Goal: Transaction & Acquisition: Obtain resource

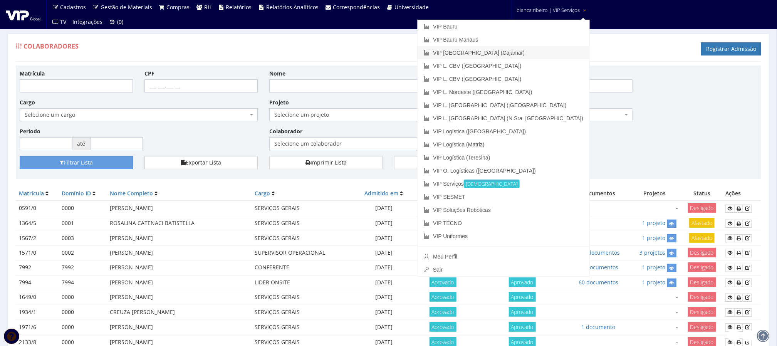
click at [523, 51] on link "VIP [GEOGRAPHIC_DATA] (Cajamar)" at bounding box center [504, 52] width 172 height 13
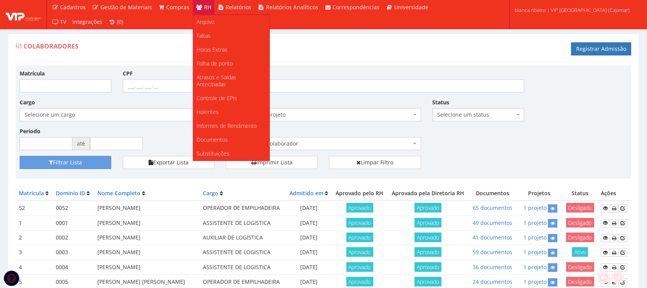
scroll to position [48, 0]
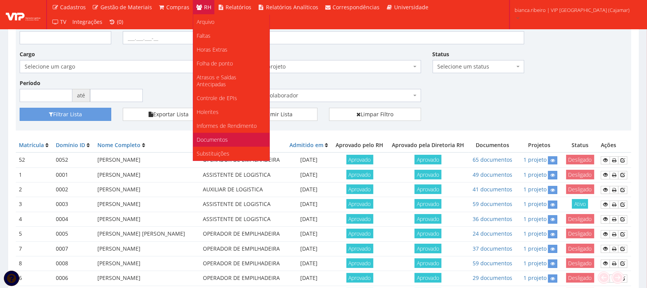
click at [216, 139] on span "Documentos" at bounding box center [212, 139] width 31 height 7
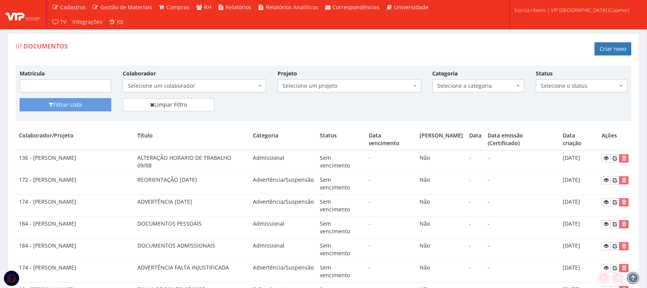
click at [204, 81] on span "Selecione um colaborador" at bounding box center [194, 85] width 143 height 13
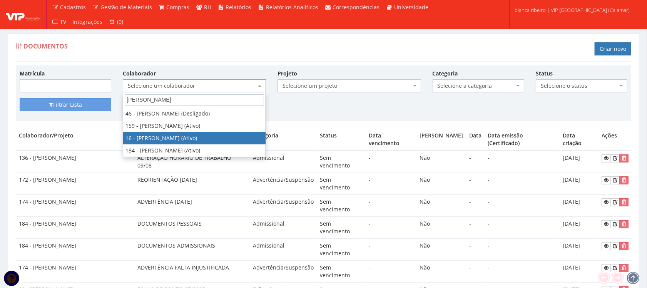
type input "felipe"
select select "2809"
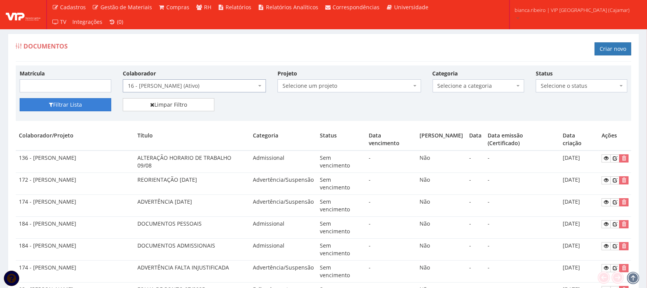
click at [70, 108] on button "Filtrar Lista" at bounding box center [66, 104] width 92 height 13
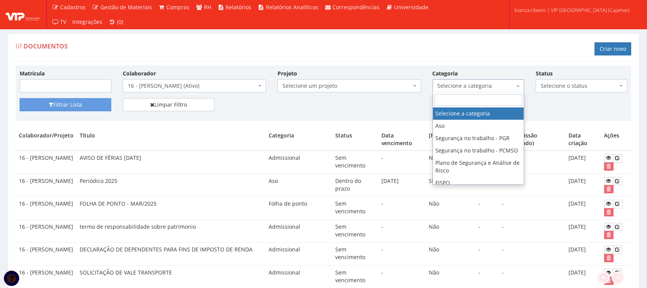
click at [490, 89] on span "Selecione a categoria" at bounding box center [476, 86] width 77 height 8
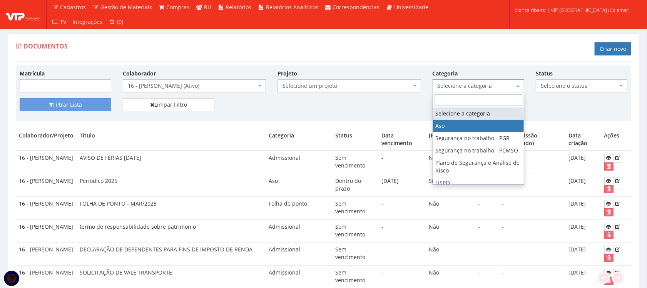
select select "aso"
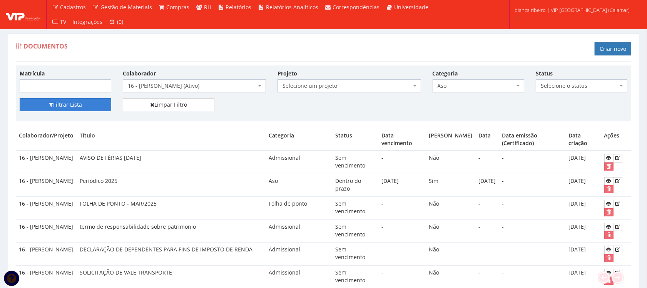
click at [89, 108] on button "Filtrar Lista" at bounding box center [66, 104] width 92 height 13
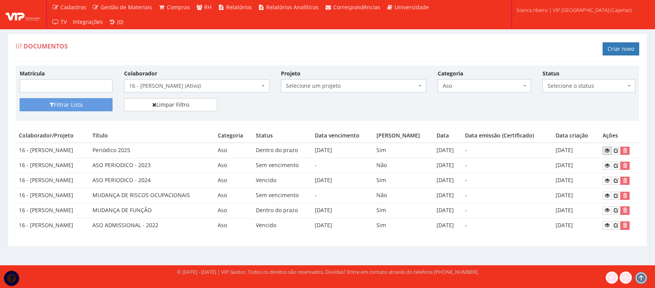
click at [609, 150] on icon at bounding box center [607, 150] width 5 height 5
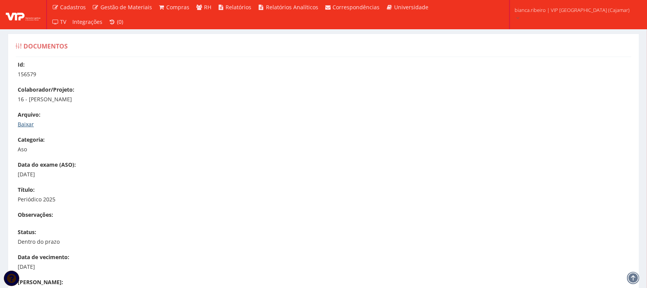
click at [27, 121] on link "Baixar" at bounding box center [26, 124] width 16 height 7
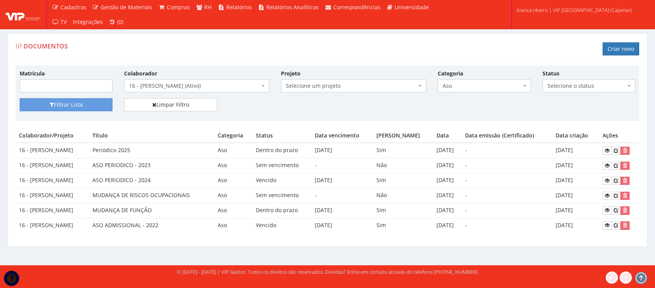
click at [496, 91] on span "Aso" at bounding box center [484, 85] width 93 height 13
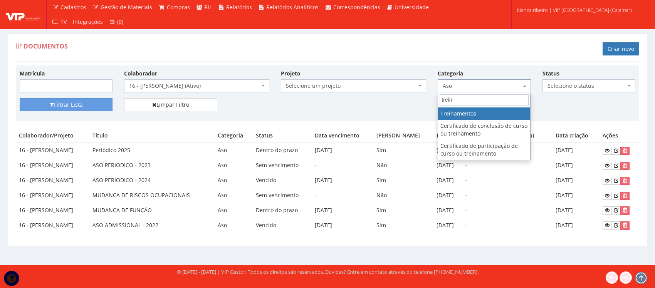
type input "trein"
select select "treinamento"
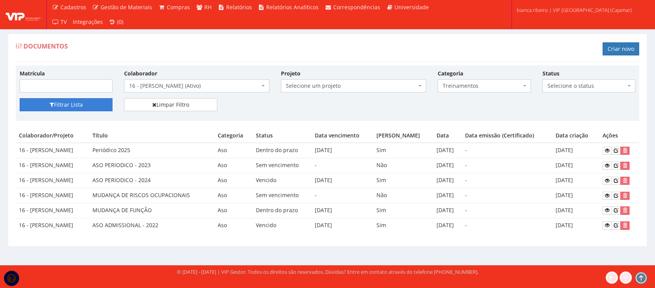
click at [98, 105] on button "Filtrar Lista" at bounding box center [66, 104] width 93 height 13
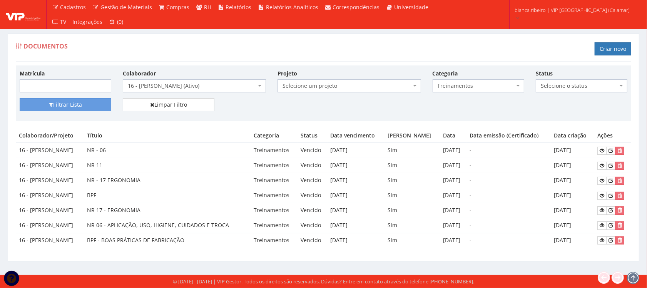
scroll to position [1, 0]
click at [605, 243] on icon at bounding box center [602, 240] width 5 height 5
click at [603, 194] on icon at bounding box center [602, 195] width 5 height 5
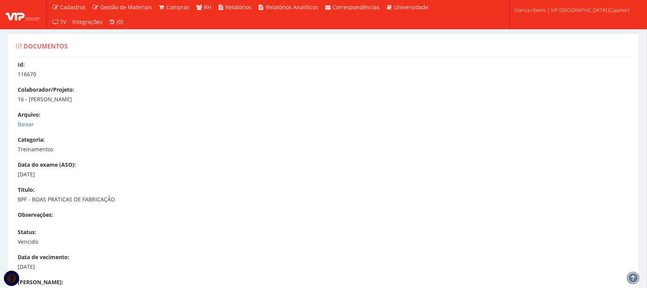
click at [28, 128] on p "Baixar" at bounding box center [328, 125] width 620 height 8
click at [25, 124] on link "Baixar" at bounding box center [26, 124] width 16 height 7
click at [29, 121] on link "Baixar" at bounding box center [26, 124] width 16 height 7
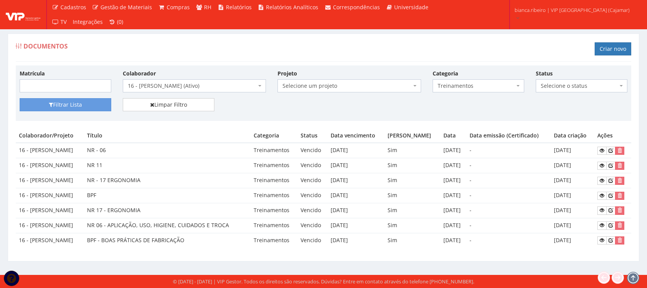
scroll to position [1, 0]
click at [605, 226] on icon at bounding box center [602, 225] width 5 height 5
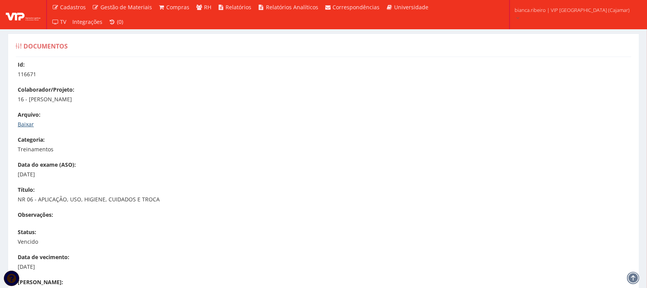
click at [30, 126] on link "Baixar" at bounding box center [26, 124] width 16 height 7
click at [273, 139] on div "Categoria: Treinamentos" at bounding box center [328, 144] width 620 height 17
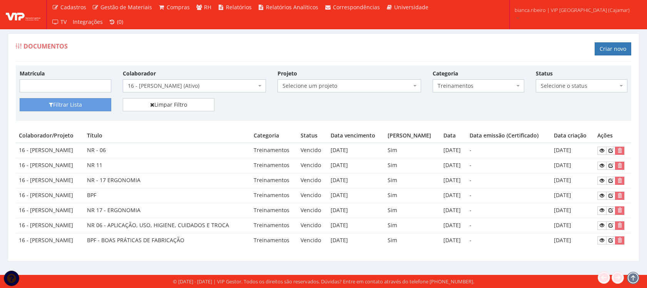
scroll to position [1, 0]
click at [602, 210] on icon at bounding box center [602, 210] width 5 height 5
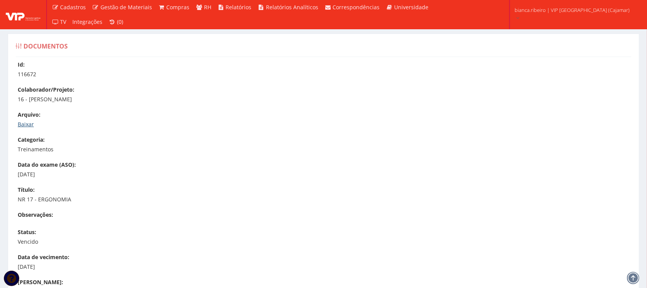
click at [29, 122] on link "Baixar" at bounding box center [26, 124] width 16 height 7
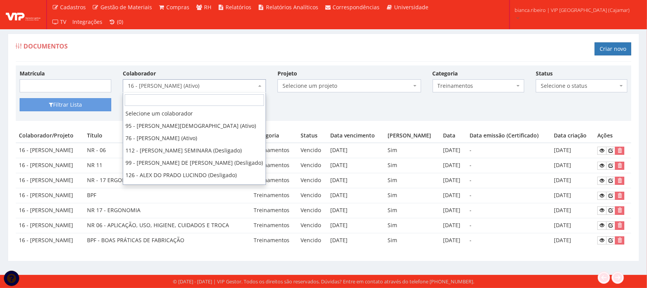
click at [196, 86] on span "16 - [PERSON_NAME] (Ativo)" at bounding box center [192, 86] width 129 height 8
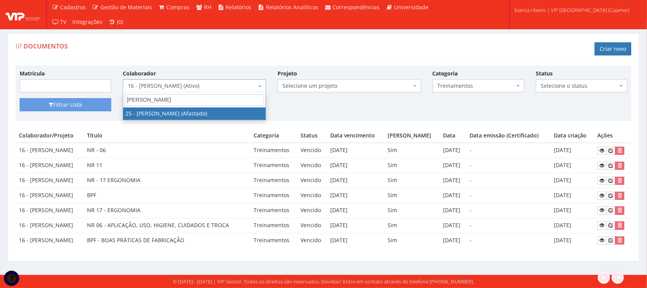
type input "[PERSON_NAME]"
select select "2851"
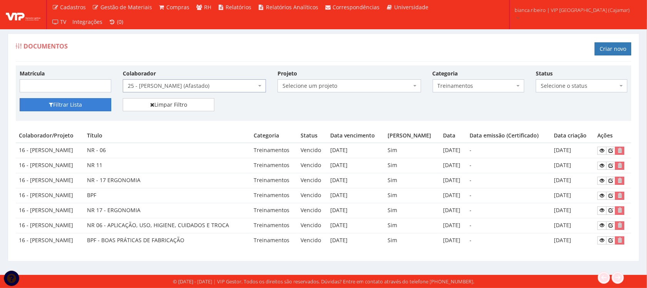
click at [91, 106] on button "Filtrar Lista" at bounding box center [66, 104] width 92 height 13
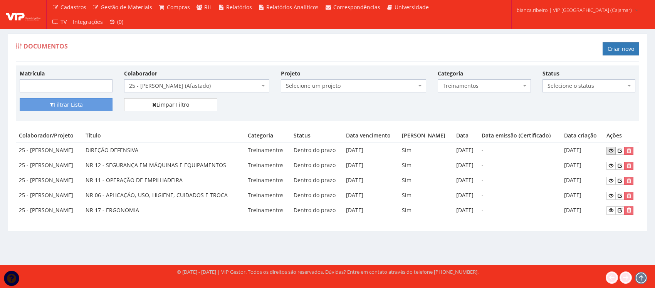
click at [610, 149] on icon at bounding box center [611, 150] width 5 height 5
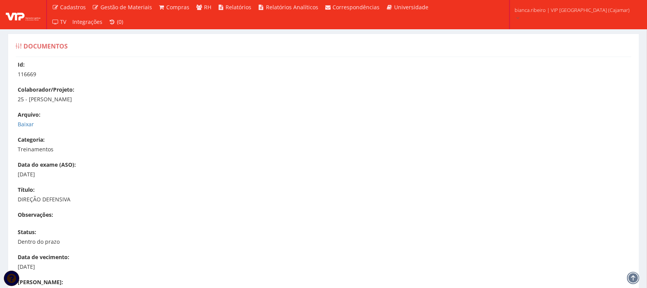
click at [28, 128] on p "Baixar" at bounding box center [328, 125] width 620 height 8
click at [28, 126] on link "Baixar" at bounding box center [26, 124] width 16 height 7
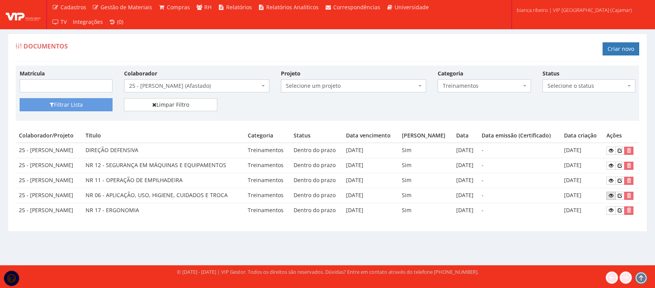
click at [613, 197] on icon at bounding box center [611, 195] width 5 height 5
click at [612, 211] on icon at bounding box center [611, 210] width 5 height 5
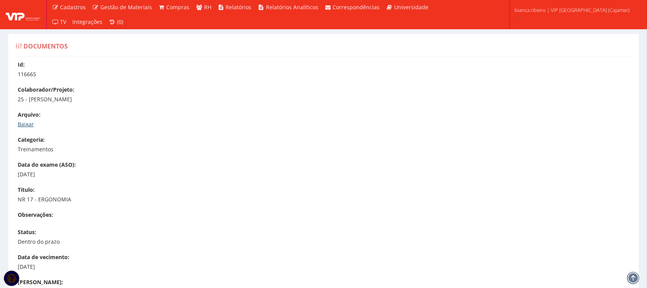
click at [28, 124] on link "Baixar" at bounding box center [26, 124] width 16 height 7
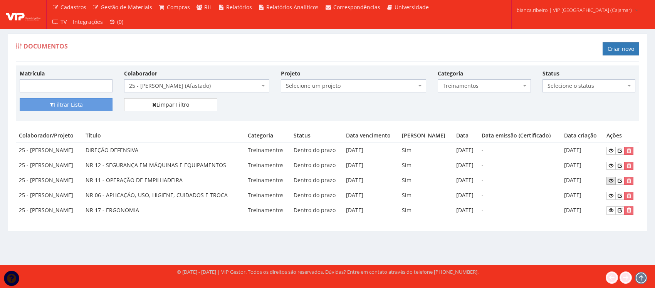
click at [613, 182] on icon at bounding box center [611, 180] width 5 height 5
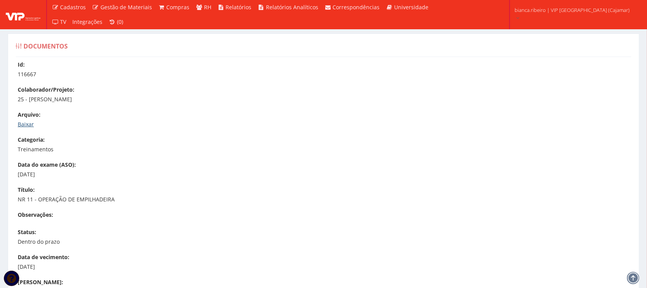
click at [21, 122] on link "Baixar" at bounding box center [26, 124] width 16 height 7
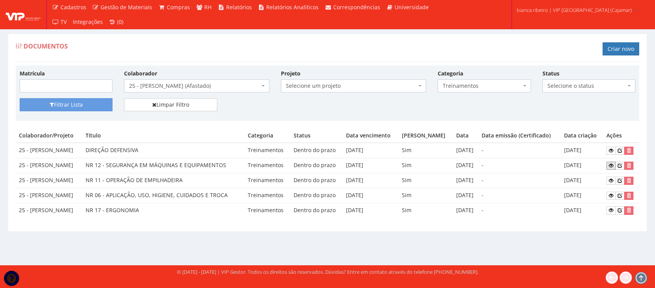
drag, startPoint x: 611, startPoint y: 166, endPoint x: 602, endPoint y: 176, distance: 13.1
click at [611, 168] on icon at bounding box center [611, 165] width 5 height 5
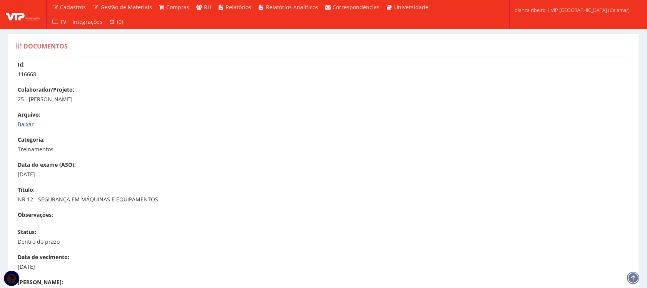
click at [27, 127] on link "Baixar" at bounding box center [26, 124] width 16 height 7
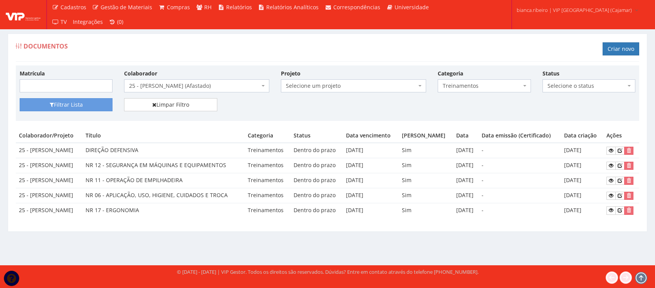
click at [465, 90] on span "Treinamentos" at bounding box center [484, 85] width 93 height 13
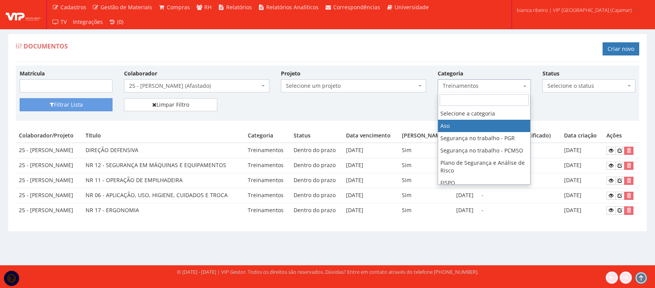
select select "aso"
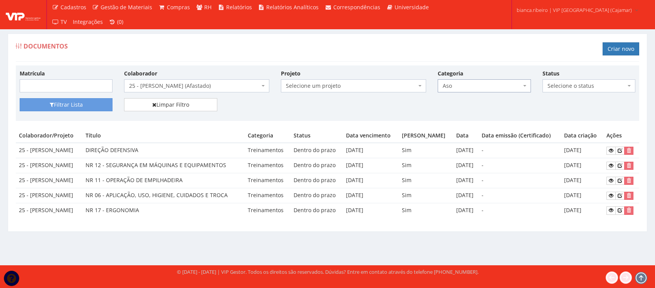
click at [57, 112] on div "Filtrar Lista Limpar Filtro" at bounding box center [327, 107] width 627 height 19
click at [57, 111] on button "Filtrar Lista" at bounding box center [66, 104] width 93 height 13
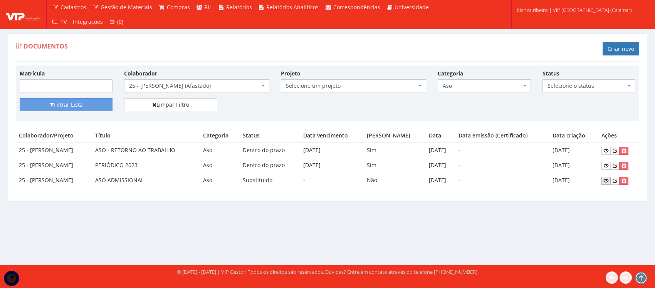
click at [607, 180] on icon at bounding box center [606, 180] width 5 height 5
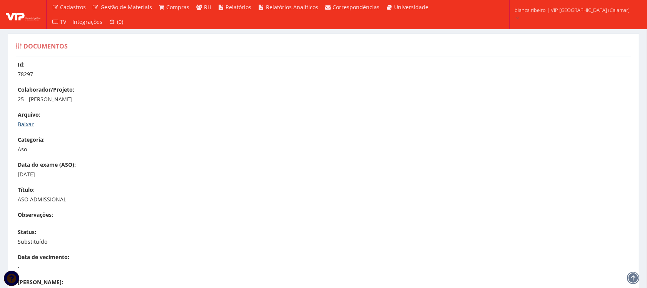
click at [20, 122] on link "Baixar" at bounding box center [26, 124] width 16 height 7
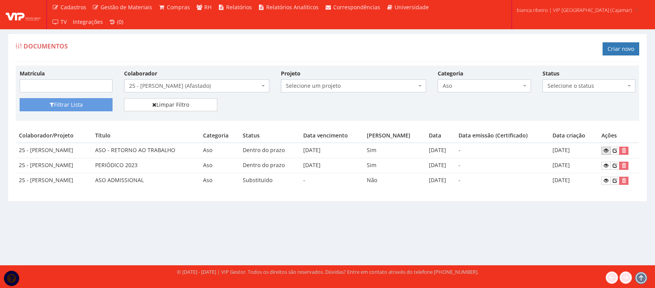
click at [606, 151] on icon at bounding box center [606, 150] width 5 height 5
click at [252, 89] on span "25 - [PERSON_NAME] (Afastado)" at bounding box center [194, 86] width 131 height 8
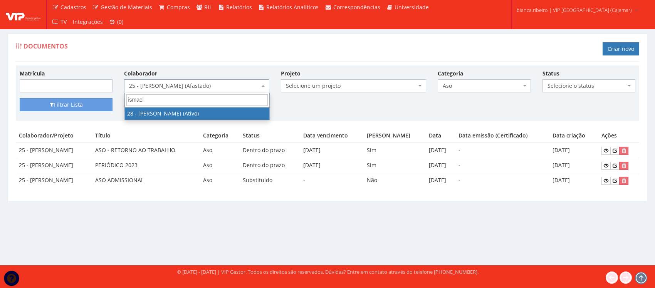
type input "ismael"
select select "2854"
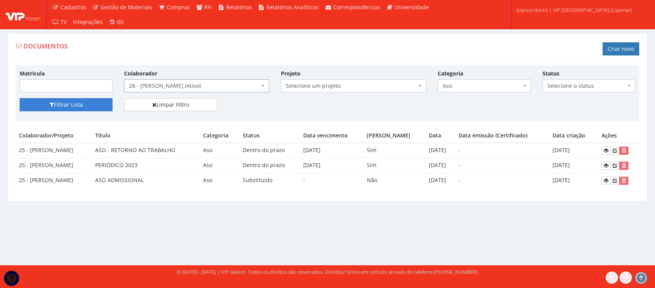
click at [91, 104] on button "Filtrar Lista" at bounding box center [66, 104] width 93 height 13
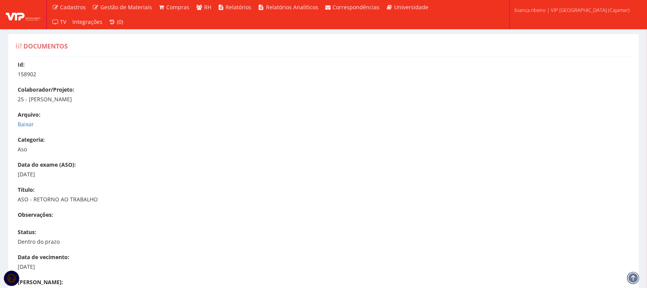
click at [17, 122] on div "Id: 158902 Colaborador/Projeto: 25 - JOAO VITOR DA SILVA SENA Arquivo: Baixar C…" at bounding box center [323, 235] width 627 height 348
click at [23, 124] on link "Baixar" at bounding box center [26, 124] width 16 height 7
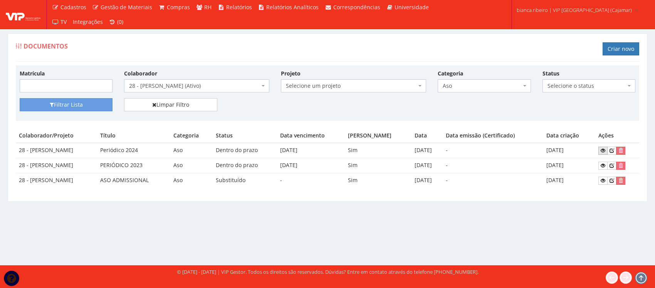
click at [605, 153] on icon at bounding box center [602, 150] width 5 height 5
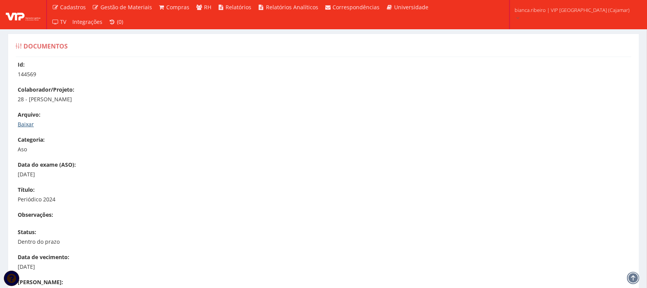
click at [24, 122] on link "Baixar" at bounding box center [26, 124] width 16 height 7
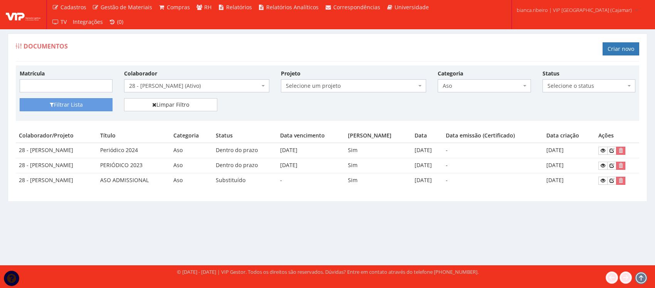
click at [497, 90] on span "Aso" at bounding box center [482, 86] width 78 height 8
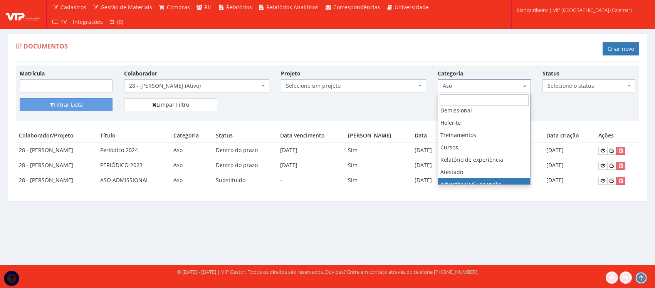
scroll to position [144, 0]
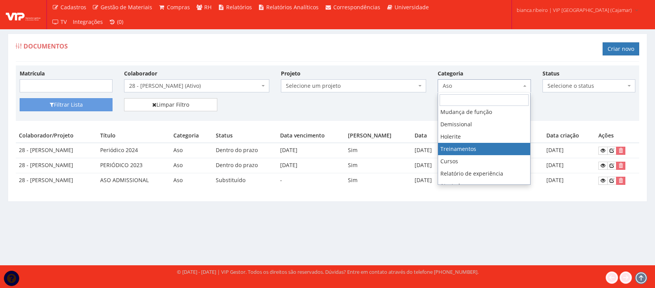
select select "treinamento"
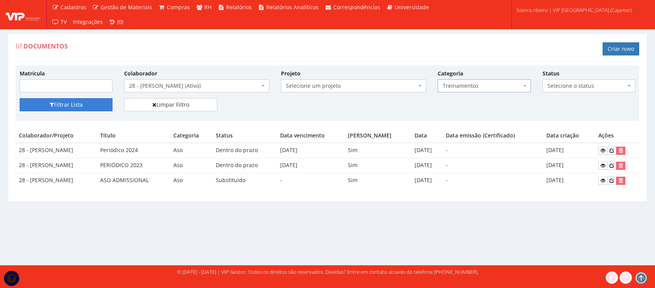
click at [106, 106] on button "Filtrar Lista" at bounding box center [66, 104] width 93 height 13
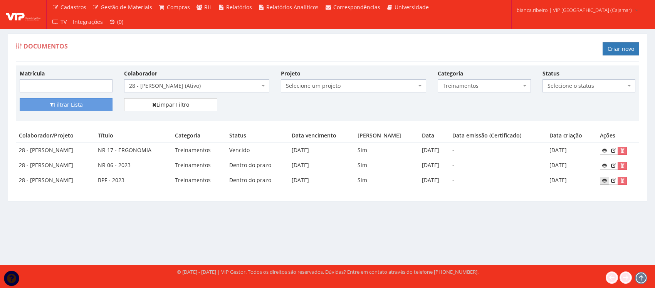
click at [607, 183] on icon at bounding box center [604, 180] width 5 height 5
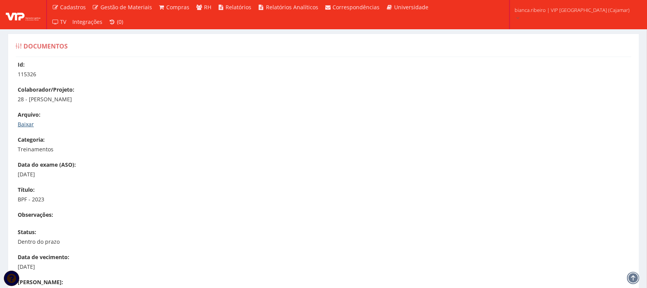
click at [28, 127] on link "Baixar" at bounding box center [26, 124] width 16 height 7
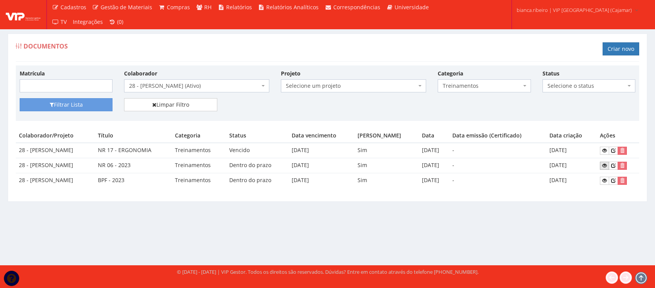
click at [607, 165] on icon at bounding box center [604, 165] width 5 height 5
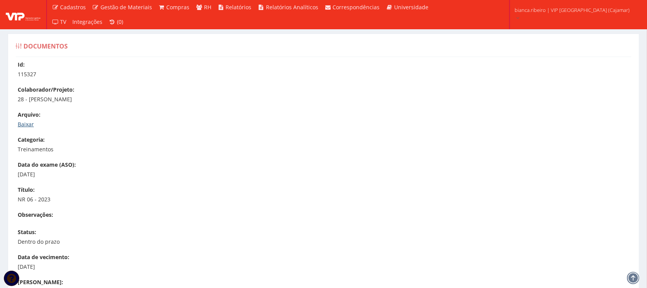
click at [26, 124] on link "Baixar" at bounding box center [26, 124] width 16 height 7
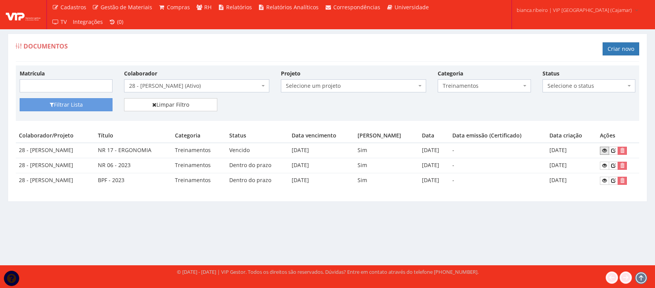
click at [607, 151] on icon at bounding box center [604, 150] width 5 height 5
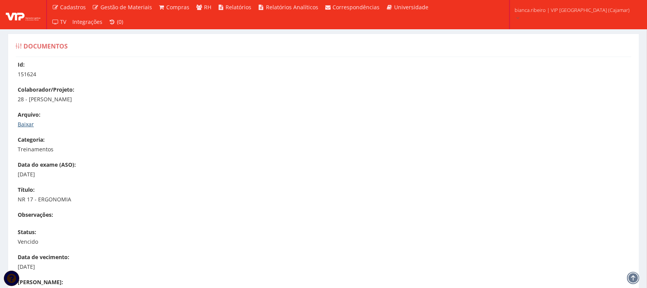
click at [30, 122] on link "Baixar" at bounding box center [26, 124] width 16 height 7
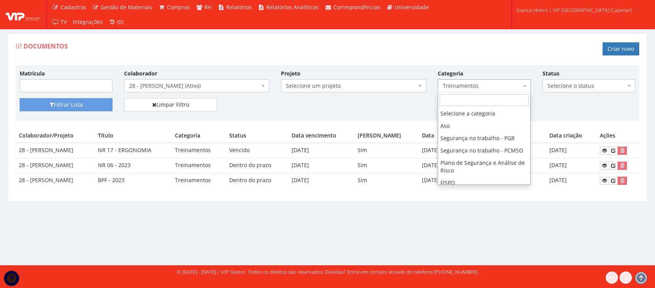
click at [483, 87] on span "Treinamentos" at bounding box center [482, 86] width 78 height 8
select select "aso"
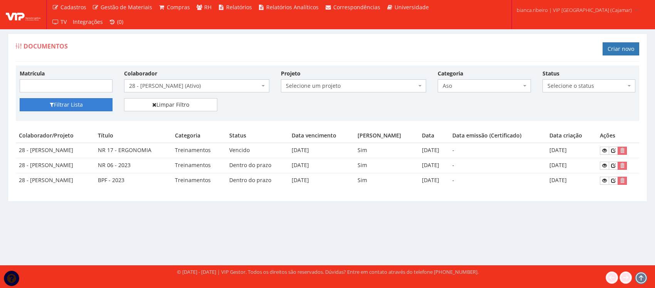
click at [75, 108] on button "Filtrar Lista" at bounding box center [66, 104] width 93 height 13
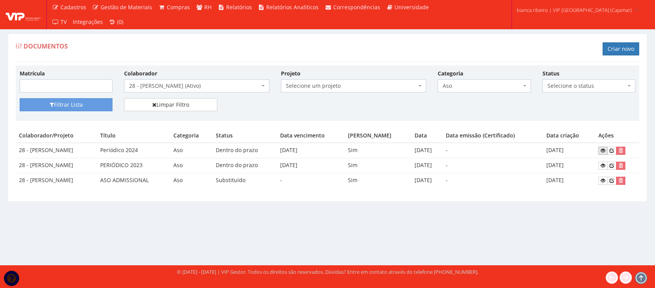
click at [605, 150] on icon at bounding box center [602, 150] width 5 height 5
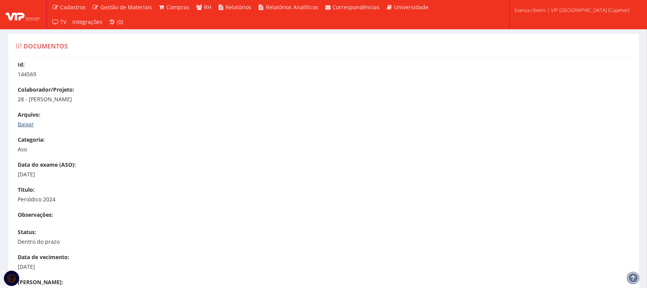
click at [31, 122] on link "Baixar" at bounding box center [26, 124] width 16 height 7
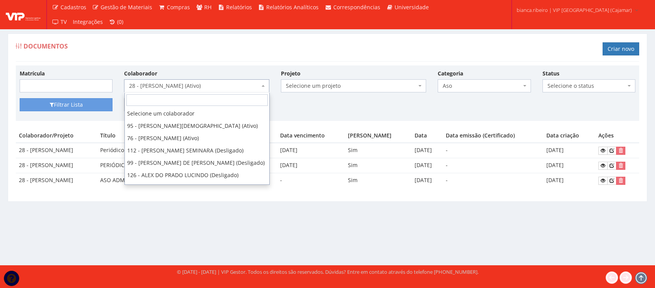
drag, startPoint x: 201, startPoint y: 87, endPoint x: 177, endPoint y: 95, distance: 25.5
click at [198, 87] on span "28 - [PERSON_NAME] (Ativo)" at bounding box center [194, 86] width 131 height 8
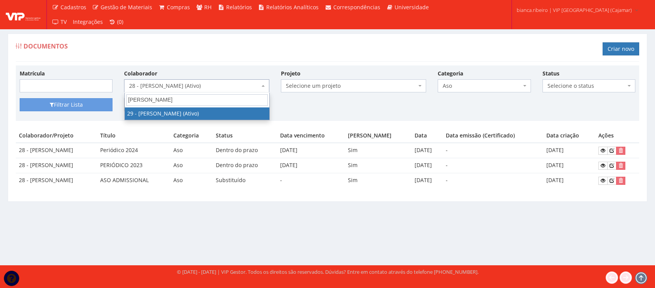
type input "[PERSON_NAME]"
select select "2855"
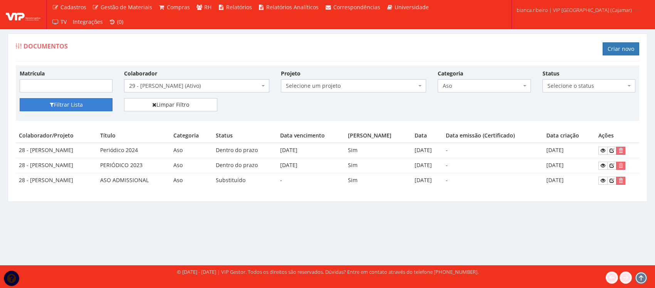
click at [106, 102] on button "Filtrar Lista" at bounding box center [66, 104] width 93 height 13
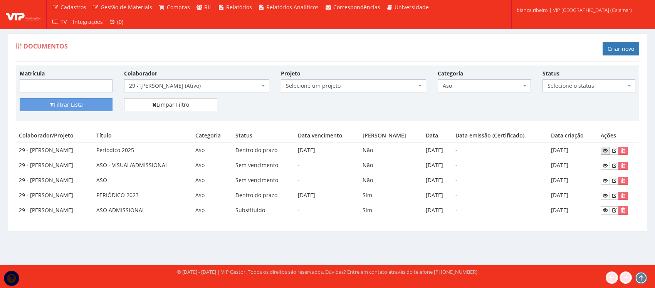
click at [610, 151] on link at bounding box center [604, 151] width 9 height 8
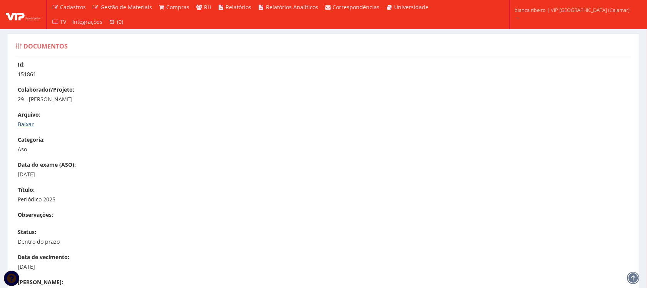
click at [29, 124] on link "Baixar" at bounding box center [26, 124] width 16 height 7
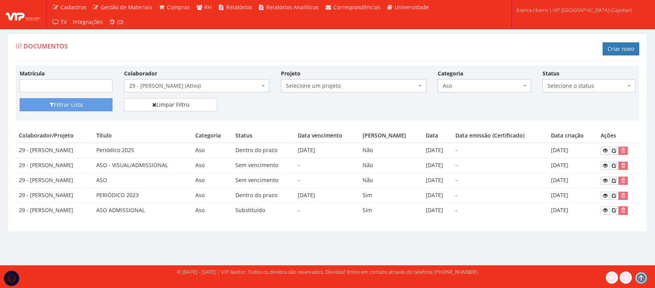
click at [469, 81] on span "Aso" at bounding box center [484, 85] width 93 height 13
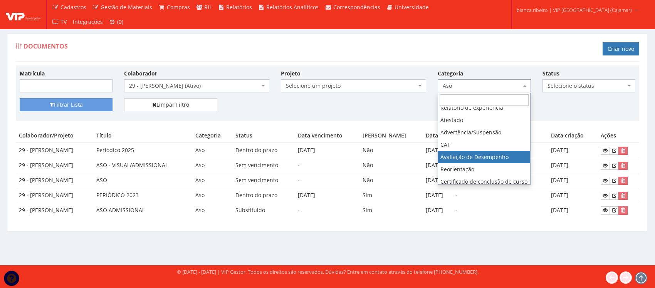
scroll to position [162, 0]
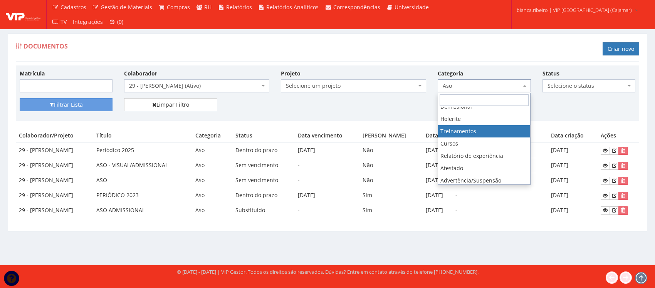
drag, startPoint x: 473, startPoint y: 144, endPoint x: 464, endPoint y: 144, distance: 8.9
select select "treinamento"
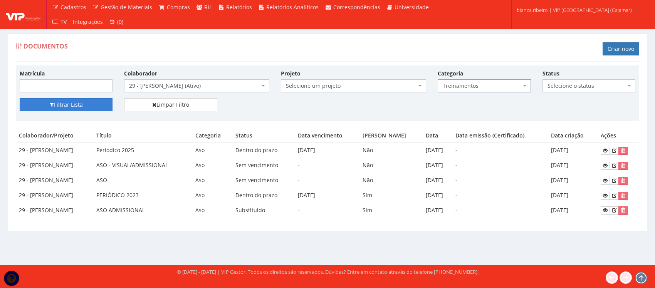
click at [97, 102] on button "Filtrar Lista" at bounding box center [66, 104] width 93 height 13
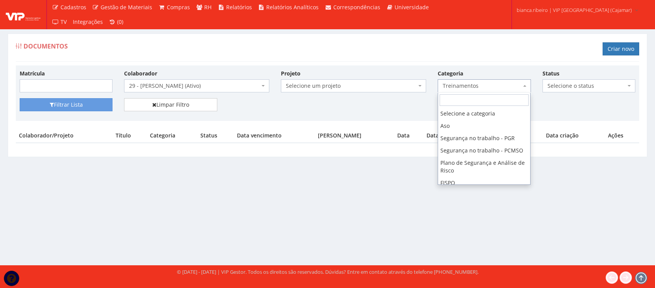
click at [451, 84] on span "Treinamentos" at bounding box center [482, 86] width 78 height 8
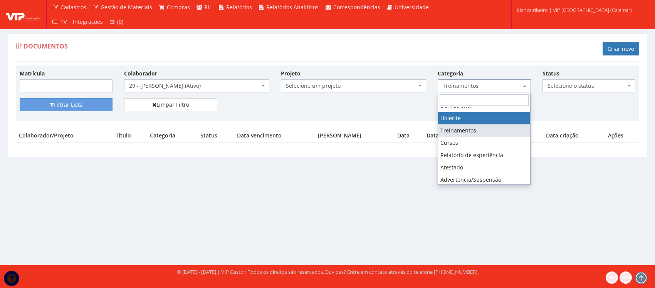
select select "holerite"
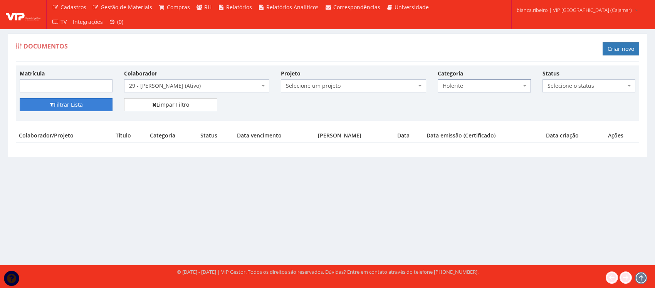
click at [90, 102] on button "Filtrar Lista" at bounding box center [66, 104] width 93 height 13
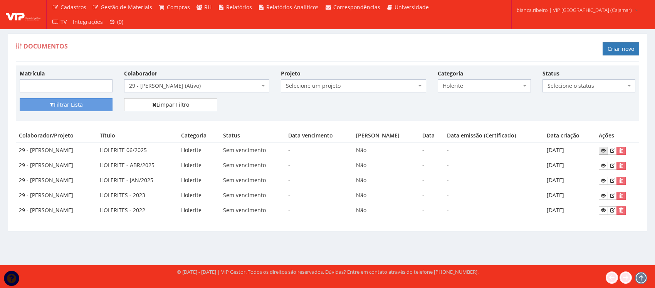
click at [604, 153] on icon at bounding box center [603, 150] width 5 height 5
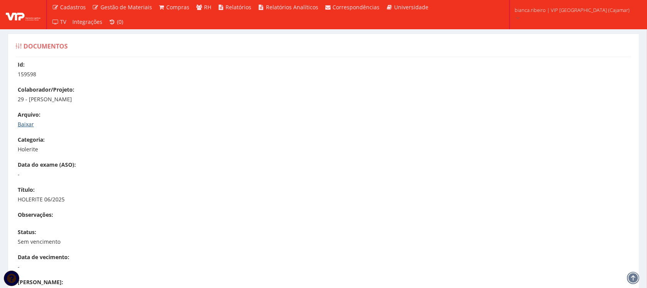
click at [28, 124] on link "Baixar" at bounding box center [26, 124] width 16 height 7
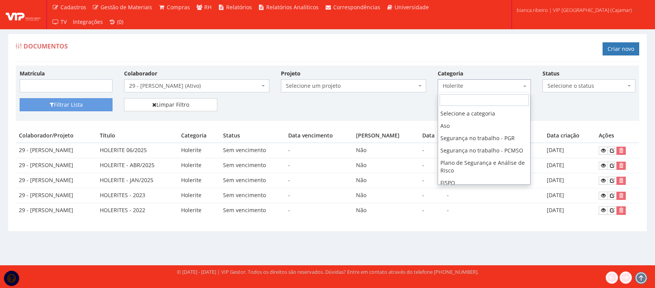
click at [474, 86] on span "Holerite" at bounding box center [482, 86] width 78 height 8
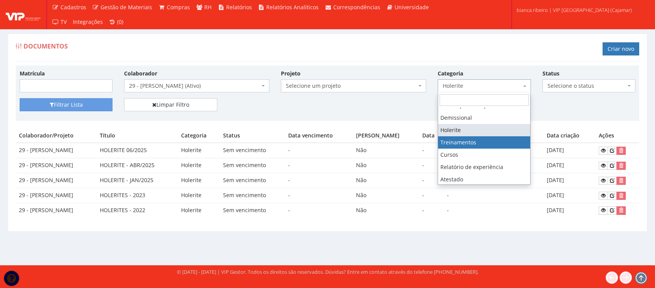
select select "treinamento"
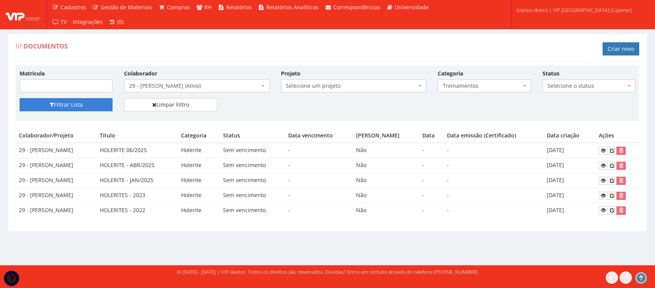
click at [37, 108] on button "Filtrar Lista" at bounding box center [66, 104] width 93 height 13
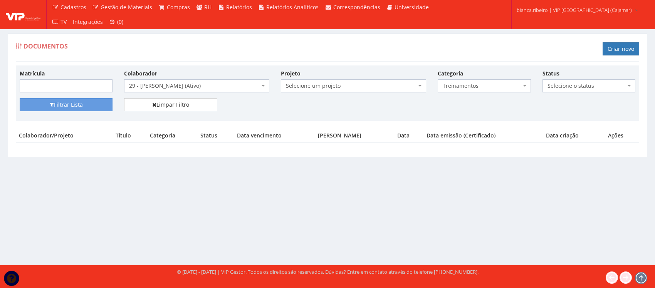
click at [350, 233] on div "Documentos Criar novo Matrícula [PERSON_NAME] um colaborador 95 - [PERSON_NAME]…" at bounding box center [327, 142] width 655 height 246
click at [251, 88] on span "29 - PAULO PEDRO DOS SANTOS (Ativo)" at bounding box center [194, 86] width 131 height 8
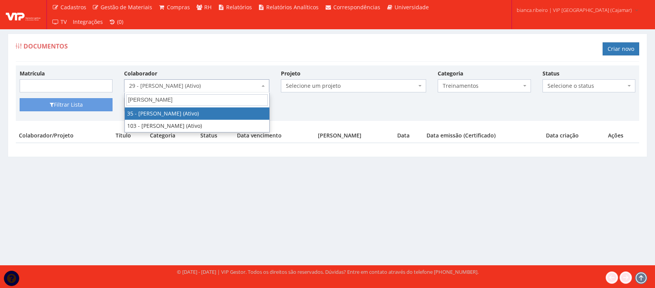
type input "jackson"
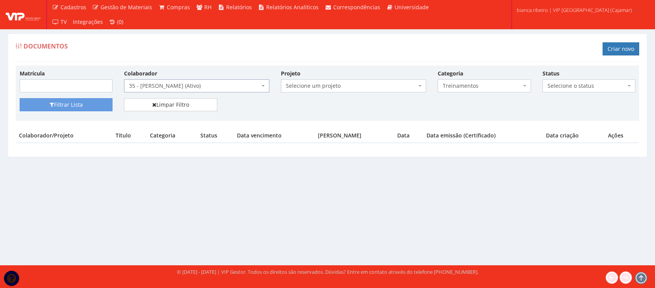
select select "2877"
click at [98, 99] on button "Filtrar Lista" at bounding box center [66, 104] width 93 height 13
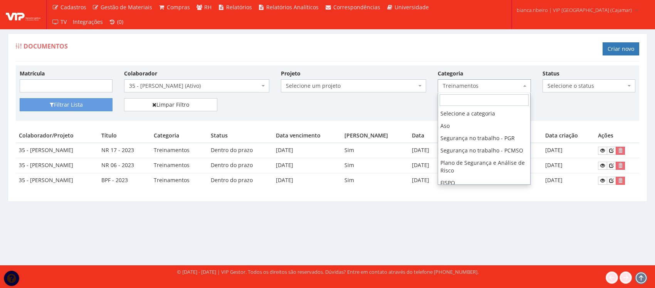
click at [518, 85] on span "Treinamentos" at bounding box center [482, 86] width 78 height 8
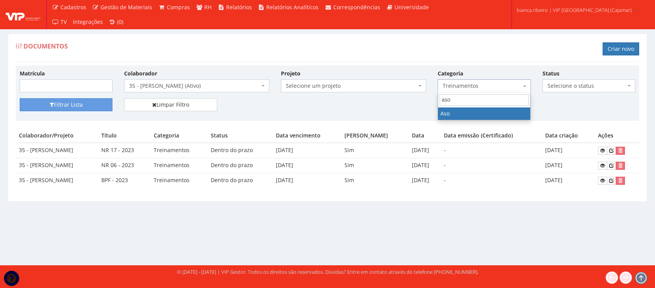
type input "aso"
select select "aso"
click at [90, 114] on div "Filtrar Lista Limpar Filtro" at bounding box center [327, 107] width 627 height 19
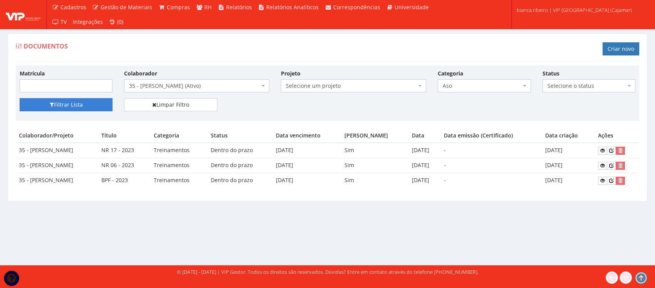
click at [92, 111] on button "Filtrar Lista" at bounding box center [66, 104] width 93 height 13
click at [97, 105] on button "Filtrar Lista" at bounding box center [66, 104] width 93 height 13
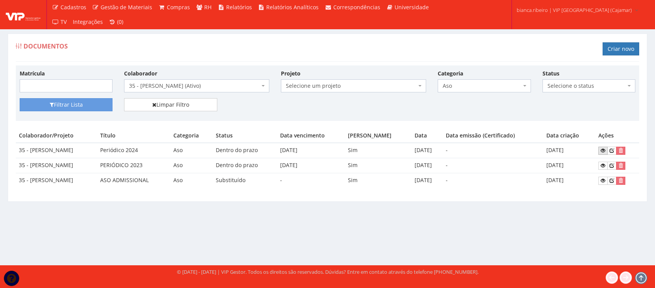
click at [607, 148] on link at bounding box center [602, 151] width 9 height 8
click at [215, 82] on span "35 - [PERSON_NAME] (Ativo)" at bounding box center [196, 85] width 145 height 13
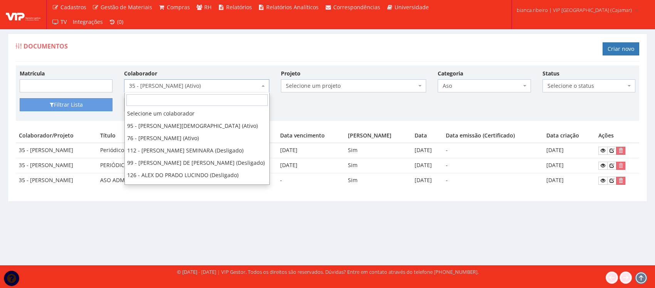
scroll to position [1062, 0]
drag, startPoint x: 424, startPoint y: 214, endPoint x: 435, endPoint y: 141, distance: 73.7
click at [424, 205] on div "Documentos Criar novo Matrícula [PERSON_NAME] um colaborador 95 - [PERSON_NAME]…" at bounding box center [327, 142] width 655 height 246
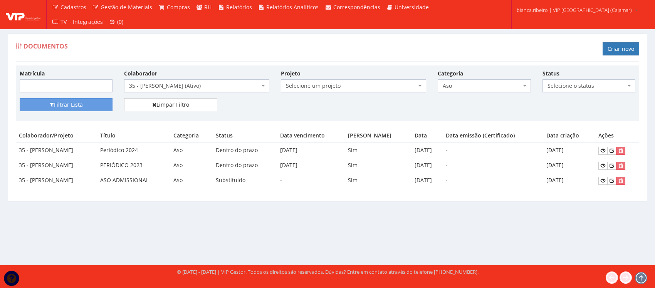
click at [460, 84] on span "Aso" at bounding box center [482, 86] width 78 height 8
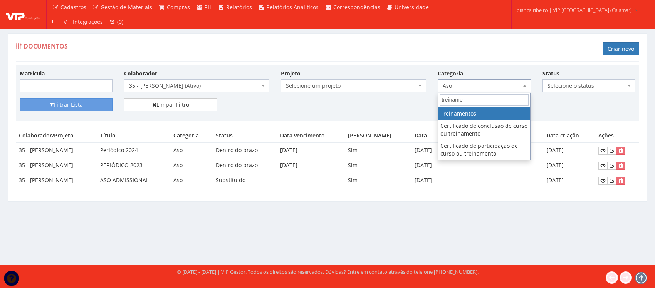
type input "treiname"
select select "treinamento"
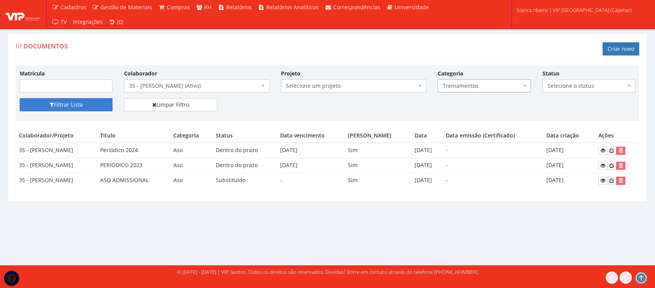
click at [104, 102] on button "Filtrar Lista" at bounding box center [66, 104] width 93 height 13
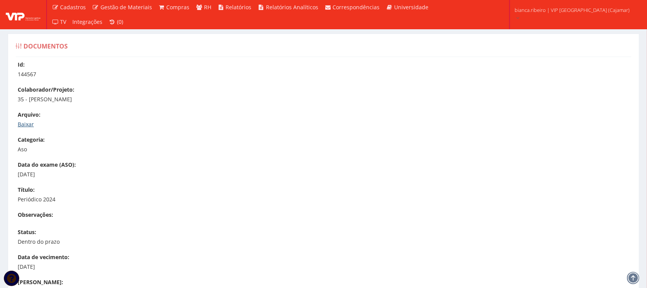
click at [28, 127] on link "Baixar" at bounding box center [26, 124] width 16 height 7
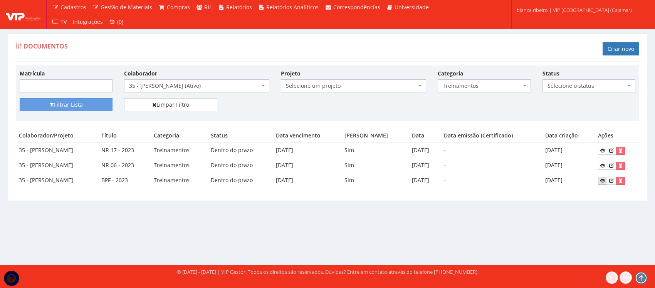
click at [600, 182] on link at bounding box center [602, 181] width 9 height 8
click at [605, 162] on link at bounding box center [602, 166] width 9 height 8
click at [349, 259] on div "Documentos Criar novo Matrícula Colaborador Selecione um colaborador 95 - ADRIA…" at bounding box center [327, 142] width 655 height 246
click at [604, 151] on icon at bounding box center [602, 150] width 5 height 5
drag, startPoint x: 607, startPoint y: 178, endPoint x: 597, endPoint y: 184, distance: 11.2
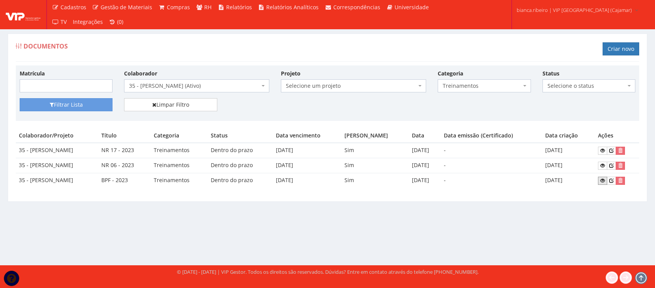
click at [605, 178] on icon at bounding box center [602, 180] width 5 height 5
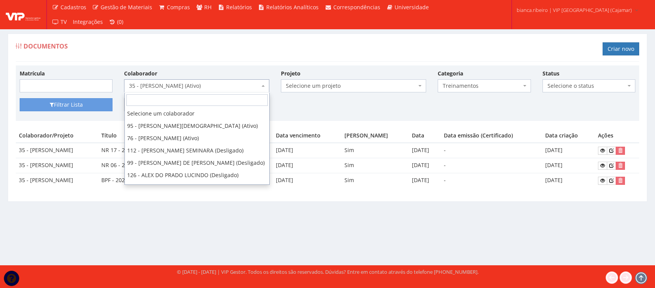
click at [202, 86] on span "35 - JACKSON CASSIANO DA SILVA (Ativo)" at bounding box center [194, 86] width 131 height 8
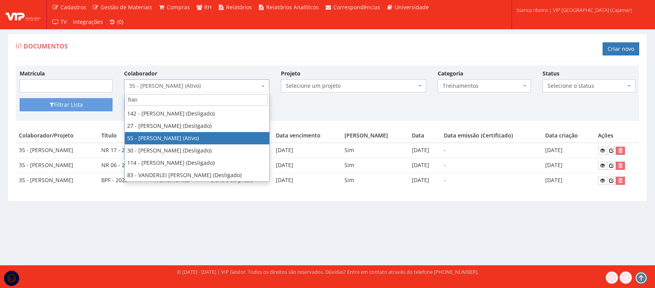
type input "fran"
select select "3128"
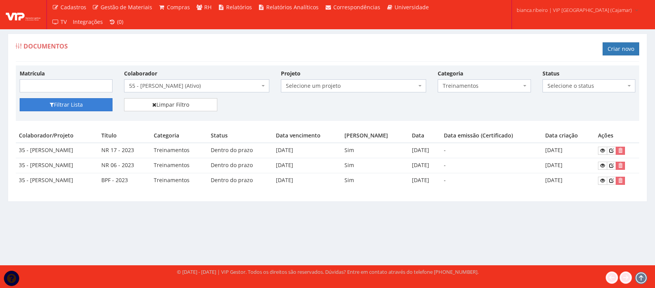
click at [108, 103] on button "Filtrar Lista" at bounding box center [66, 104] width 93 height 13
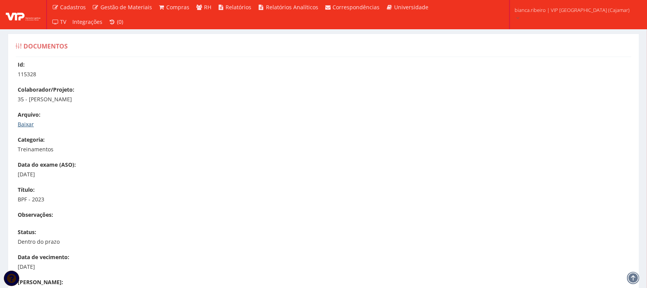
click at [25, 124] on link "Baixar" at bounding box center [26, 124] width 16 height 7
click at [32, 126] on link "Baixar" at bounding box center [26, 124] width 16 height 7
click at [34, 130] on div "Id: 115330 Colaborador/Projeto: 35 - [PERSON_NAME] [GEOGRAPHIC_DATA]: [GEOGRAPH…" at bounding box center [323, 235] width 627 height 348
click at [30, 121] on link "Baixar" at bounding box center [26, 124] width 16 height 7
click at [253, 124] on p "Baixar" at bounding box center [328, 125] width 620 height 8
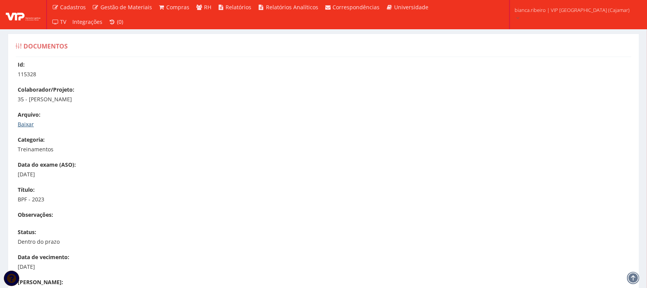
click at [29, 127] on link "Baixar" at bounding box center [26, 124] width 16 height 7
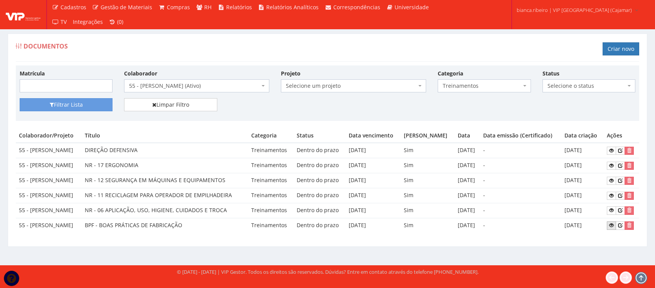
click at [611, 230] on link at bounding box center [611, 225] width 9 height 8
click at [611, 212] on icon at bounding box center [611, 210] width 5 height 5
click at [616, 166] on link at bounding box center [611, 166] width 9 height 8
click at [613, 195] on icon at bounding box center [611, 195] width 5 height 5
click at [613, 179] on icon at bounding box center [611, 180] width 5 height 5
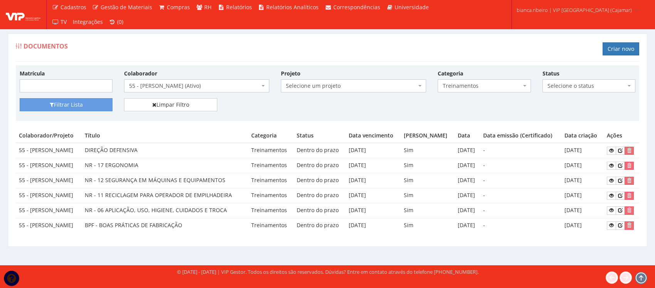
click at [458, 82] on span "Treinamentos" at bounding box center [484, 85] width 93 height 13
type input "aso"
select select "aso"
click at [99, 107] on button "Filtrar Lista" at bounding box center [66, 104] width 93 height 13
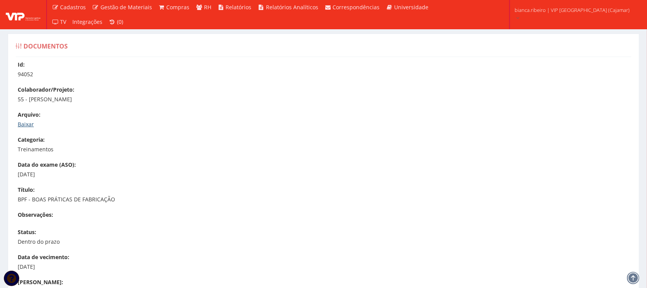
click at [26, 122] on link "Baixar" at bounding box center [26, 124] width 16 height 7
click at [31, 126] on link "Baixar" at bounding box center [26, 124] width 16 height 7
click at [25, 125] on link "Baixar" at bounding box center [26, 124] width 16 height 7
click at [27, 123] on link "Baixar" at bounding box center [26, 124] width 16 height 7
click at [20, 122] on link "Baixar" at bounding box center [26, 124] width 16 height 7
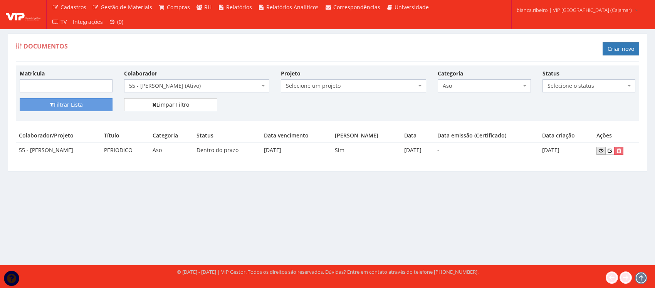
click at [602, 149] on link at bounding box center [600, 151] width 9 height 8
click at [484, 85] on span "Aso" at bounding box center [482, 86] width 78 height 8
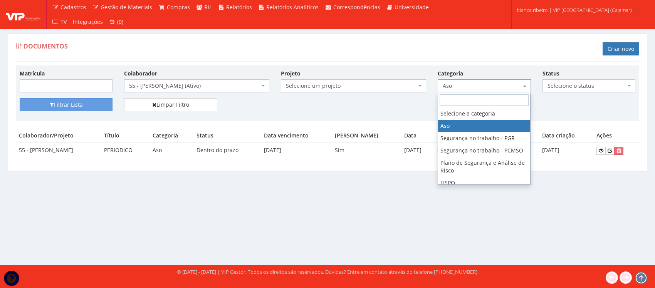
click at [253, 89] on span "55 - FRANCISMAR DA SILVA BABOLIM (Ativo)" at bounding box center [194, 86] width 131 height 8
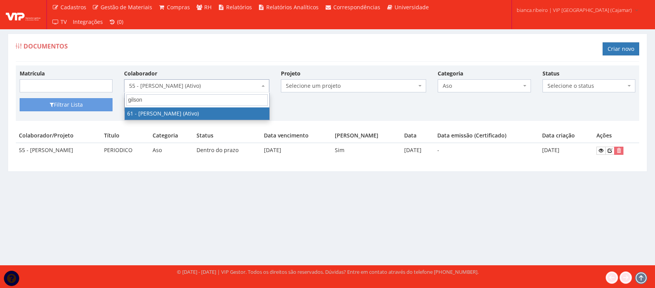
type input "gilson"
select select "3241"
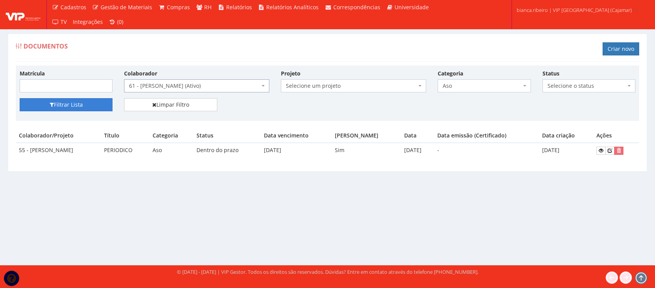
click at [69, 110] on button "Filtrar Lista" at bounding box center [66, 104] width 93 height 13
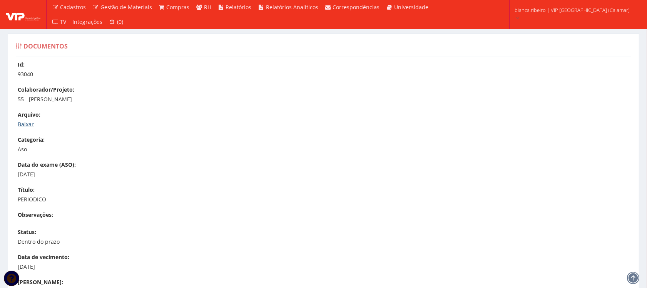
click at [25, 122] on link "Baixar" at bounding box center [26, 124] width 16 height 7
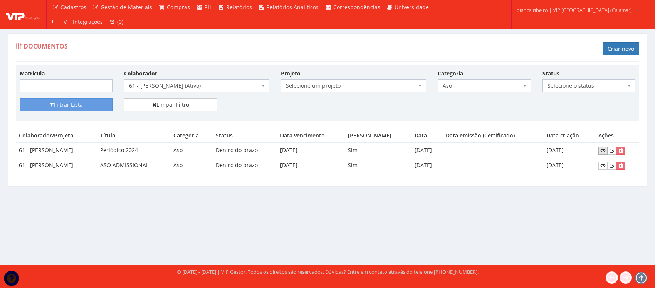
click at [603, 153] on icon at bounding box center [602, 150] width 5 height 5
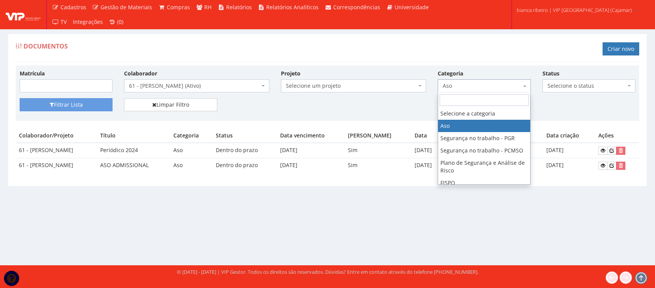
click at [488, 90] on span "Aso" at bounding box center [482, 86] width 78 height 8
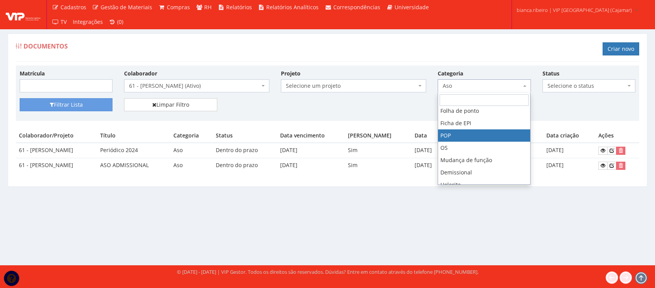
scroll to position [144, 0]
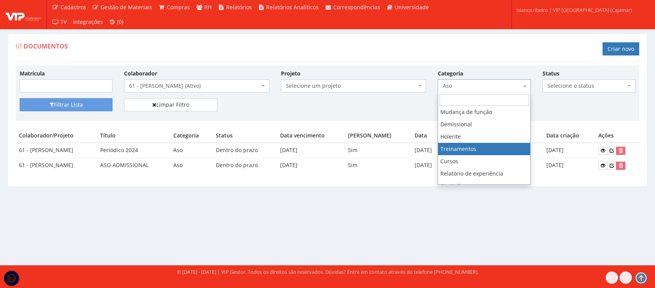
select select "treinamento"
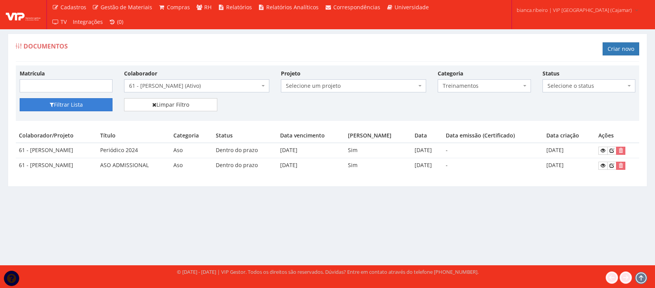
click at [45, 108] on button "Filtrar Lista" at bounding box center [66, 104] width 93 height 13
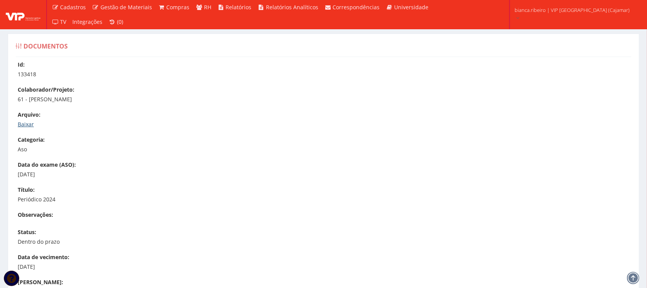
click at [20, 125] on link "Baixar" at bounding box center [26, 124] width 16 height 7
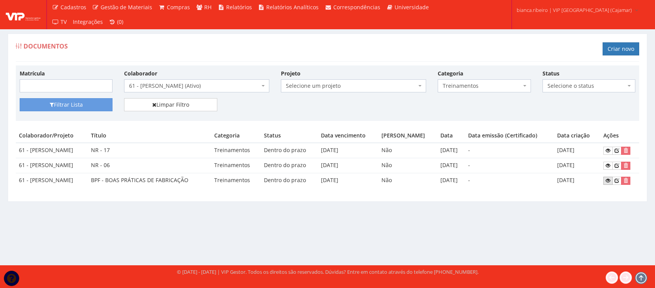
click at [607, 183] on icon at bounding box center [608, 180] width 5 height 5
click at [610, 166] on icon at bounding box center [608, 165] width 5 height 5
click at [612, 149] on link at bounding box center [607, 151] width 9 height 8
click at [231, 80] on span "61 - GILSON DE OLIVEIRA LIRA (Ativo)" at bounding box center [196, 85] width 145 height 13
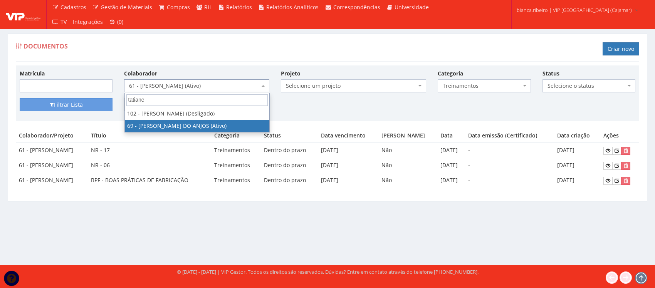
type input "tatiane"
select select "3300"
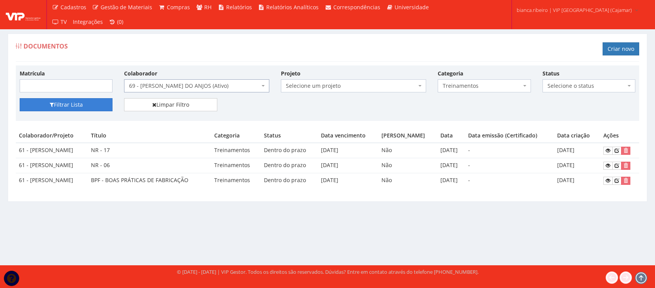
click at [56, 107] on button "Filtrar Lista" at bounding box center [66, 104] width 93 height 13
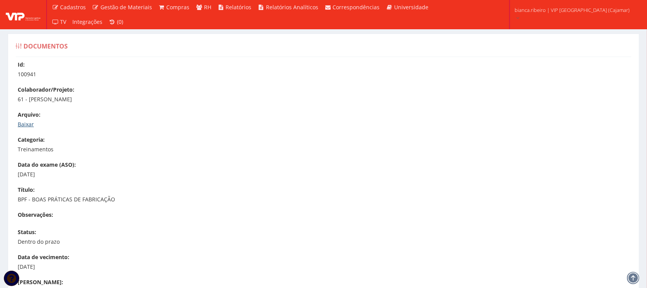
click at [31, 122] on link "Baixar" at bounding box center [26, 124] width 16 height 7
click at [19, 122] on link "Baixar" at bounding box center [26, 124] width 16 height 7
click at [22, 123] on link "Baixar" at bounding box center [26, 124] width 16 height 7
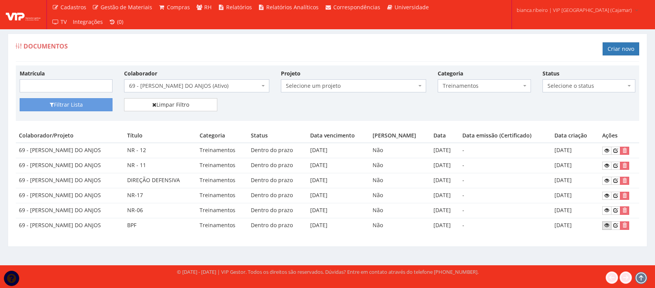
click at [609, 226] on icon at bounding box center [606, 225] width 5 height 5
click at [611, 210] on link at bounding box center [606, 210] width 9 height 8
click at [609, 196] on icon at bounding box center [606, 195] width 5 height 5
click at [609, 166] on icon at bounding box center [606, 165] width 5 height 5
click at [609, 147] on link at bounding box center [606, 151] width 9 height 8
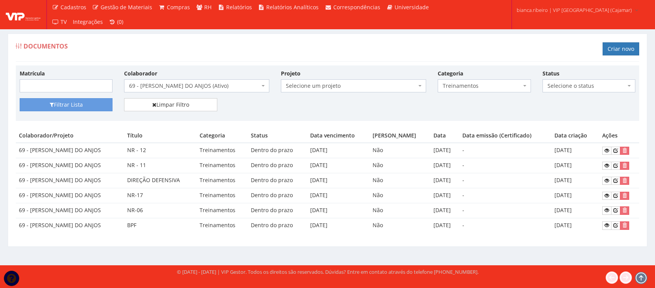
click at [488, 87] on span "Treinamentos" at bounding box center [482, 86] width 78 height 8
type input "aso"
select select "aso"
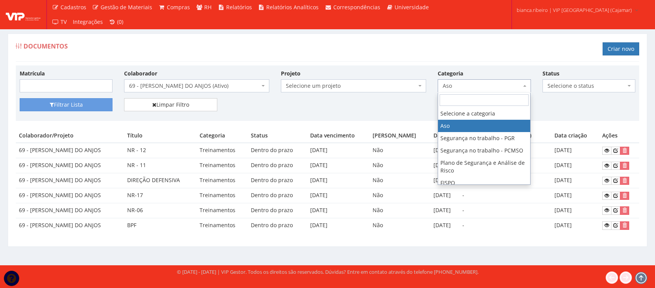
click at [520, 90] on span "Aso" at bounding box center [482, 86] width 78 height 8
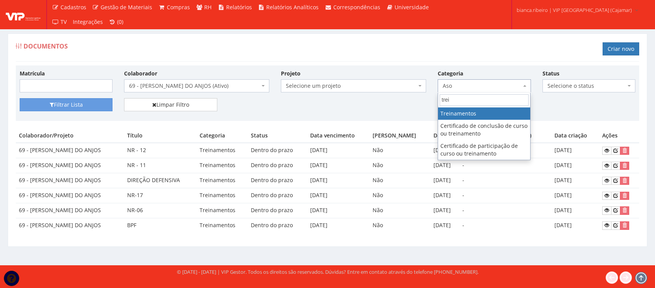
drag, startPoint x: 460, startPoint y: 99, endPoint x: 404, endPoint y: 97, distance: 55.9
click at [404, 97] on body "Cadastros Clientes Unidades Subclientes Unidades de Subclientes Projetos Vagas …" at bounding box center [327, 144] width 655 height 288
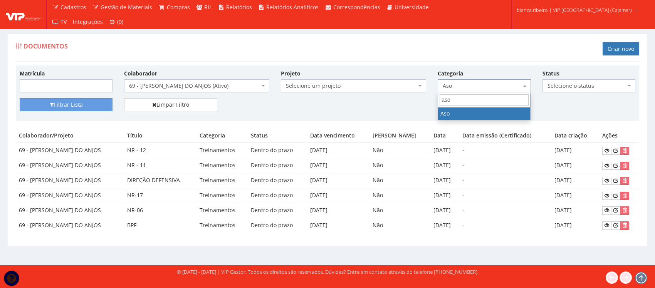
type input "aso"
click at [114, 109] on div "Filtrar Lista" at bounding box center [66, 104] width 104 height 13
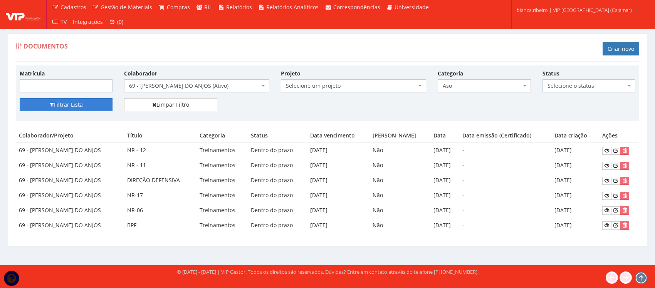
click at [99, 111] on button "Filtrar Lista" at bounding box center [66, 104] width 93 height 13
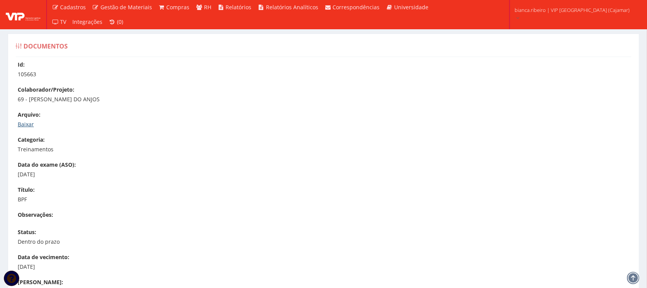
click at [26, 124] on link "Baixar" at bounding box center [26, 124] width 16 height 7
click at [25, 122] on link "Baixar" at bounding box center [26, 124] width 16 height 7
click at [27, 122] on link "Baixar" at bounding box center [26, 124] width 16 height 7
click at [26, 123] on link "Baixar" at bounding box center [26, 124] width 16 height 7
click at [27, 121] on link "Baixar" at bounding box center [26, 124] width 16 height 7
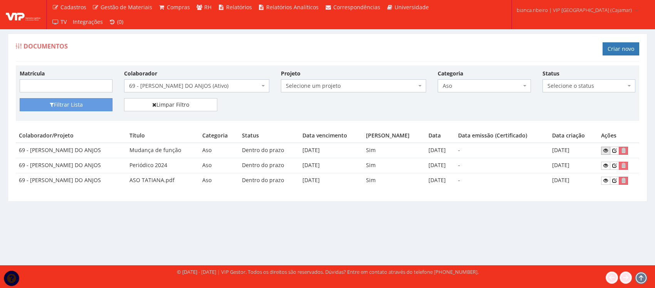
click at [609, 154] on link at bounding box center [605, 151] width 9 height 8
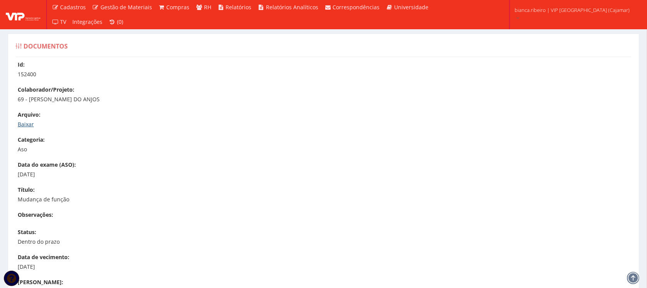
click at [23, 121] on link "Baixar" at bounding box center [26, 124] width 16 height 7
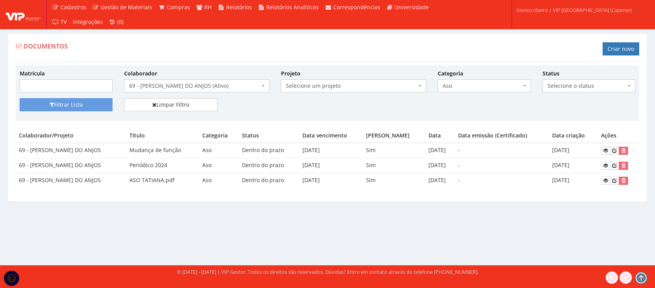
click at [238, 89] on span "69 - [PERSON_NAME] DO ANJOS (Ativo)" at bounding box center [194, 86] width 131 height 8
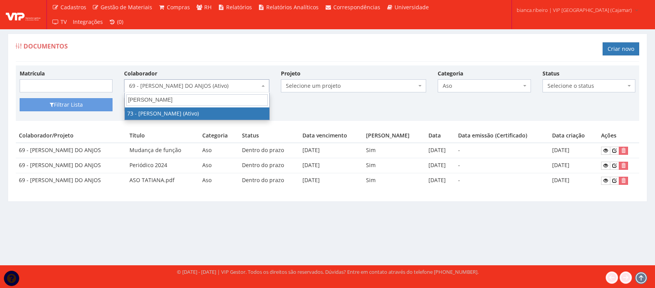
type input "[PERSON_NAME]"
select select "3311"
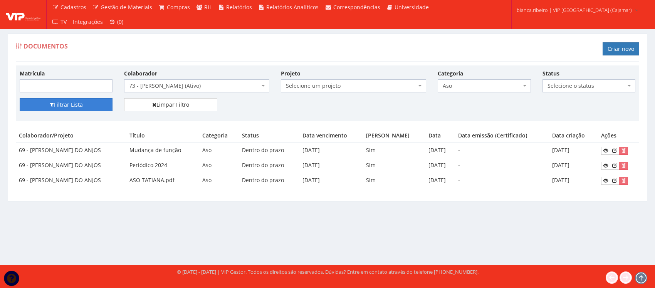
click at [79, 106] on button "Filtrar Lista" at bounding box center [66, 104] width 93 height 13
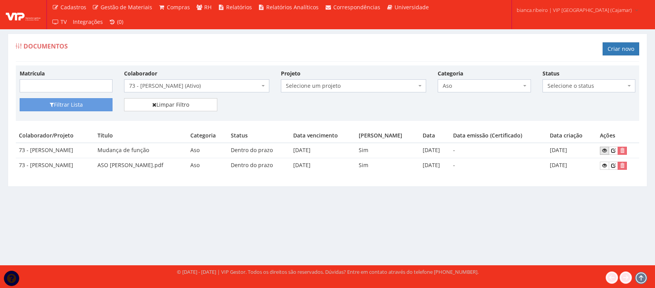
click at [607, 150] on icon at bounding box center [604, 150] width 5 height 5
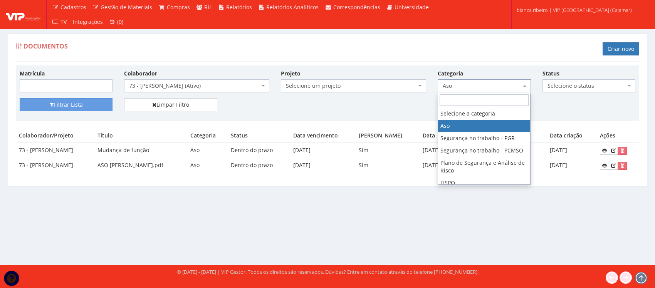
click at [490, 83] on span "Aso" at bounding box center [482, 86] width 78 height 8
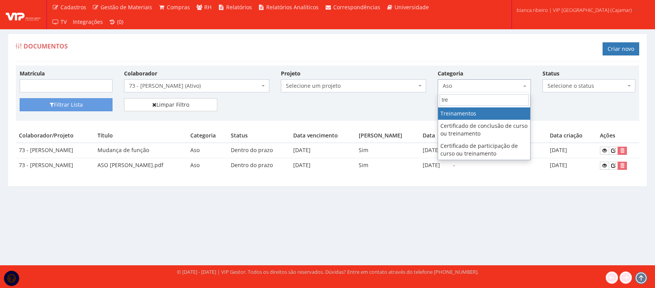
type input "tre"
select select "treinamento"
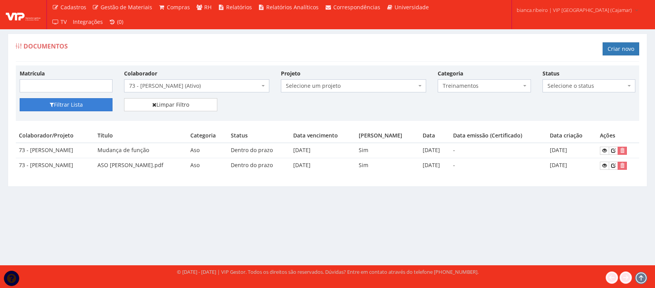
click at [70, 111] on button "Filtrar Lista" at bounding box center [66, 104] width 93 height 13
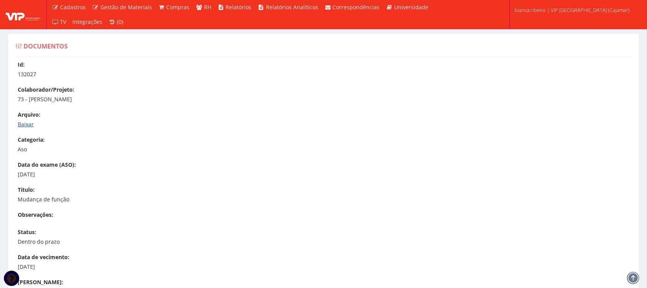
click at [32, 125] on link "Baixar" at bounding box center [26, 124] width 16 height 7
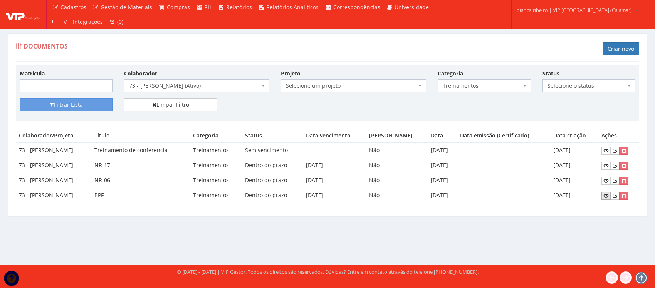
click at [610, 200] on link at bounding box center [605, 196] width 9 height 8
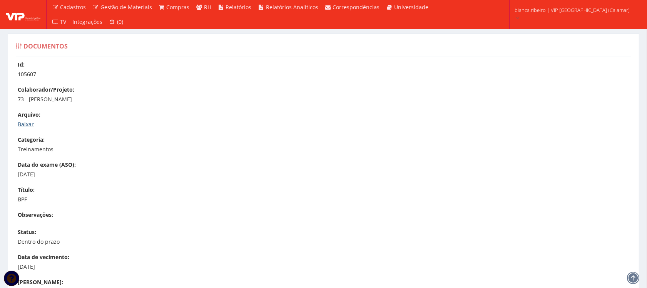
click at [30, 126] on link "Baixar" at bounding box center [26, 124] width 16 height 7
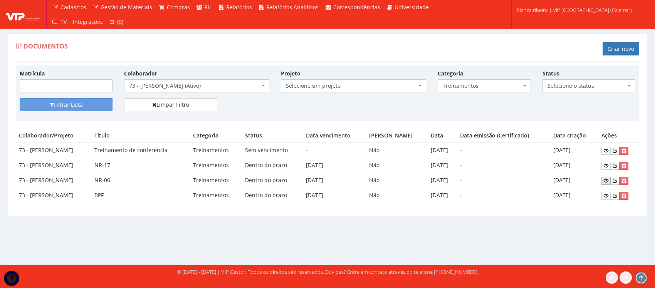
click at [608, 182] on icon at bounding box center [606, 180] width 5 height 5
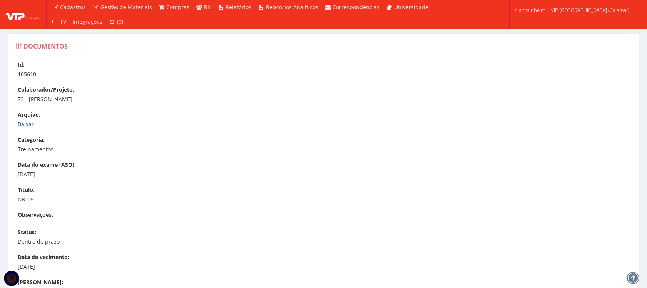
click at [31, 123] on link "Baixar" at bounding box center [26, 124] width 16 height 7
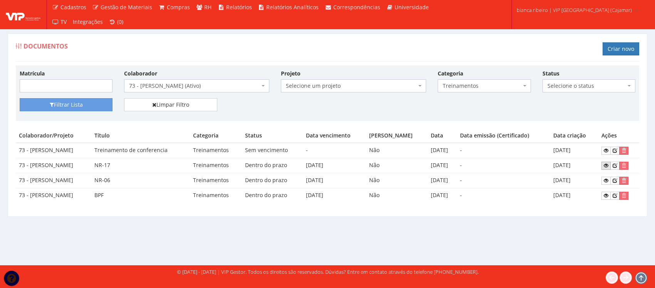
click at [611, 163] on link at bounding box center [605, 166] width 9 height 8
click at [166, 226] on div "Documentos Criar novo Matrícula [PERSON_NAME] um colaborador 95 - [PERSON_NAME]…" at bounding box center [327, 130] width 651 height 193
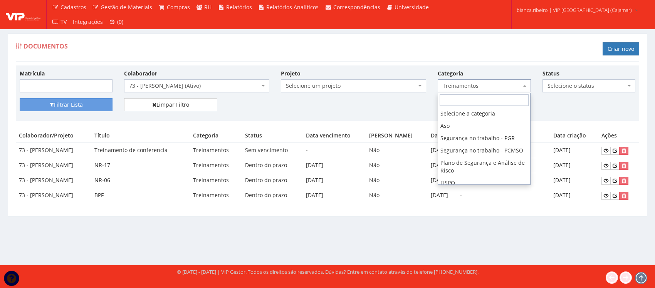
click at [490, 87] on span "Treinamentos" at bounding box center [482, 86] width 78 height 8
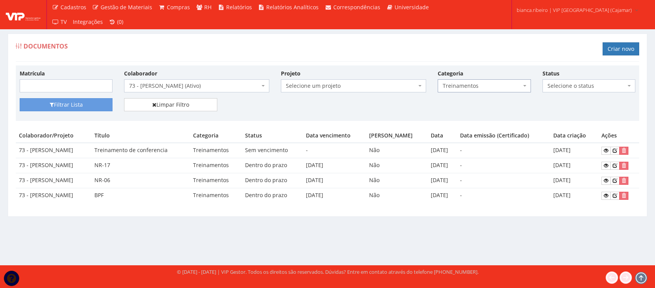
click at [490, 87] on span "Treinamentos" at bounding box center [482, 86] width 78 height 8
click at [609, 199] on link at bounding box center [605, 196] width 9 height 8
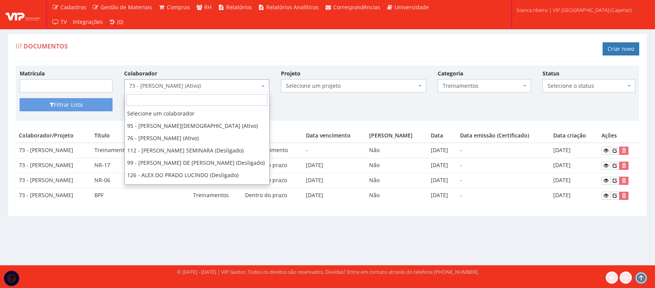
click at [246, 87] on span "73 - [PERSON_NAME] (Ativo)" at bounding box center [194, 86] width 131 height 8
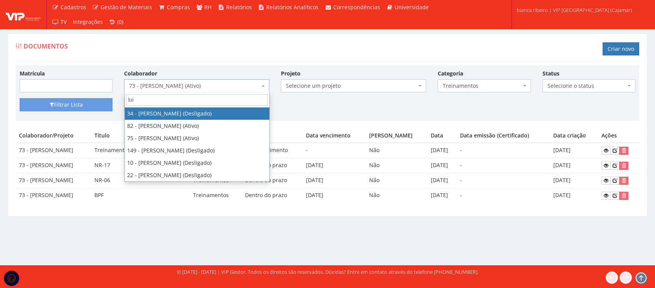
scroll to position [0, 0]
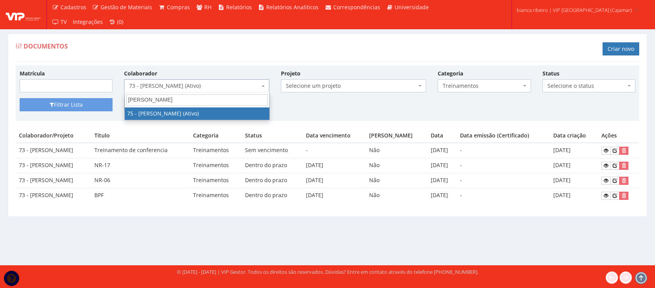
type input "[PERSON_NAME]"
select select "3310"
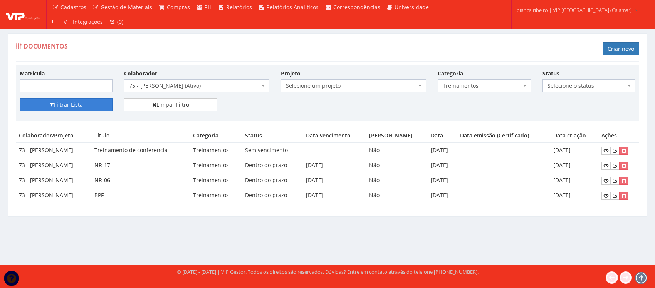
click at [107, 105] on button "Filtrar Lista" at bounding box center [66, 104] width 93 height 13
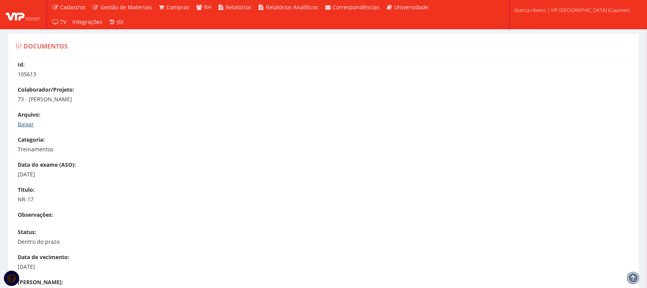
click at [28, 126] on link "Baixar" at bounding box center [26, 124] width 16 height 7
click at [19, 121] on link "Baixar" at bounding box center [26, 124] width 16 height 7
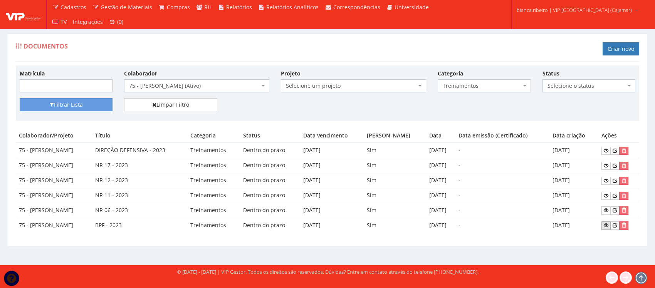
click at [608, 226] on icon at bounding box center [606, 225] width 5 height 5
click at [608, 207] on link at bounding box center [605, 210] width 9 height 8
click at [611, 167] on link at bounding box center [605, 166] width 9 height 8
click at [607, 196] on icon at bounding box center [606, 195] width 5 height 5
drag, startPoint x: 607, startPoint y: 183, endPoint x: 351, endPoint y: 188, distance: 256.6
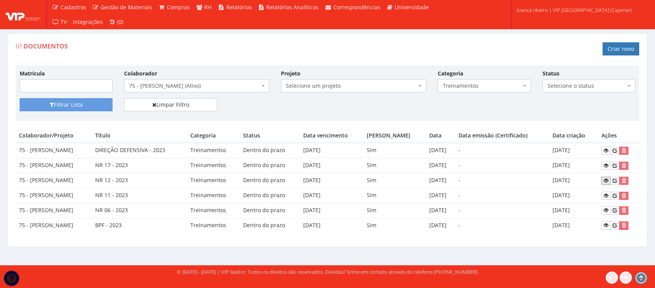
click at [607, 183] on icon at bounding box center [606, 180] width 5 height 5
click at [458, 91] on span "Treinamentos" at bounding box center [484, 85] width 93 height 13
type input "aso"
select select "aso"
click at [84, 103] on button "Filtrar Lista" at bounding box center [66, 104] width 93 height 13
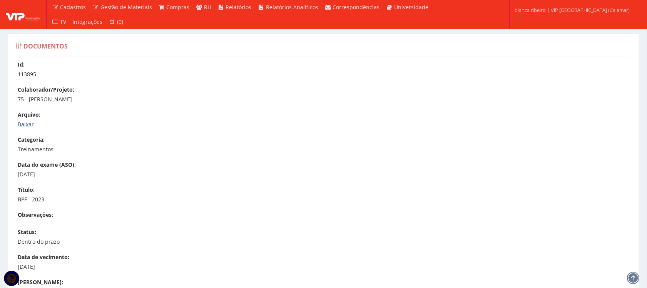
click at [24, 122] on link "Baixar" at bounding box center [26, 124] width 16 height 7
click at [22, 124] on link "Baixar" at bounding box center [26, 124] width 16 height 7
click at [26, 122] on link "Baixar" at bounding box center [26, 124] width 16 height 7
click at [28, 125] on link "Baixar" at bounding box center [26, 124] width 16 height 7
click at [26, 124] on link "Baixar" at bounding box center [26, 124] width 16 height 7
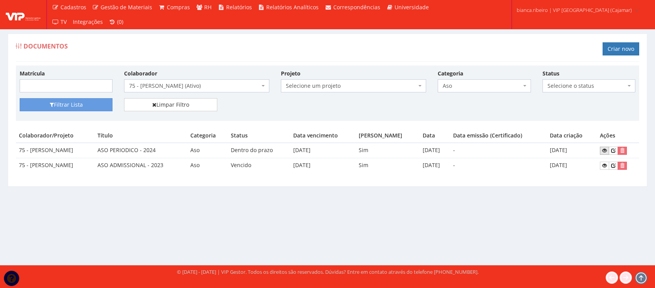
click at [609, 147] on link at bounding box center [604, 151] width 9 height 8
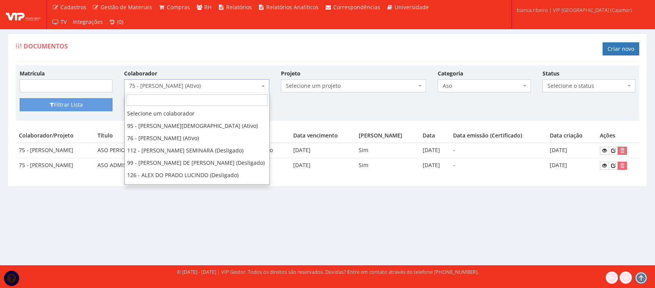
click at [257, 83] on span "75 - [PERSON_NAME] (Ativo)" at bounding box center [194, 86] width 131 height 8
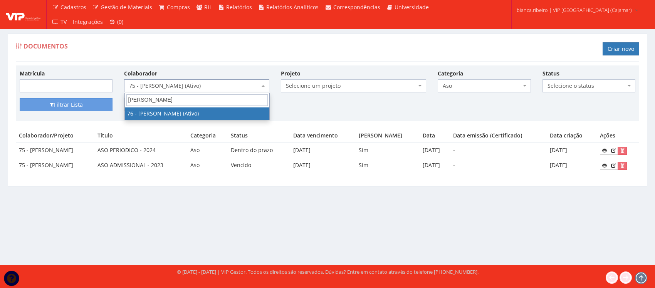
type input "adriano"
select select "3308"
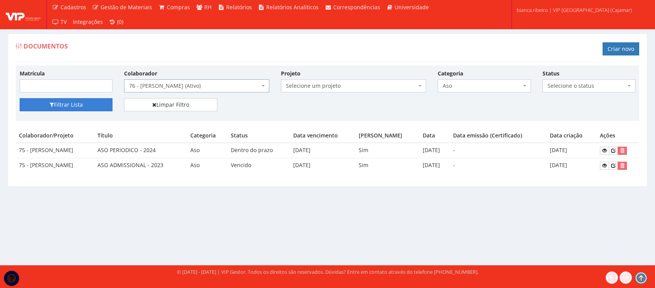
click at [62, 107] on button "Filtrar Lista" at bounding box center [66, 104] width 93 height 13
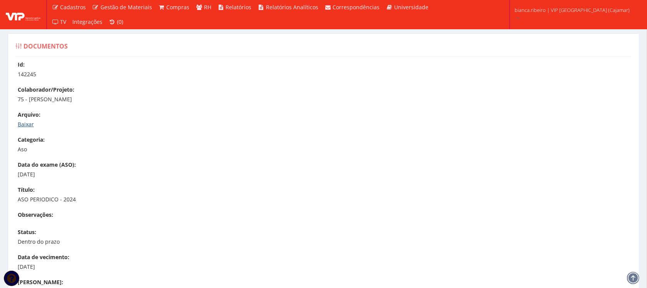
click at [23, 126] on link "Baixar" at bounding box center [26, 124] width 16 height 7
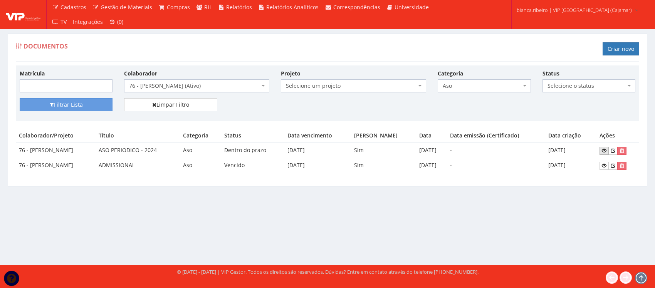
click at [605, 149] on icon at bounding box center [604, 150] width 5 height 5
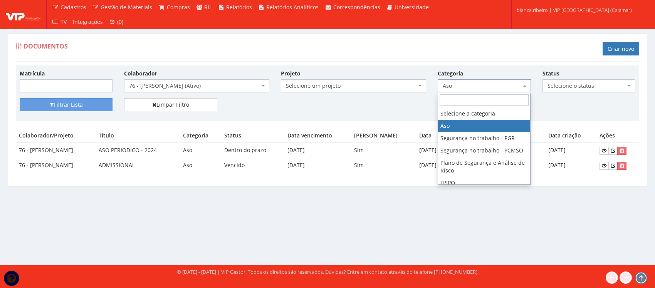
click at [480, 92] on body "Cadastros Clientes Unidades Subclientes Unidades de Subclientes Projetos Vagas …" at bounding box center [327, 144] width 655 height 288
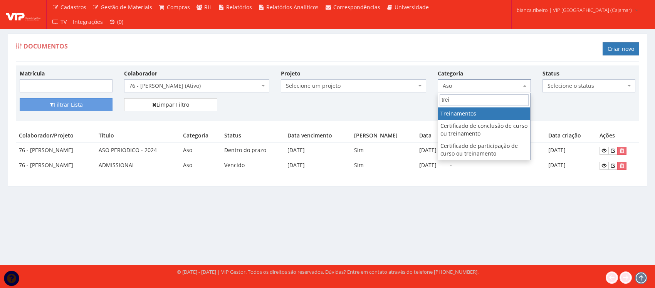
type input "trei"
select select "treinamento"
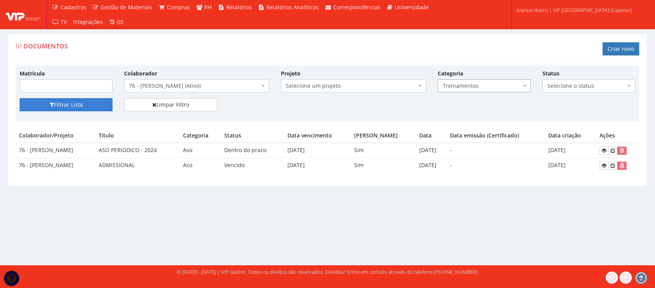
click at [75, 105] on button "Filtrar Lista" at bounding box center [66, 104] width 93 height 13
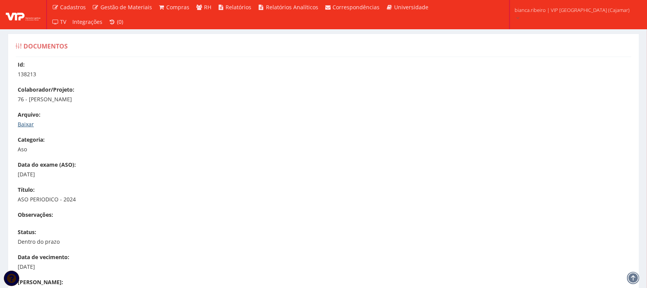
click at [31, 124] on link "Baixar" at bounding box center [26, 124] width 16 height 7
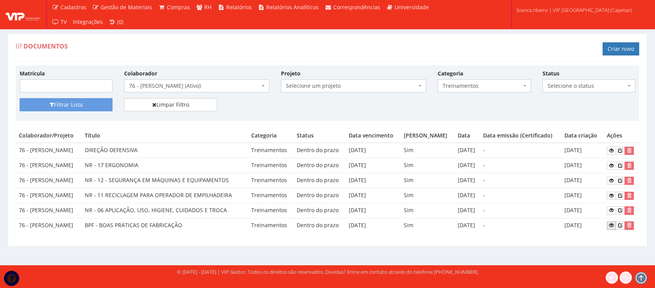
click at [611, 226] on icon at bounding box center [611, 225] width 5 height 5
click at [613, 209] on icon at bounding box center [611, 210] width 5 height 5
click at [611, 168] on icon at bounding box center [611, 165] width 5 height 5
click at [611, 194] on icon at bounding box center [611, 195] width 5 height 5
click at [611, 184] on link at bounding box center [611, 181] width 9 height 8
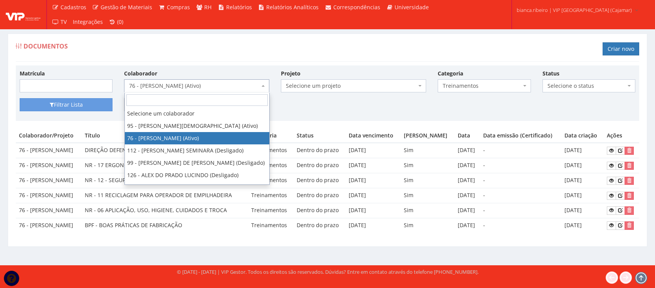
click at [241, 88] on span "76 - ADRIANO SILVA ARAUJO (Ativo)" at bounding box center [194, 86] width 131 height 8
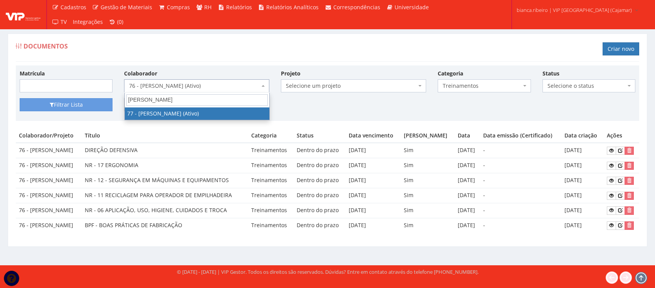
type input "pablo gomes"
drag, startPoint x: 183, startPoint y: 112, endPoint x: 179, endPoint y: 114, distance: 4.7
select select "3317"
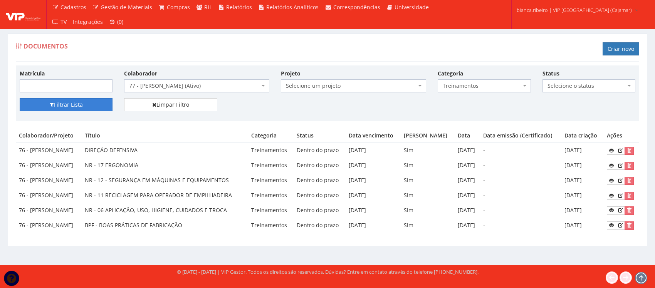
click at [68, 109] on button "Filtrar Lista" at bounding box center [66, 104] width 93 height 13
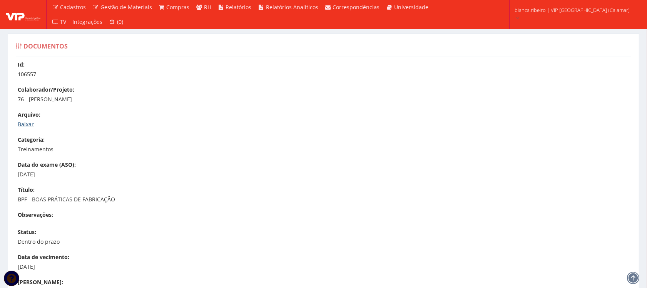
click at [32, 122] on link "Baixar" at bounding box center [26, 124] width 16 height 7
click at [31, 126] on link "Baixar" at bounding box center [26, 124] width 16 height 7
click at [33, 124] on link "Baixar" at bounding box center [26, 124] width 16 height 7
click at [28, 124] on link "Baixar" at bounding box center [26, 124] width 16 height 7
click at [30, 125] on link "Baixar" at bounding box center [26, 124] width 16 height 7
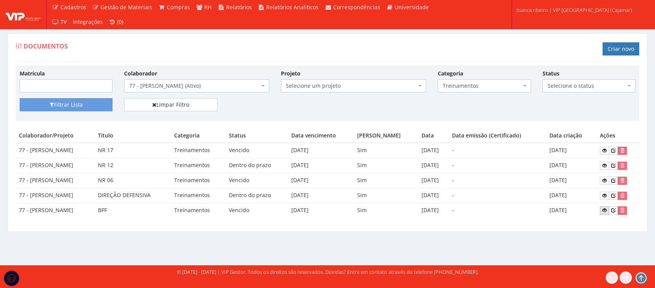
click at [606, 213] on icon at bounding box center [604, 210] width 5 height 5
click at [607, 178] on icon at bounding box center [604, 180] width 5 height 5
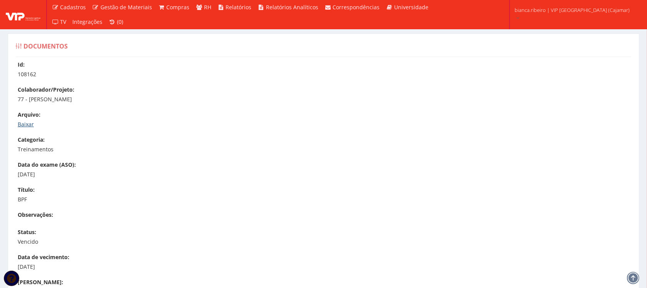
click at [26, 125] on link "Baixar" at bounding box center [26, 124] width 16 height 7
click at [26, 127] on link "Baixar" at bounding box center [26, 124] width 16 height 7
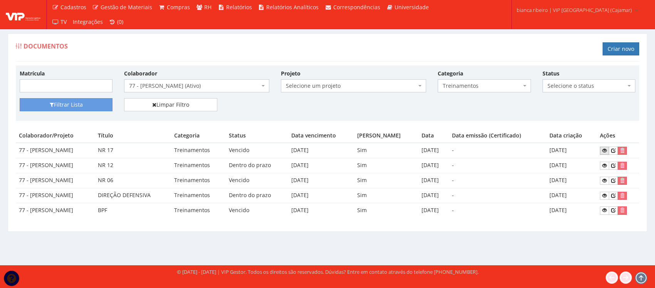
click at [603, 148] on link at bounding box center [604, 151] width 9 height 8
click at [604, 163] on link at bounding box center [604, 166] width 9 height 8
click at [463, 87] on span "Treinamentos" at bounding box center [482, 86] width 78 height 8
type input "aso"
select select "aso"
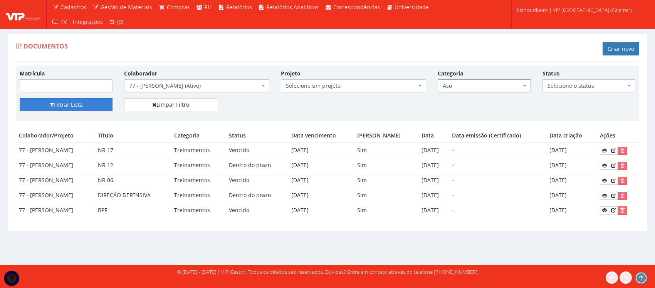
click at [57, 103] on button "Filtrar Lista" at bounding box center [66, 104] width 93 height 13
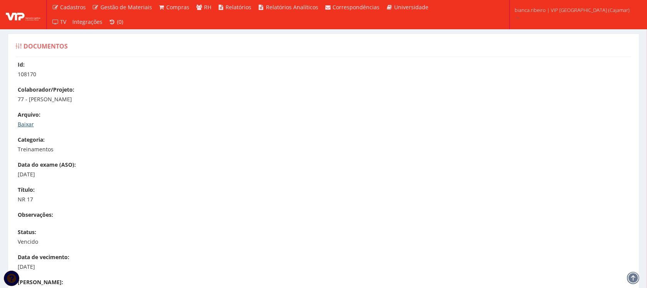
click at [28, 121] on link "Baixar" at bounding box center [26, 124] width 16 height 7
click at [30, 125] on link "Baixar" at bounding box center [26, 124] width 16 height 7
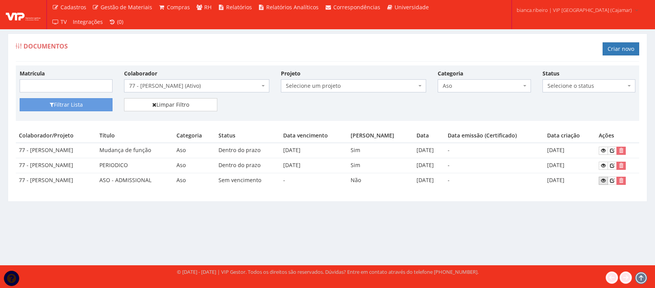
click at [605, 178] on icon at bounding box center [603, 180] width 5 height 5
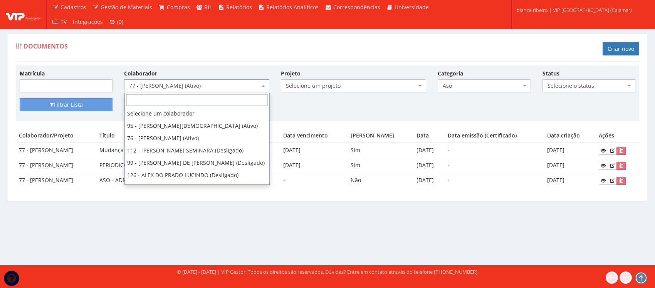
click at [237, 91] on span "77 - PABLO GOMES RIBEIRO (Ativo)" at bounding box center [196, 85] width 145 height 13
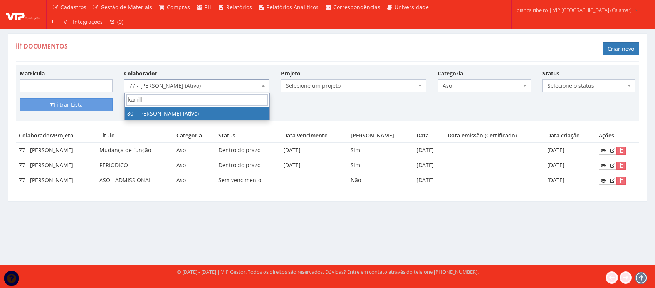
type input "kamill"
select select "3319"
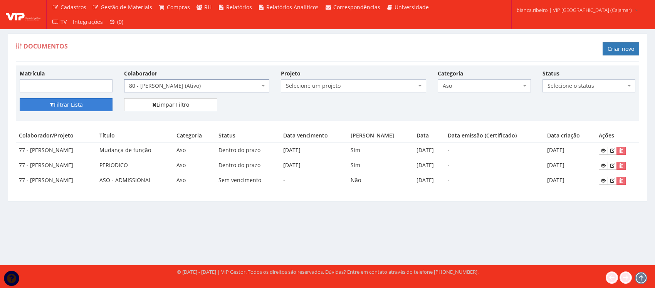
click at [106, 104] on button "Filtrar Lista" at bounding box center [66, 104] width 93 height 13
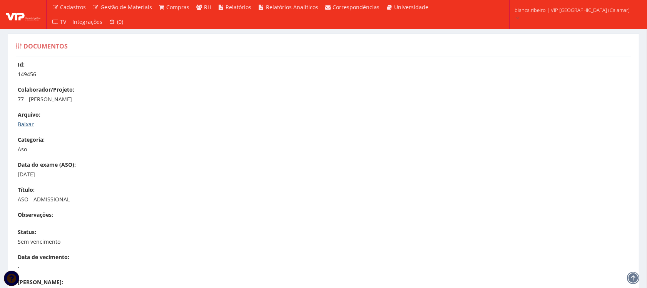
click at [25, 126] on link "Baixar" at bounding box center [26, 124] width 16 height 7
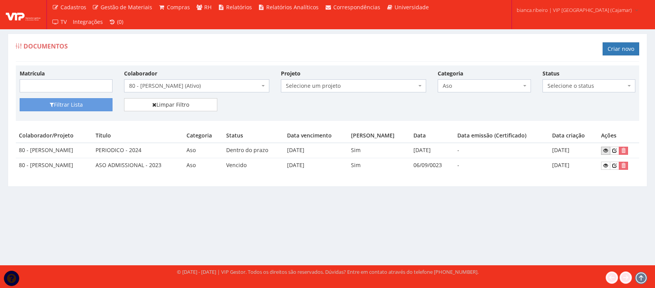
click at [607, 148] on link at bounding box center [605, 151] width 9 height 8
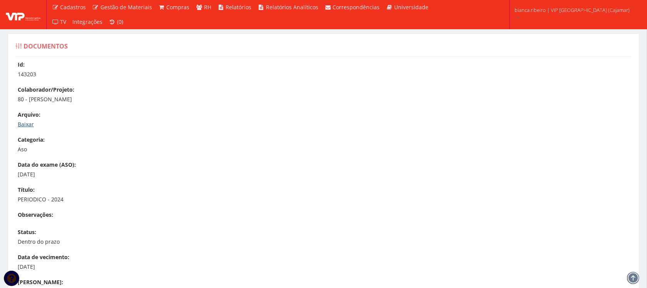
click at [26, 121] on link "Baixar" at bounding box center [26, 124] width 16 height 7
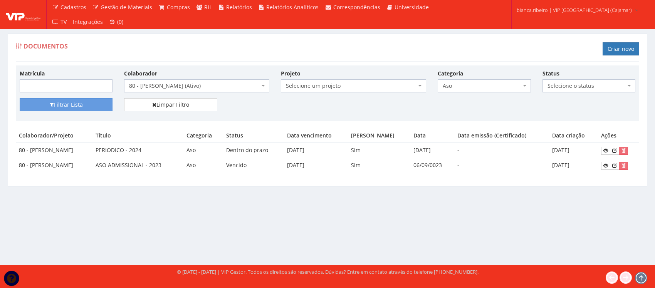
click at [497, 89] on span "Aso" at bounding box center [482, 86] width 78 height 8
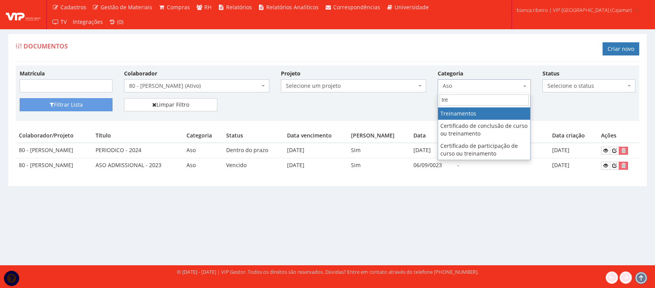
type input "tre"
select select "treinamento"
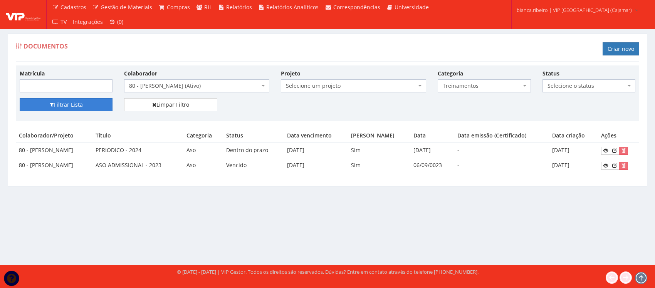
click at [83, 101] on button "Filtrar Lista" at bounding box center [66, 104] width 93 height 13
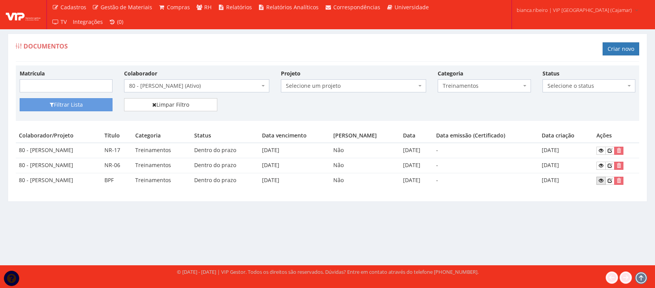
click at [603, 181] on icon at bounding box center [601, 180] width 5 height 5
click at [603, 164] on icon at bounding box center [601, 165] width 5 height 5
click at [603, 151] on icon at bounding box center [601, 150] width 5 height 5
click at [606, 179] on link at bounding box center [600, 181] width 9 height 8
click at [214, 84] on span "80 - KAMILLY CRISTINA BARBOSA DA SILVA (Ativo)" at bounding box center [194, 86] width 131 height 8
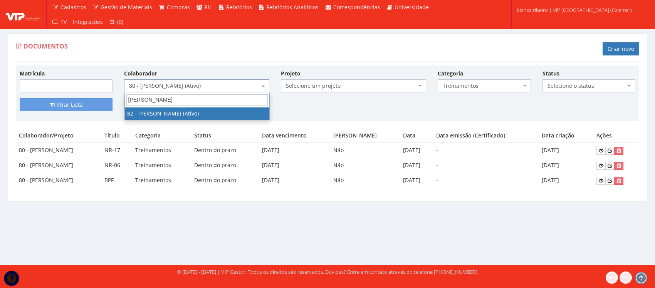
type input "luiz gusta"
select select "3318"
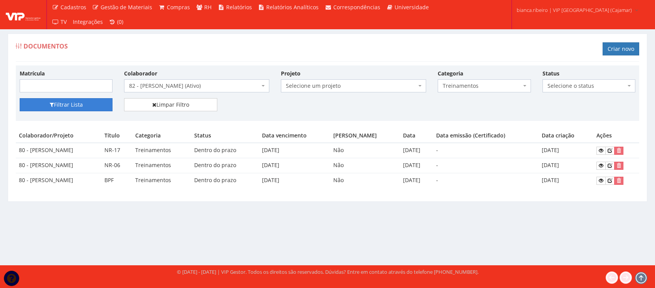
click at [56, 102] on button "Filtrar Lista" at bounding box center [66, 104] width 93 height 13
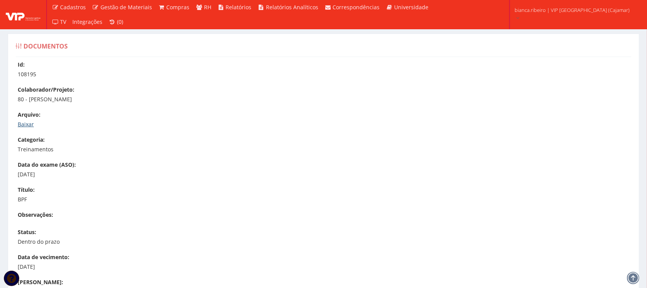
click at [30, 125] on link "Baixar" at bounding box center [26, 124] width 16 height 7
click at [22, 126] on link "Baixar" at bounding box center [26, 124] width 16 height 7
click at [32, 121] on link "Baixar" at bounding box center [26, 124] width 16 height 7
click at [24, 126] on link "Baixar" at bounding box center [26, 124] width 16 height 7
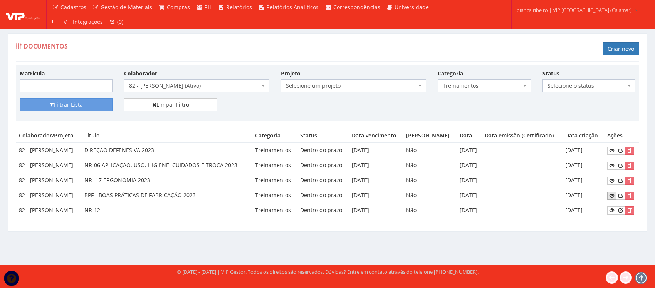
click at [611, 195] on icon at bounding box center [611, 195] width 5 height 5
click at [612, 166] on icon at bounding box center [611, 165] width 5 height 5
click at [613, 182] on icon at bounding box center [611, 180] width 5 height 5
click at [611, 209] on icon at bounding box center [611, 210] width 5 height 5
click at [496, 90] on span "Treinamentos" at bounding box center [484, 85] width 93 height 13
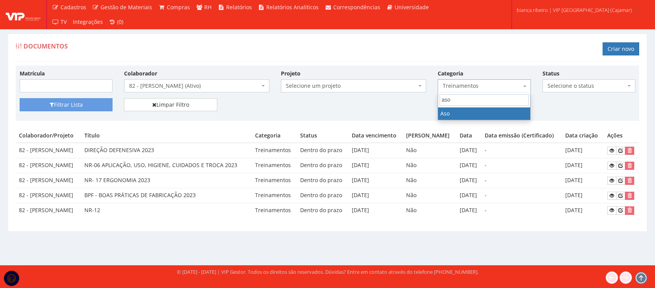
type input "aso"
drag, startPoint x: 487, startPoint y: 114, endPoint x: 481, endPoint y: 114, distance: 6.6
select select "aso"
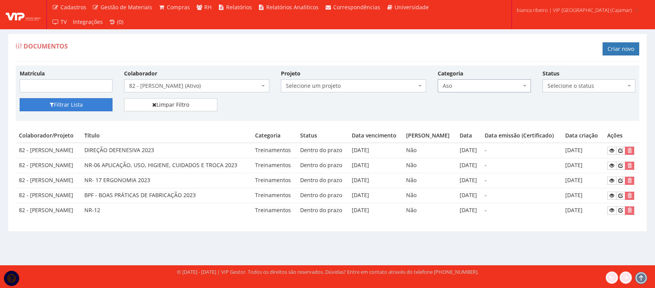
click at [61, 103] on button "Filtrar Lista" at bounding box center [66, 104] width 93 height 13
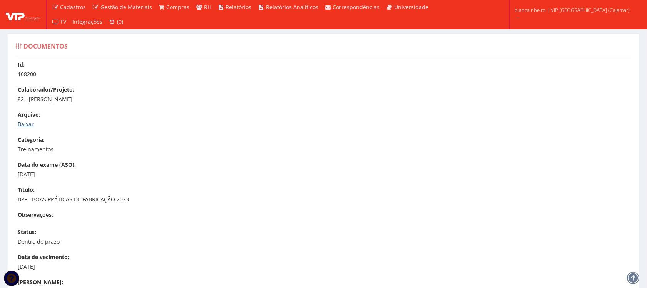
click at [27, 122] on link "Baixar" at bounding box center [26, 124] width 16 height 7
click at [27, 123] on link "Baixar" at bounding box center [26, 124] width 16 height 7
click at [24, 126] on link "Baixar" at bounding box center [26, 124] width 16 height 7
click at [30, 122] on link "Baixar" at bounding box center [26, 124] width 16 height 7
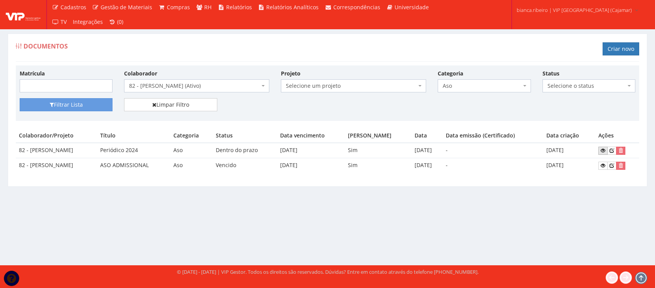
click at [603, 153] on icon at bounding box center [602, 150] width 5 height 5
click at [201, 89] on span "82 - [PERSON_NAME] (Ativo)" at bounding box center [194, 86] width 131 height 8
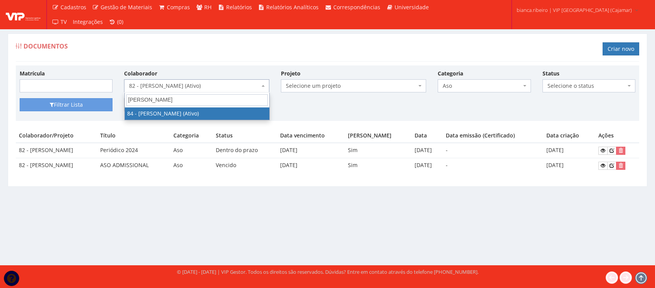
type input "roger mos"
drag, startPoint x: 172, startPoint y: 110, endPoint x: 89, endPoint y: 125, distance: 83.9
click at [151, 122] on body "Cadastros Clientes Unidades Subclientes Unidades de Subclientes Projetos Vagas …" at bounding box center [327, 144] width 655 height 288
select select "3342"
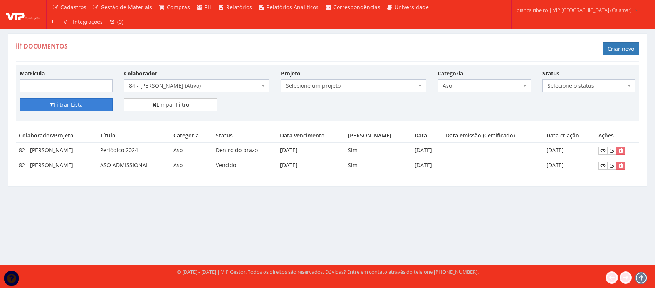
click at [89, 100] on button "Filtrar Lista" at bounding box center [66, 104] width 93 height 13
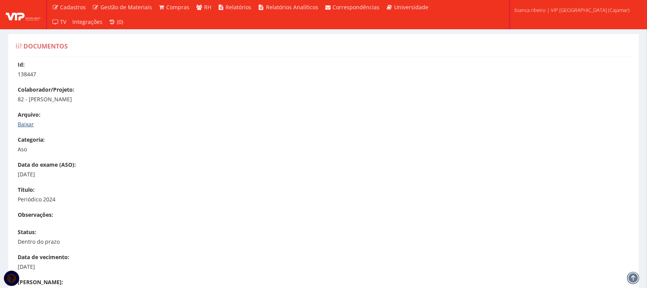
click at [19, 127] on link "Baixar" at bounding box center [26, 124] width 16 height 7
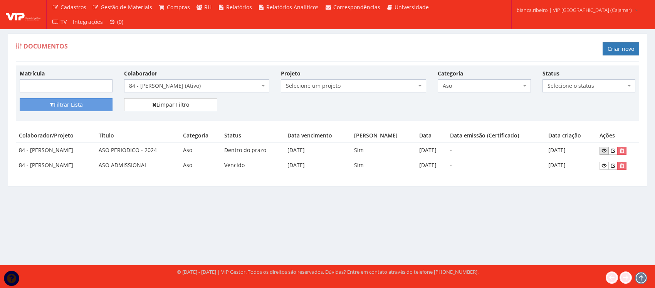
click at [604, 152] on icon at bounding box center [604, 150] width 5 height 5
click at [502, 87] on span "Aso" at bounding box center [482, 86] width 78 height 8
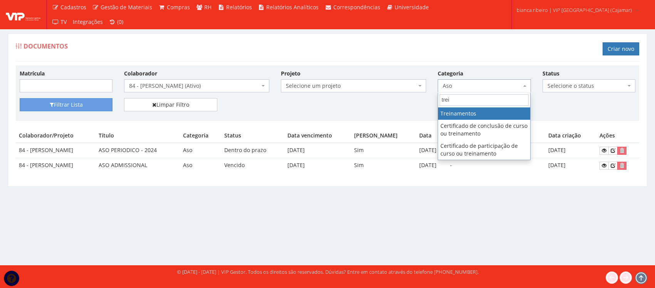
type input "trei"
select select "treinamento"
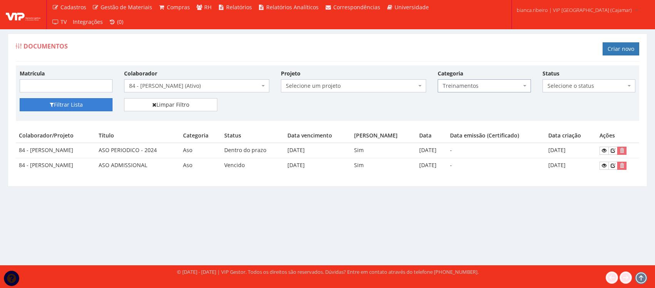
click at [68, 108] on button "Filtrar Lista" at bounding box center [66, 104] width 93 height 13
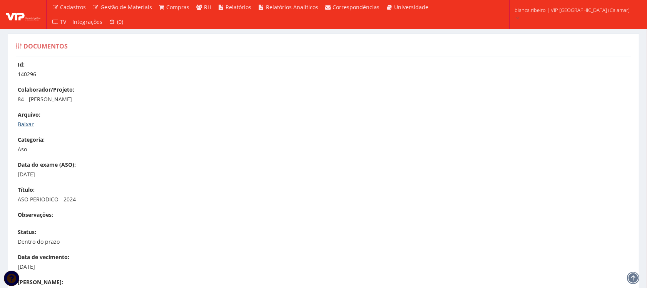
click at [24, 126] on link "Baixar" at bounding box center [26, 124] width 16 height 7
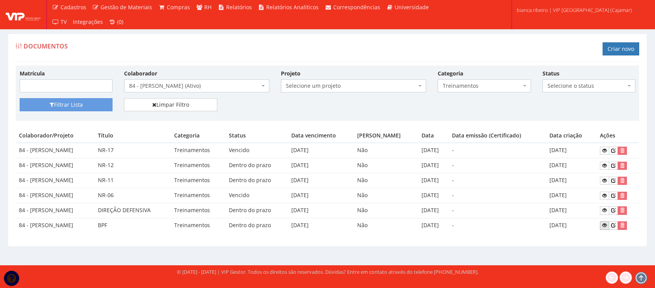
click at [609, 226] on link at bounding box center [604, 225] width 9 height 8
click at [607, 195] on icon at bounding box center [604, 195] width 5 height 5
click at [609, 148] on link at bounding box center [604, 151] width 9 height 8
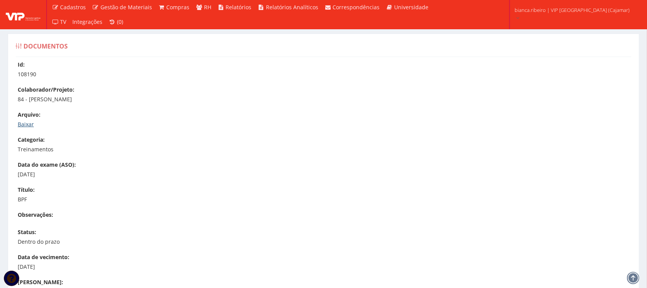
click at [24, 124] on link "Baixar" at bounding box center [26, 124] width 16 height 7
click at [30, 128] on p "Baixar" at bounding box center [328, 125] width 620 height 8
click at [25, 124] on link "Baixar" at bounding box center [26, 124] width 16 height 7
click at [33, 121] on link "Baixar" at bounding box center [26, 124] width 16 height 7
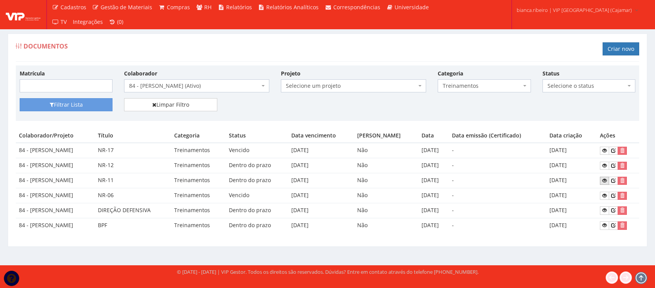
click at [607, 183] on icon at bounding box center [604, 180] width 5 height 5
click at [607, 164] on icon at bounding box center [604, 165] width 5 height 5
click at [213, 79] on div "Colaborador Selecione um colaborador 95 - ADRIANE NEVES JESUS (Ativo) 76 - ADRI…" at bounding box center [196, 80] width 157 height 23
click at [208, 85] on span "84 - [PERSON_NAME] (Ativo)" at bounding box center [194, 86] width 131 height 8
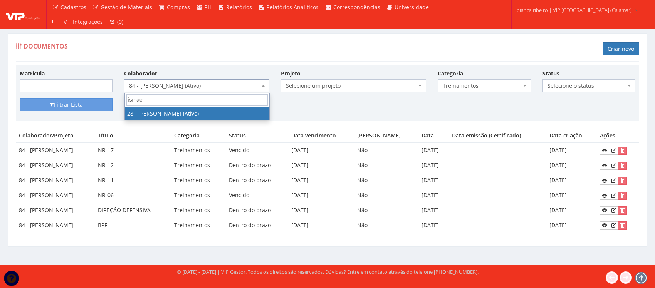
type input "ismael"
select select "2854"
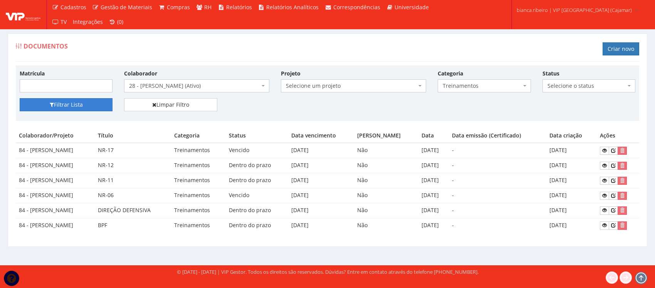
click at [55, 107] on button "Filtrar Lista" at bounding box center [66, 104] width 93 height 13
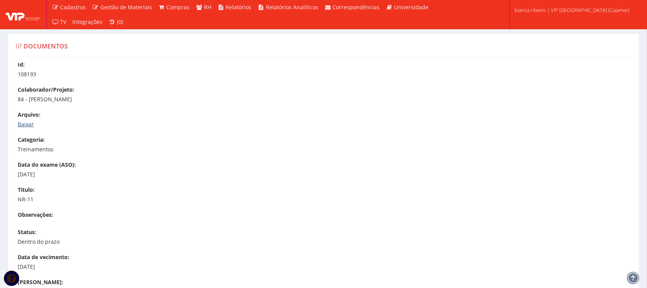
click at [22, 124] on link "Baixar" at bounding box center [26, 124] width 16 height 7
click at [28, 125] on link "Baixar" at bounding box center [26, 124] width 16 height 7
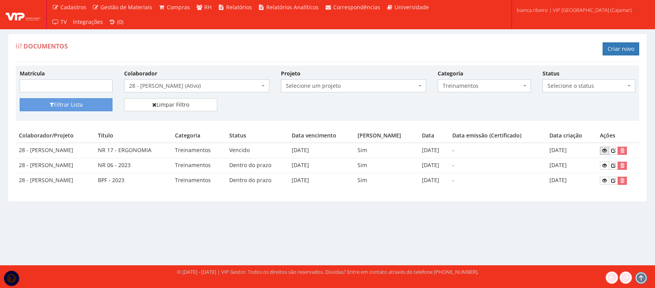
click at [607, 150] on icon at bounding box center [604, 150] width 5 height 5
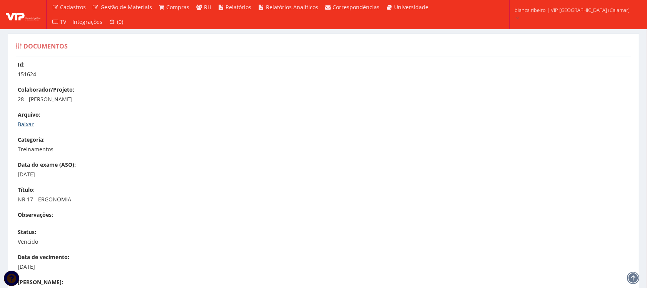
click at [29, 125] on link "Baixar" at bounding box center [26, 124] width 16 height 7
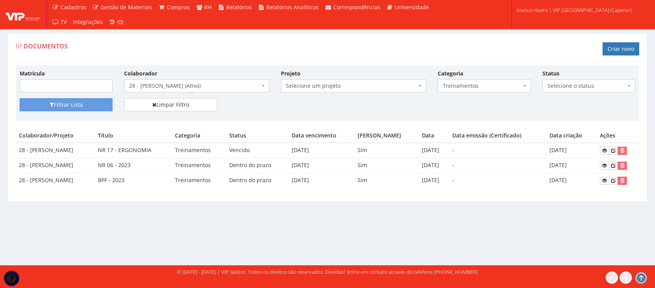
click at [224, 89] on span "28 - ISMAEL RODRIGUES SIMPLICIO (Ativo)" at bounding box center [194, 86] width 131 height 8
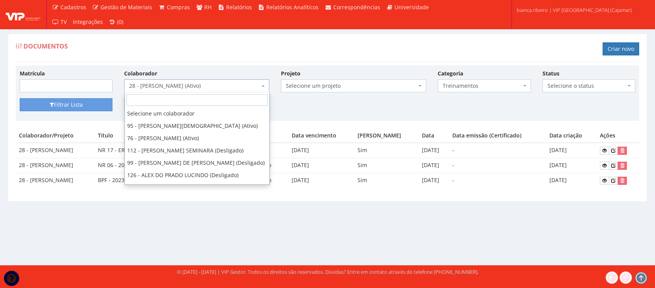
scroll to position [1050, 0]
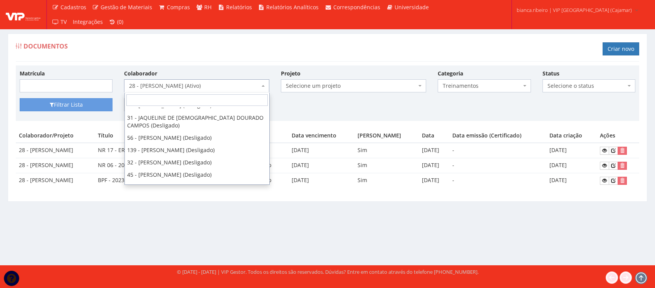
click at [352, 201] on div "Documentos Criar novo Matrícula Colaborador Selecione um colaborador 95 - ADRIA…" at bounding box center [327, 118] width 639 height 168
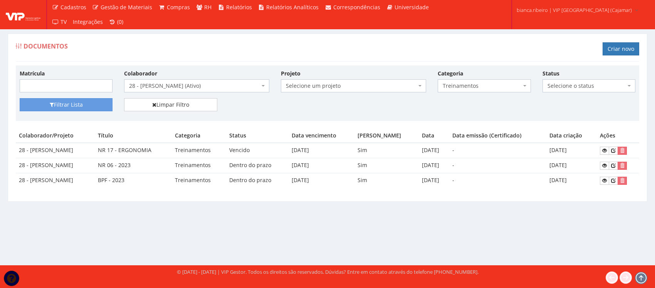
click at [217, 87] on span "28 - ISMAEL RODRIGUES SIMPLICIO (Ativo)" at bounding box center [194, 86] width 131 height 8
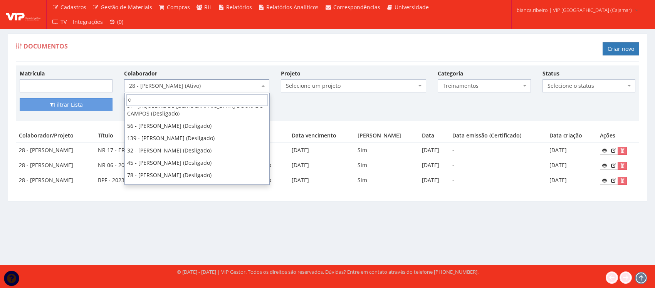
scroll to position [0, 0]
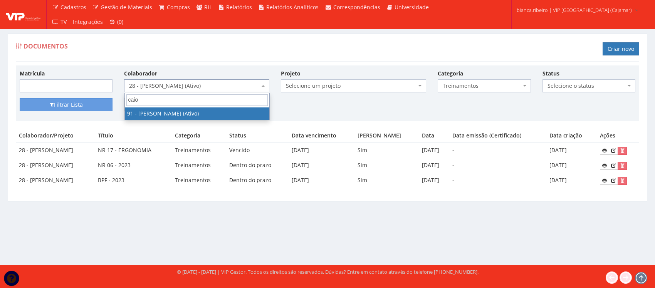
type input "caio"
select select "3371"
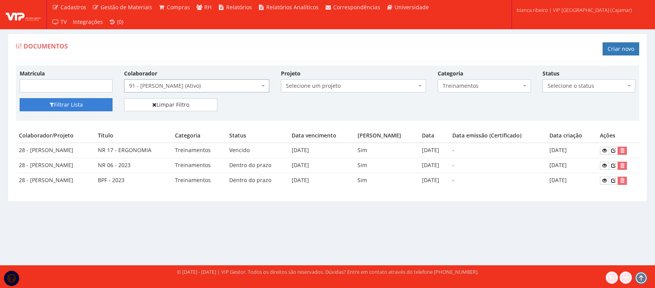
click at [32, 106] on button "Filtrar Lista" at bounding box center [66, 104] width 93 height 13
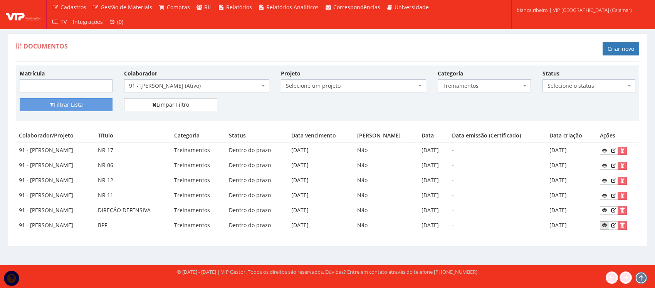
click at [606, 226] on icon at bounding box center [604, 225] width 5 height 5
click at [606, 166] on icon at bounding box center [604, 165] width 5 height 5
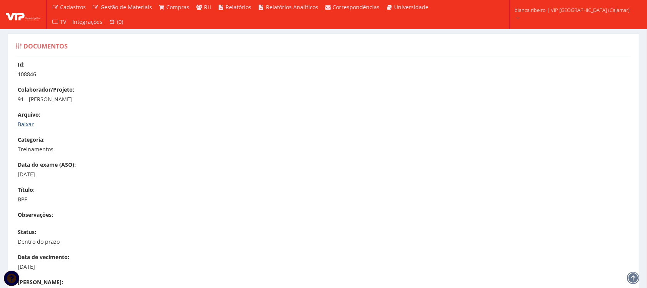
click at [27, 126] on link "Baixar" at bounding box center [26, 124] width 16 height 7
click at [26, 121] on link "Baixar" at bounding box center [26, 124] width 16 height 7
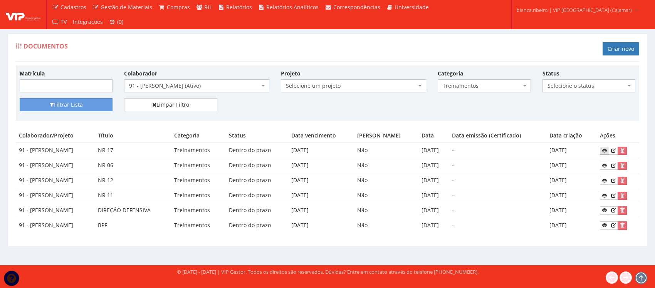
click at [607, 151] on icon at bounding box center [604, 150] width 5 height 5
click at [605, 193] on icon at bounding box center [604, 195] width 5 height 5
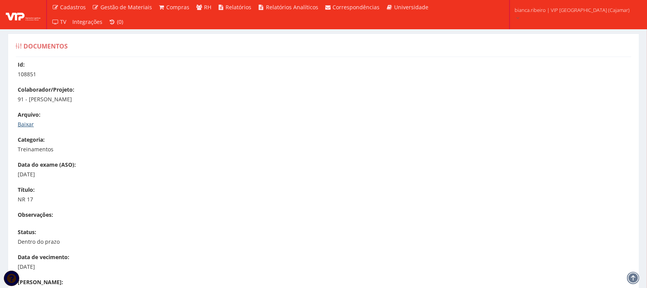
click at [22, 121] on link "Baixar" at bounding box center [26, 124] width 16 height 7
click at [27, 122] on link "Baixar" at bounding box center [26, 124] width 16 height 7
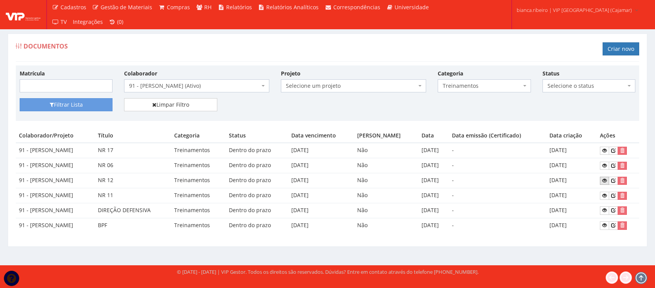
click at [605, 181] on icon at bounding box center [604, 180] width 5 height 5
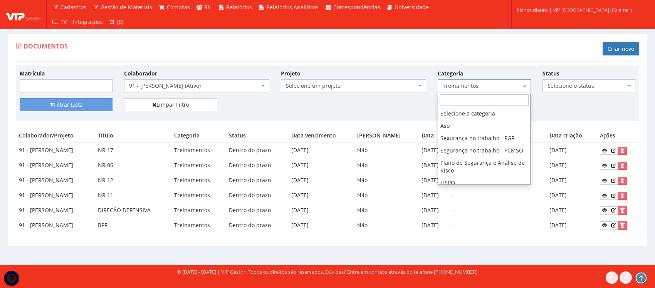
click at [457, 84] on span "Treinamentos" at bounding box center [482, 86] width 78 height 8
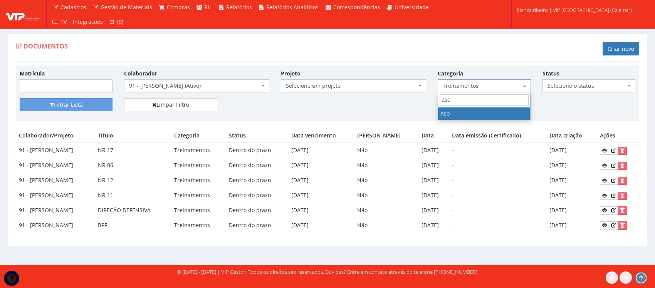
type input "aso"
select select "aso"
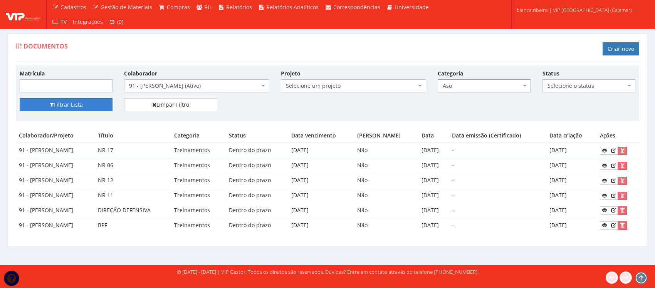
click at [82, 111] on button "Filtrar Lista" at bounding box center [66, 104] width 93 height 13
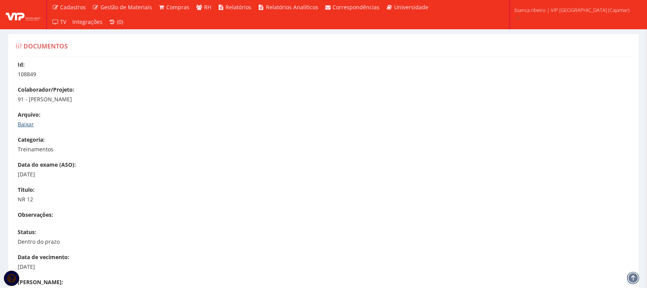
click at [27, 121] on link "Baixar" at bounding box center [26, 124] width 16 height 7
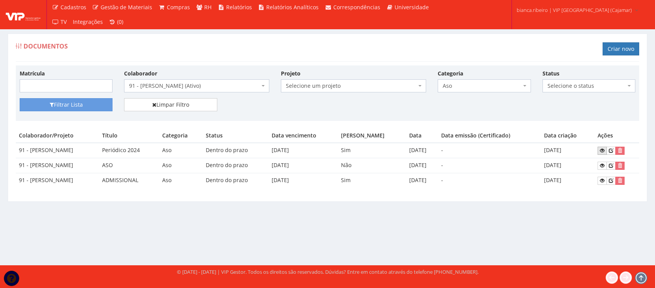
click at [600, 148] on link at bounding box center [601, 151] width 9 height 8
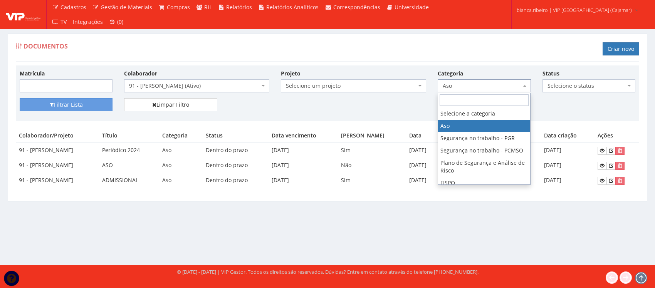
click at [492, 87] on span "Aso" at bounding box center [482, 86] width 78 height 8
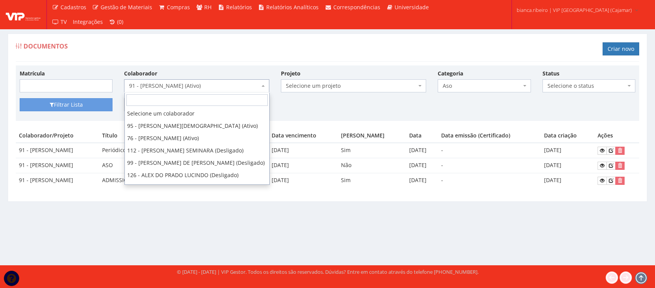
click at [247, 88] on span "91 - [PERSON_NAME] (Ativo)" at bounding box center [194, 86] width 131 height 8
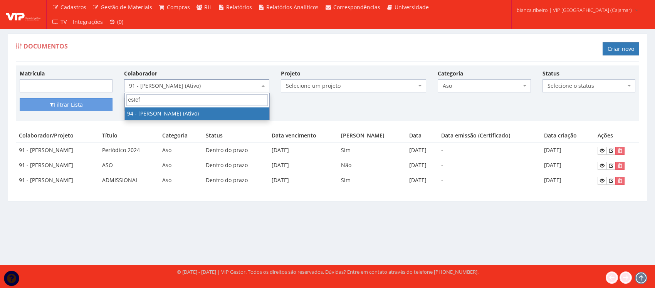
type input "estef"
select select "3384"
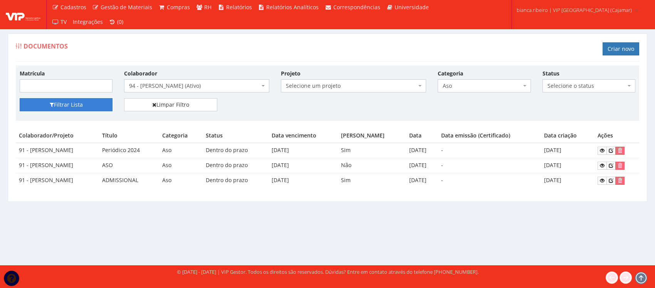
click at [60, 108] on button "Filtrar Lista" at bounding box center [66, 104] width 93 height 13
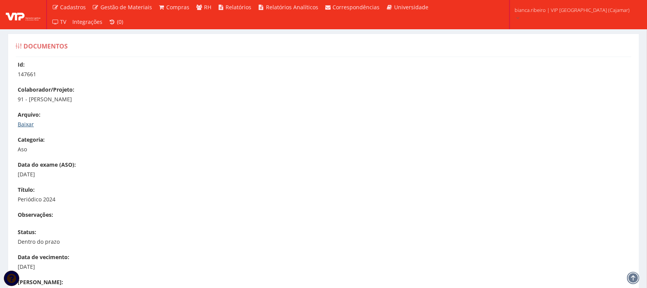
click at [31, 126] on link "Baixar" at bounding box center [26, 124] width 16 height 7
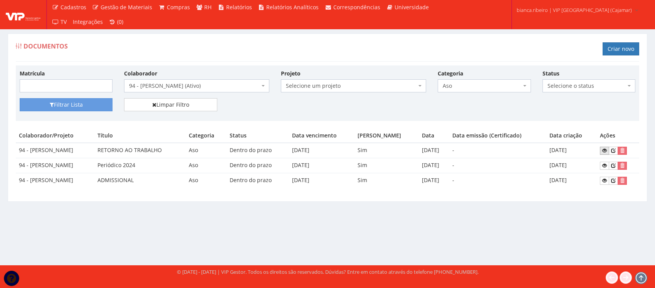
click at [602, 149] on link at bounding box center [604, 151] width 9 height 8
click at [472, 86] on span "Aso" at bounding box center [482, 86] width 78 height 8
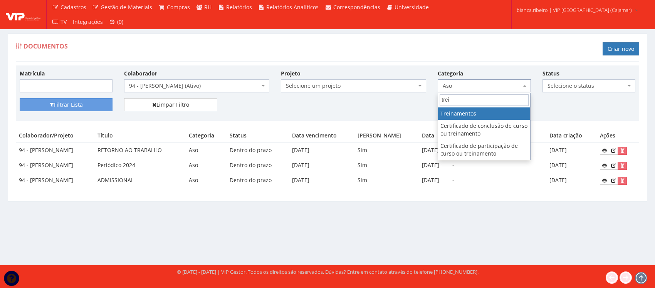
type input "trei"
select select "treinamento"
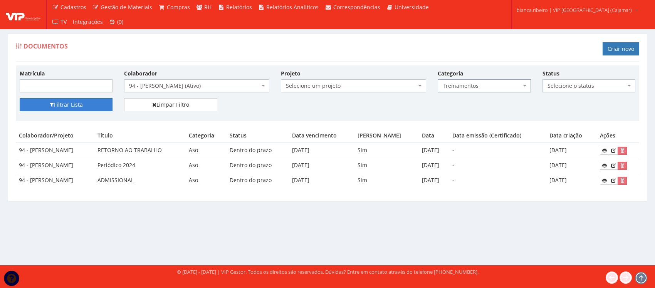
click at [109, 105] on button "Filtrar Lista" at bounding box center [66, 104] width 93 height 13
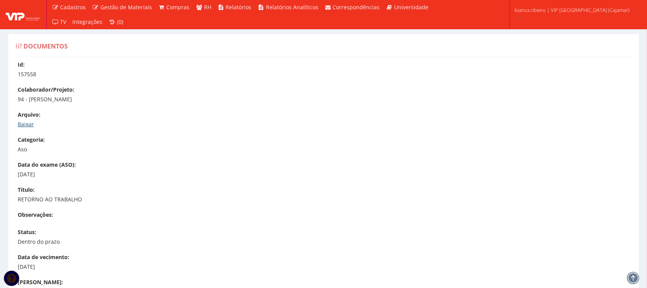
click at [23, 126] on link "Baixar" at bounding box center [26, 124] width 16 height 7
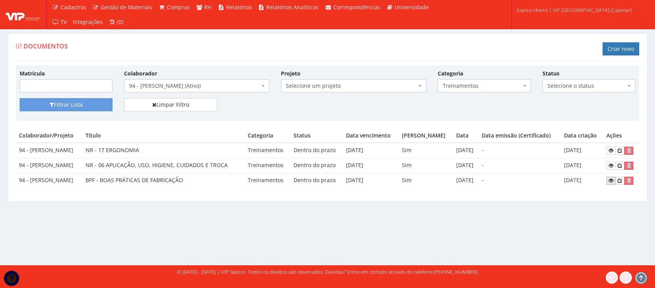
click at [611, 183] on icon at bounding box center [611, 180] width 5 height 5
click at [611, 166] on icon at bounding box center [611, 165] width 5 height 5
click at [607, 149] on link at bounding box center [610, 151] width 9 height 8
click at [615, 149] on link at bounding box center [610, 151] width 9 height 8
click at [218, 87] on span "94 - [PERSON_NAME] (Ativo)" at bounding box center [194, 86] width 131 height 8
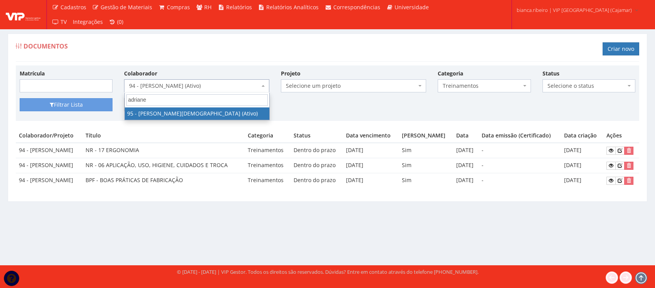
type input "adriane"
select select "3385"
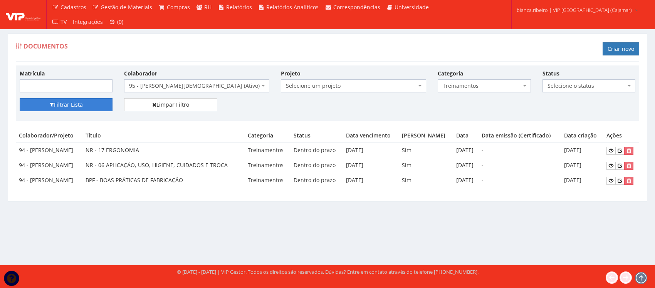
click at [60, 108] on button "Filtrar Lista" at bounding box center [66, 104] width 93 height 13
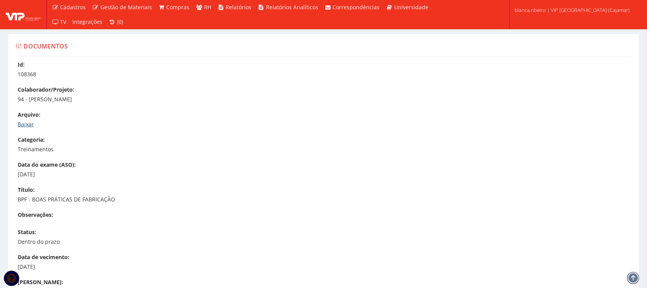
click at [27, 121] on link "Baixar" at bounding box center [26, 124] width 16 height 7
click at [22, 121] on link "Baixar" at bounding box center [26, 124] width 16 height 7
click at [27, 125] on link "Baixar" at bounding box center [26, 124] width 16 height 7
click at [20, 124] on link "Baixar" at bounding box center [26, 124] width 16 height 7
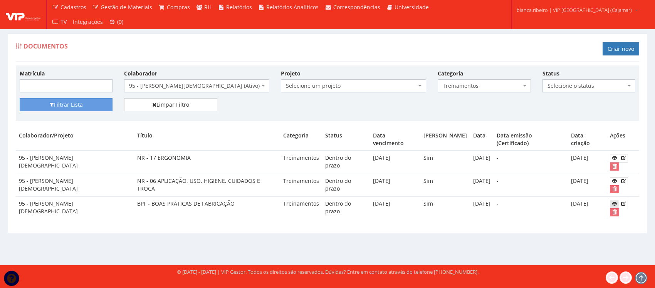
click at [614, 200] on link at bounding box center [614, 204] width 9 height 8
click at [612, 201] on icon at bounding box center [614, 203] width 5 height 5
click at [612, 178] on icon at bounding box center [614, 180] width 5 height 5
click at [612, 155] on icon at bounding box center [614, 157] width 5 height 5
click at [612, 201] on icon at bounding box center [614, 203] width 5 height 5
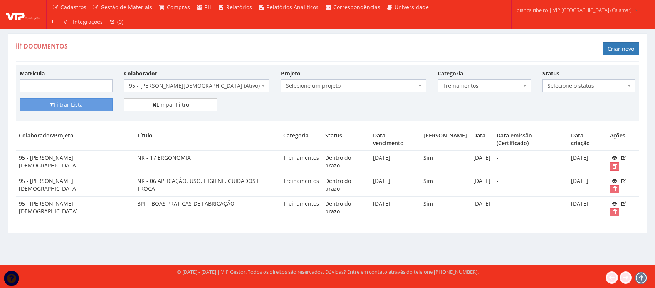
click at [471, 85] on span "Treinamentos" at bounding box center [482, 86] width 78 height 8
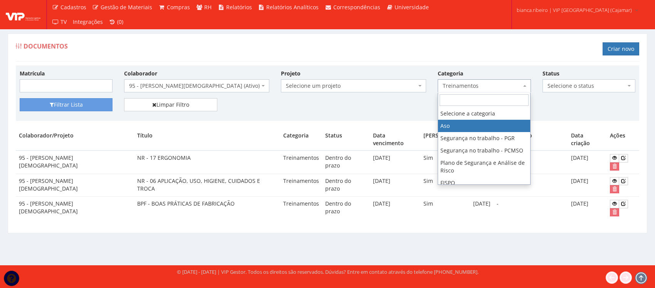
select select "aso"
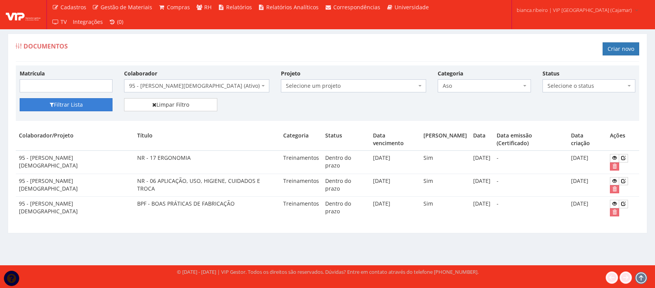
click at [51, 101] on button "Filtrar Lista" at bounding box center [66, 104] width 93 height 13
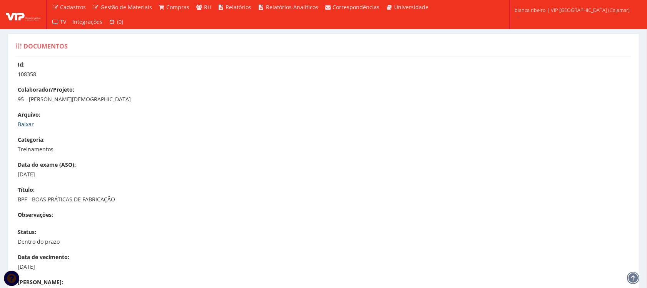
click at [30, 124] on link "Baixar" at bounding box center [26, 124] width 16 height 7
click at [31, 125] on link "Baixar" at bounding box center [26, 124] width 16 height 7
click at [32, 122] on link "Baixar" at bounding box center [26, 124] width 16 height 7
click at [28, 120] on div "Arquivo: Baixar" at bounding box center [328, 119] width 620 height 17
click at [26, 129] on div "Id: 108360 Colaborador/Projeto: 95 - ADRIANE NEVES JESUS Arquivo: Baixar Catego…" at bounding box center [323, 235] width 627 height 348
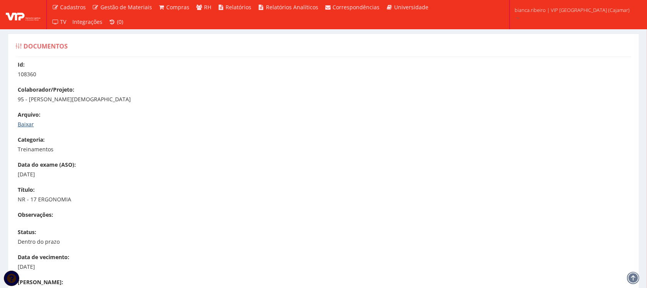
click at [27, 121] on link "Baixar" at bounding box center [26, 124] width 16 height 7
click at [31, 125] on link "Baixar" at bounding box center [26, 124] width 16 height 7
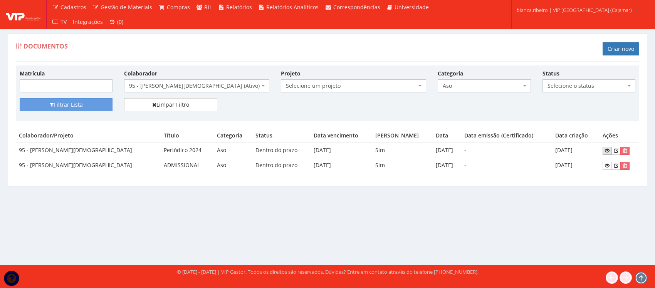
click at [605, 151] on icon at bounding box center [607, 150] width 5 height 5
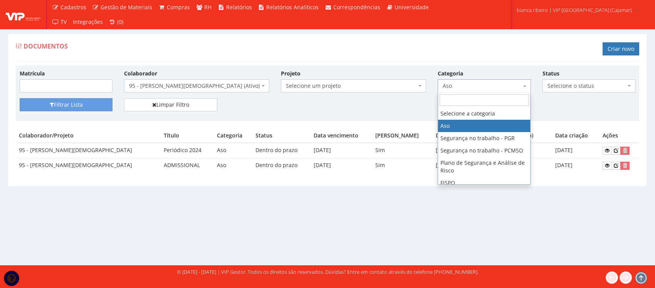
click at [460, 82] on span "Aso" at bounding box center [482, 86] width 78 height 8
drag, startPoint x: 246, startPoint y: 106, endPoint x: 223, endPoint y: 92, distance: 27.2
click at [242, 105] on div "Filtrar Lista Limpar Filtro" at bounding box center [327, 107] width 627 height 19
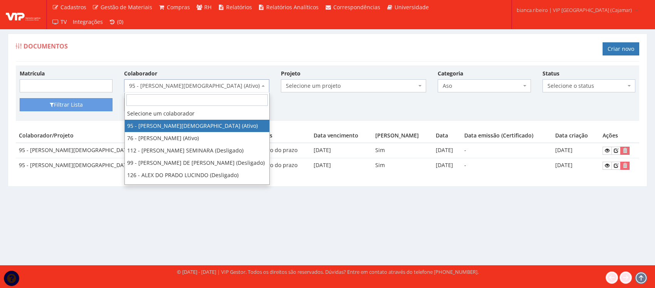
click at [214, 85] on span "95 - [PERSON_NAME][DEMOGRAPHIC_DATA] (Ativo)" at bounding box center [194, 86] width 131 height 8
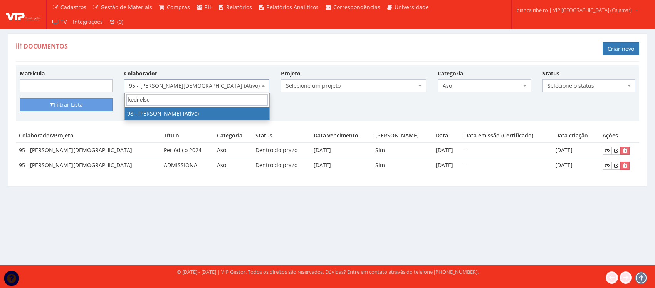
type input "kednelso"
select select "3587"
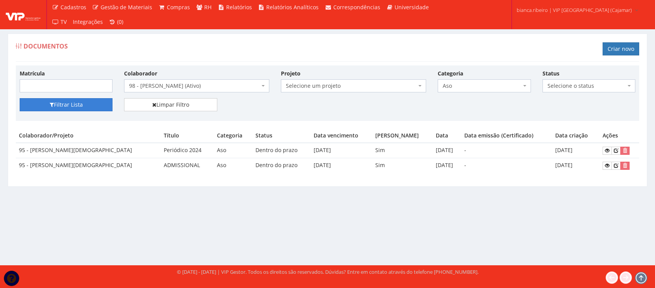
click at [97, 107] on button "Filtrar Lista" at bounding box center [66, 104] width 93 height 13
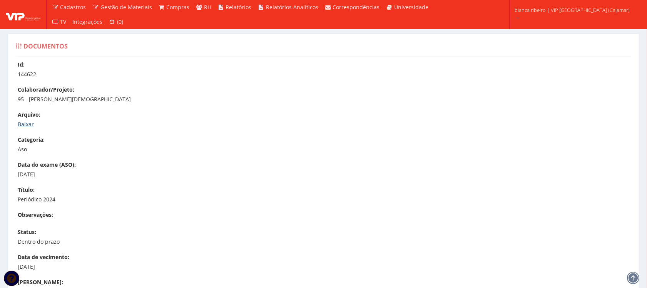
click at [28, 125] on link "Baixar" at bounding box center [26, 124] width 16 height 7
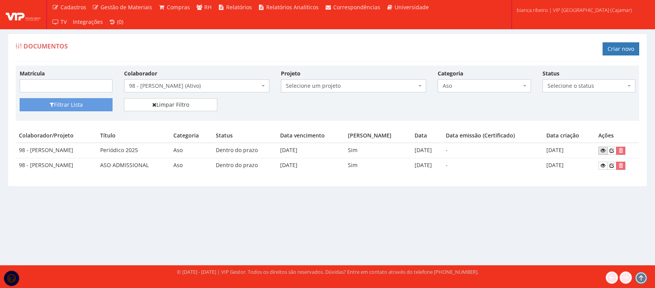
click at [605, 149] on icon at bounding box center [602, 150] width 5 height 5
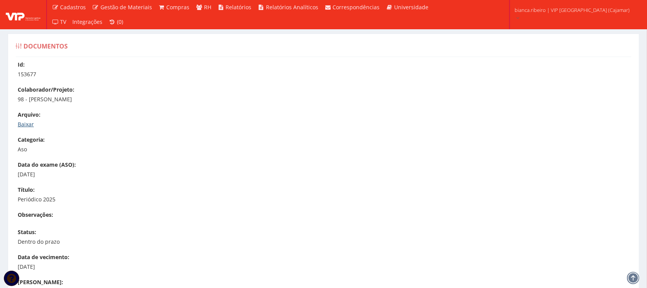
click at [30, 127] on link "Baixar" at bounding box center [26, 124] width 16 height 7
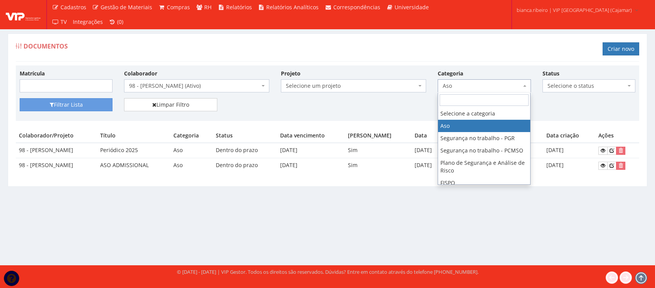
click at [501, 84] on span "Aso" at bounding box center [482, 86] width 78 height 8
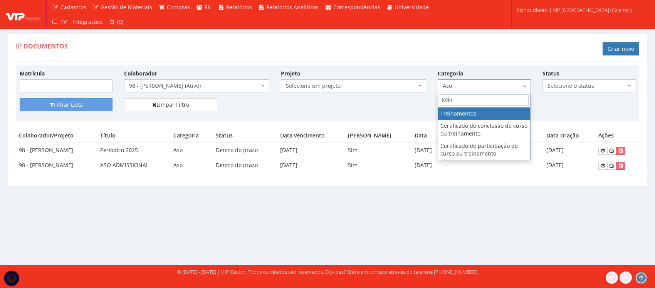
type input "trein"
select select "treinamento"
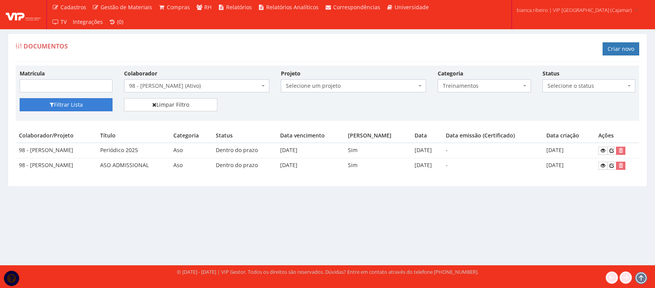
click at [91, 104] on button "Filtrar Lista" at bounding box center [66, 104] width 93 height 13
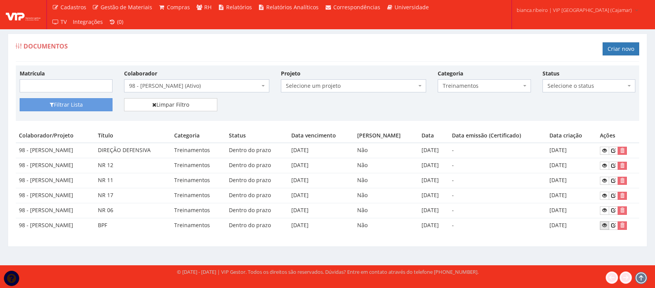
click at [607, 228] on icon at bounding box center [604, 225] width 5 height 5
click at [601, 211] on link at bounding box center [604, 210] width 9 height 8
click at [604, 196] on icon at bounding box center [604, 195] width 5 height 5
click at [604, 179] on icon at bounding box center [604, 180] width 5 height 5
drag, startPoint x: 606, startPoint y: 164, endPoint x: 588, endPoint y: 169, distance: 18.4
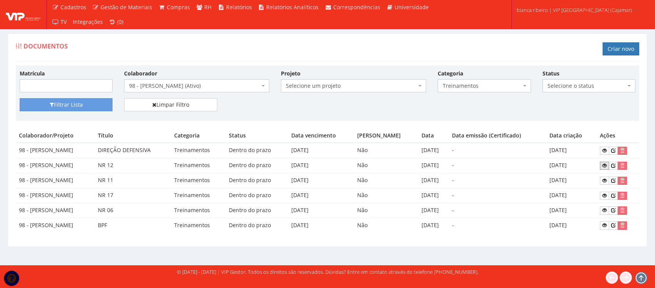
click at [606, 163] on icon at bounding box center [604, 165] width 5 height 5
click at [180, 86] on span "98 - [PERSON_NAME] (Ativo)" at bounding box center [194, 86] width 131 height 8
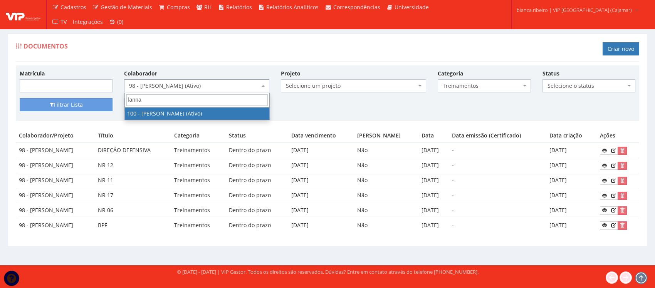
type input "lanna"
select select "3584"
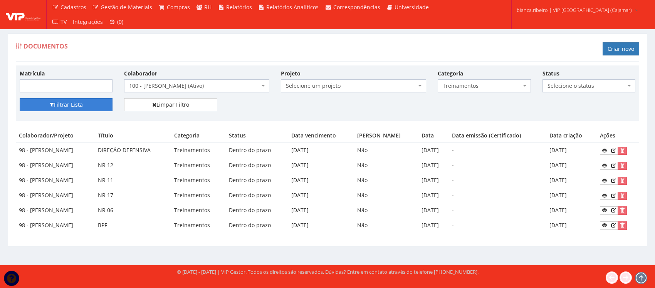
click at [92, 106] on button "Filtrar Lista" at bounding box center [66, 104] width 93 height 13
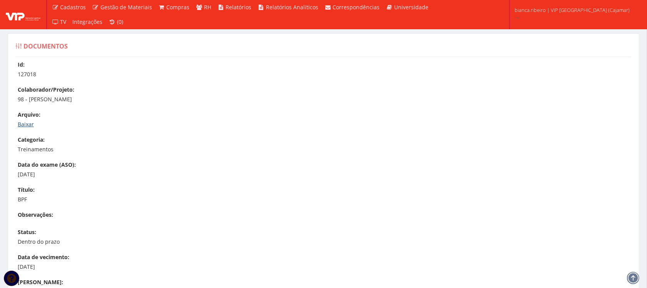
click at [30, 121] on link "Baixar" at bounding box center [26, 124] width 16 height 7
click at [25, 127] on link "Baixar" at bounding box center [26, 124] width 16 height 7
click at [29, 122] on link "Baixar" at bounding box center [26, 124] width 16 height 7
click at [24, 121] on link "Baixar" at bounding box center [26, 124] width 16 height 7
click at [27, 122] on link "Baixar" at bounding box center [26, 124] width 16 height 7
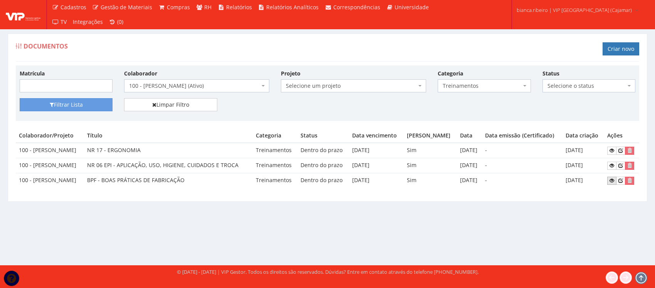
click at [612, 183] on icon at bounding box center [611, 180] width 5 height 5
click at [611, 166] on icon at bounding box center [611, 165] width 5 height 5
click at [615, 150] on link at bounding box center [611, 151] width 9 height 8
click at [467, 92] on body "Cadastros Clientes Unidades Subclientes Unidades de Subclientes Projetos Vagas …" at bounding box center [327, 144] width 655 height 288
type input "aso"
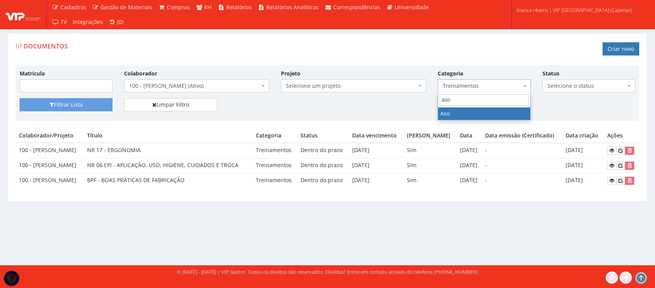
select select "aso"
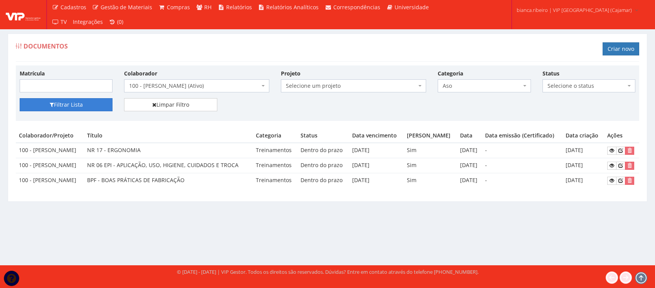
click at [56, 110] on button "Filtrar Lista" at bounding box center [66, 104] width 93 height 13
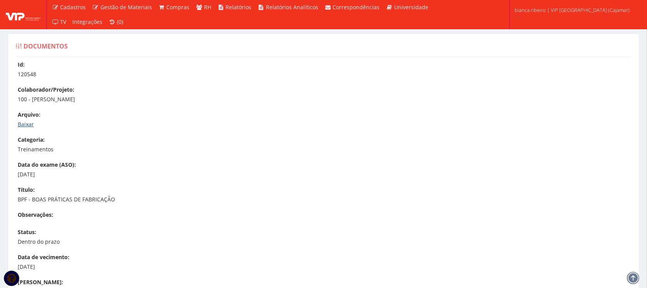
click at [29, 122] on link "Baixar" at bounding box center [26, 124] width 16 height 7
click at [30, 126] on link "Baixar" at bounding box center [26, 124] width 16 height 7
click at [29, 124] on link "Baixar" at bounding box center [26, 124] width 16 height 7
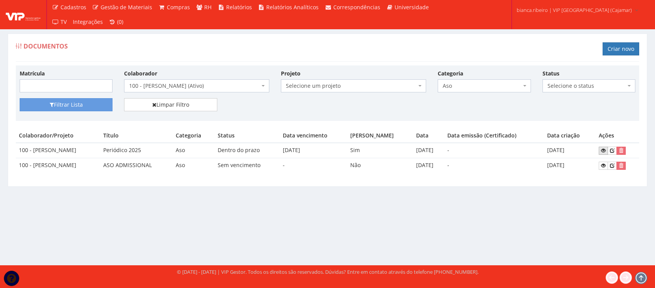
click at [603, 151] on icon at bounding box center [603, 150] width 5 height 5
click at [208, 86] on span "100 - LANNA LIMA TENORIO (Ativo)" at bounding box center [194, 86] width 131 height 8
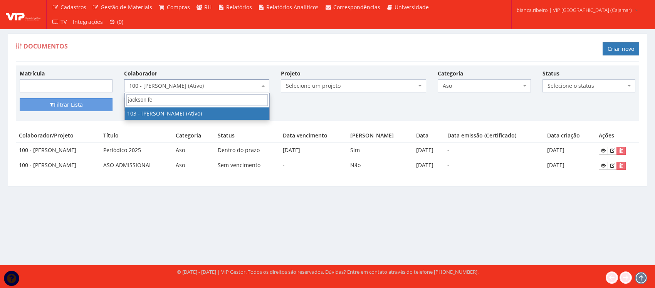
type input "jackson fe"
select select "3634"
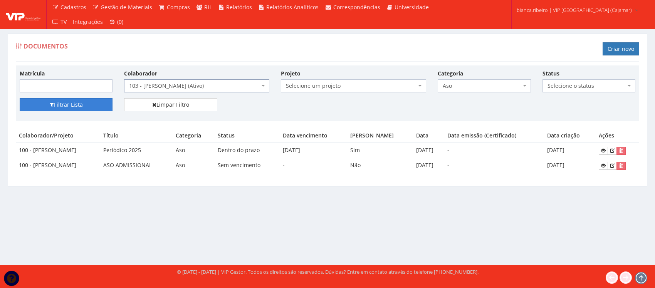
click at [71, 108] on button "Filtrar Lista" at bounding box center [66, 104] width 93 height 13
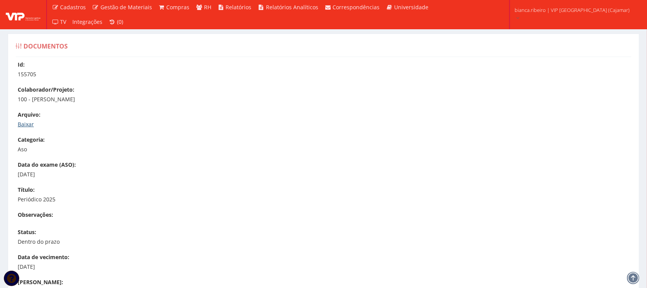
click at [30, 124] on link "Baixar" at bounding box center [26, 124] width 16 height 7
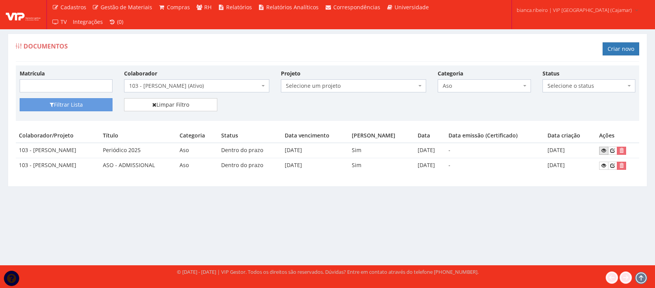
click at [606, 153] on icon at bounding box center [603, 150] width 5 height 5
click at [455, 89] on span "Aso" at bounding box center [482, 86] width 78 height 8
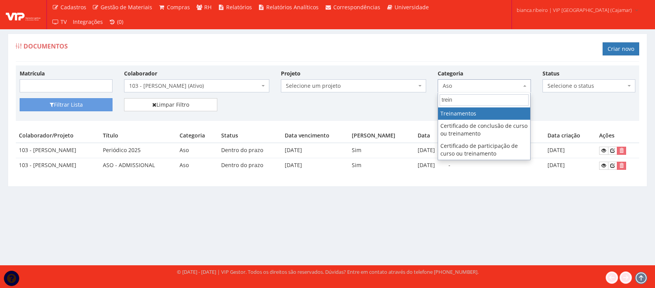
type input "trein"
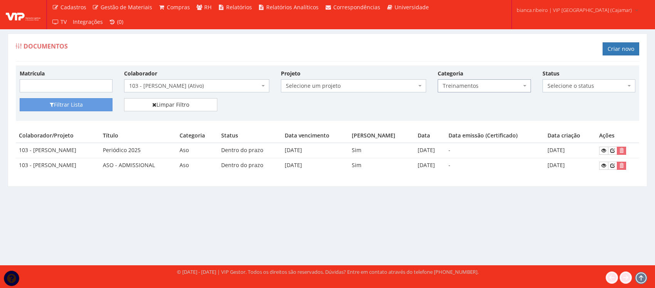
select select "treinamento"
click at [105, 107] on button "Filtrar Lista" at bounding box center [66, 104] width 93 height 13
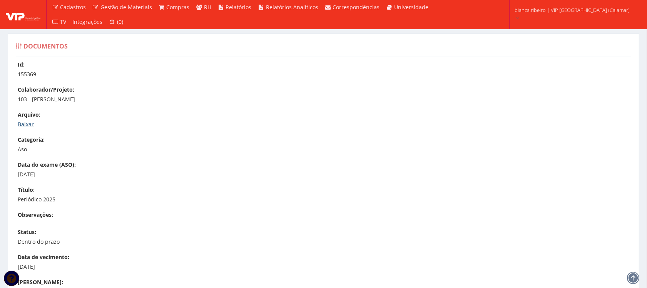
click at [26, 124] on link "Baixar" at bounding box center [26, 124] width 16 height 7
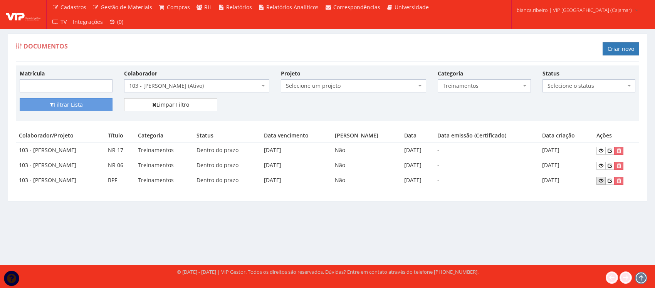
click at [601, 183] on icon at bounding box center [601, 180] width 5 height 5
click at [601, 164] on icon at bounding box center [601, 165] width 5 height 5
click at [603, 151] on icon at bounding box center [601, 150] width 5 height 5
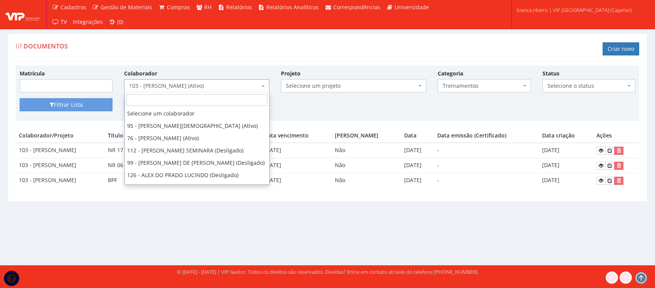
click at [174, 81] on span "103 - JACKSON FERREIRA SILVA (Ativo)" at bounding box center [196, 85] width 145 height 13
click at [179, 99] on input "search" at bounding box center [196, 100] width 141 height 12
click at [337, 211] on div "Documentos Criar novo Matrícula Colaborador Selecione um colaborador 95 - ADRIA…" at bounding box center [327, 123] width 651 height 178
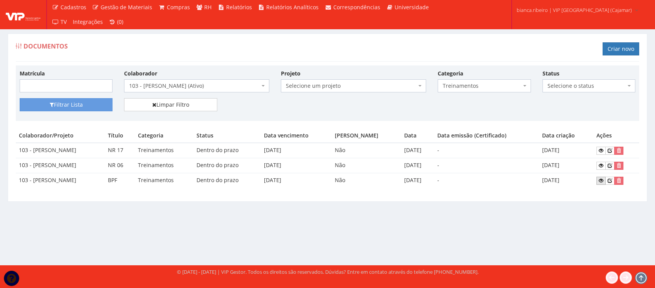
click at [603, 181] on icon at bounding box center [601, 180] width 5 height 5
click at [603, 152] on icon at bounding box center [601, 150] width 5 height 5
click at [213, 82] on span "103 - JACKSON FERREIRA SILVA (Ativo)" at bounding box center [196, 85] width 145 height 13
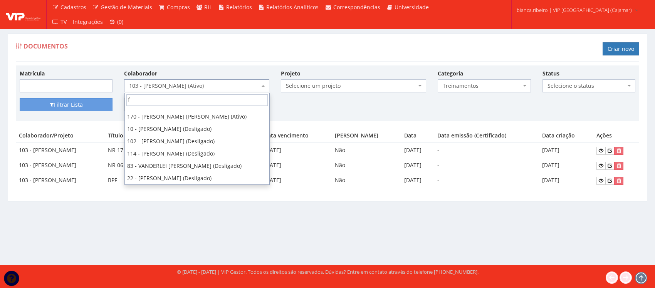
scroll to position [0, 0]
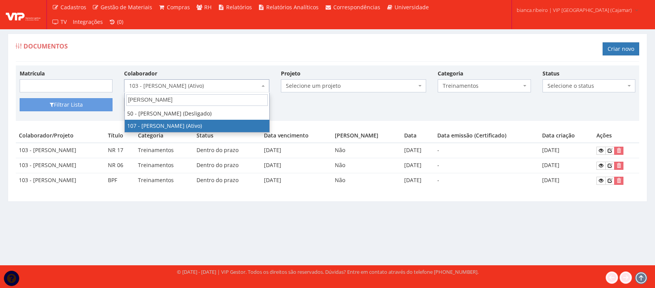
type input "fabian"
select select "3711"
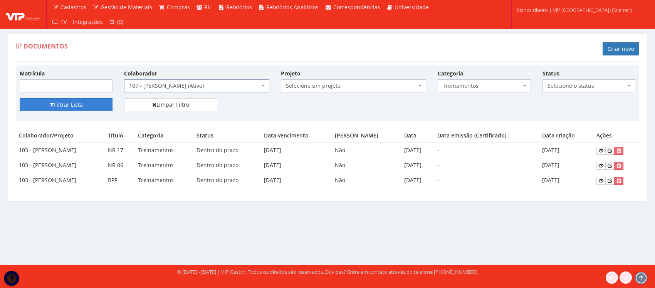
click at [95, 103] on button "Filtrar Lista" at bounding box center [66, 104] width 93 height 13
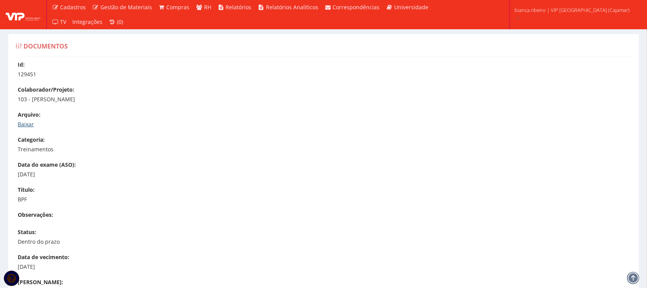
click at [30, 126] on link "Baixar" at bounding box center [26, 124] width 16 height 7
click at [23, 126] on link "Baixar" at bounding box center [26, 124] width 16 height 7
click at [26, 123] on link "Baixar" at bounding box center [26, 124] width 16 height 7
click at [26, 118] on div "Arquivo: Baixar" at bounding box center [328, 119] width 620 height 17
click at [26, 122] on link "Baixar" at bounding box center [26, 124] width 16 height 7
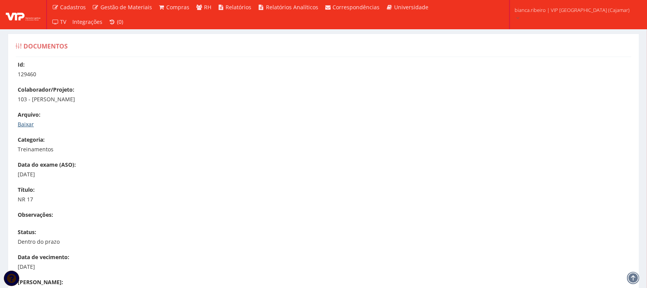
click at [22, 124] on link "Baixar" at bounding box center [26, 124] width 16 height 7
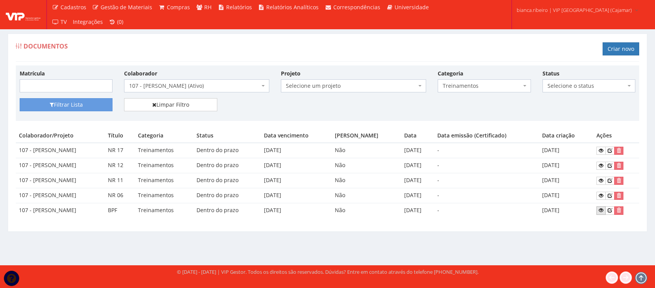
click at [600, 213] on link at bounding box center [600, 210] width 9 height 8
click at [603, 196] on icon at bounding box center [601, 195] width 5 height 5
click at [601, 151] on icon at bounding box center [601, 150] width 5 height 5
click at [602, 180] on icon at bounding box center [601, 180] width 5 height 5
click at [602, 166] on icon at bounding box center [601, 165] width 5 height 5
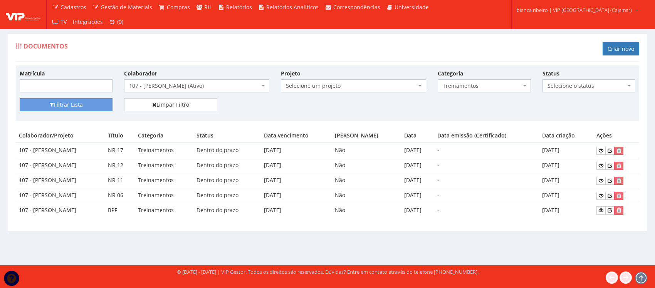
click at [480, 87] on span "Treinamentos" at bounding box center [482, 86] width 78 height 8
type input "aso"
select select "aso"
click at [57, 111] on button "Filtrar Lista" at bounding box center [66, 104] width 93 height 13
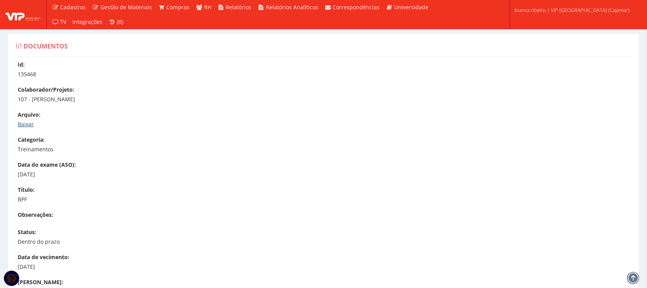
click at [29, 127] on link "Baixar" at bounding box center [26, 124] width 16 height 7
click at [22, 125] on link "Baixar" at bounding box center [26, 124] width 16 height 7
click at [22, 119] on div "Arquivo: Baixar" at bounding box center [328, 119] width 620 height 17
click at [25, 123] on link "Baixar" at bounding box center [26, 124] width 16 height 7
click at [27, 125] on link "Baixar" at bounding box center [26, 124] width 16 height 7
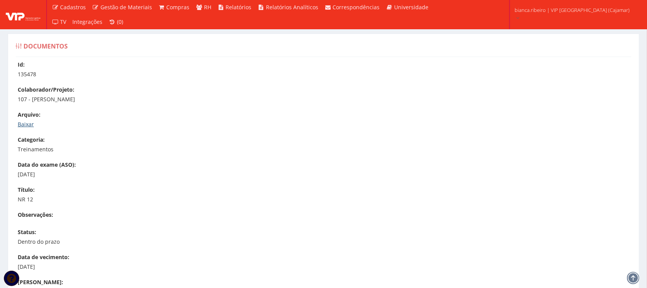
click at [25, 123] on link "Baixar" at bounding box center [26, 124] width 16 height 7
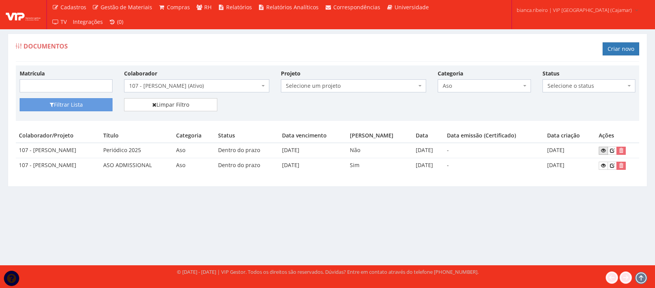
click at [604, 151] on icon at bounding box center [603, 150] width 5 height 5
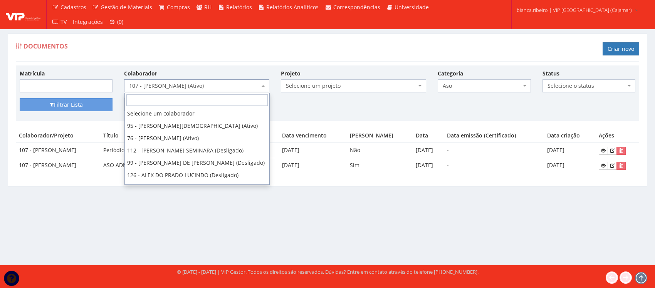
click at [265, 89] on span "107 - [PERSON_NAME] (Ativo)" at bounding box center [196, 85] width 145 height 13
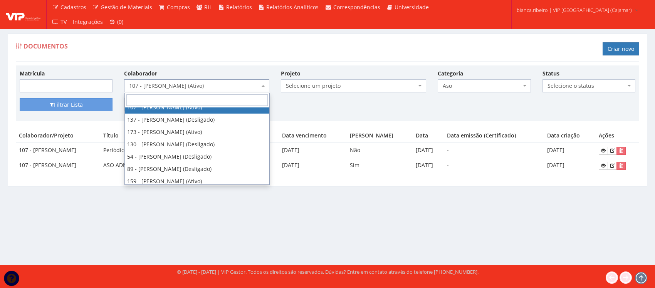
type input "."
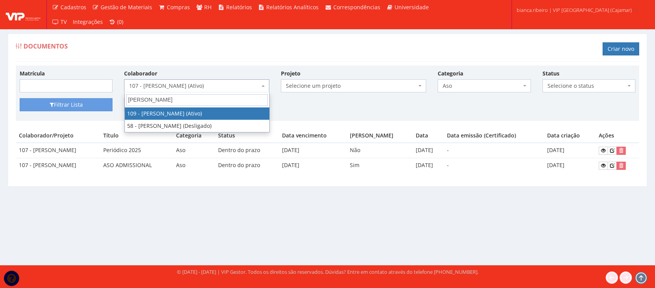
type input "[PERSON_NAME]"
select select "3740"
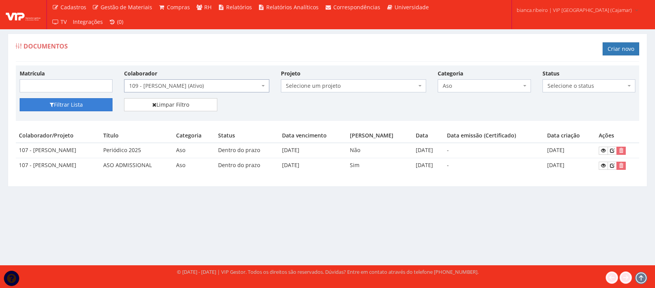
click at [55, 103] on button "Filtrar Lista" at bounding box center [66, 104] width 93 height 13
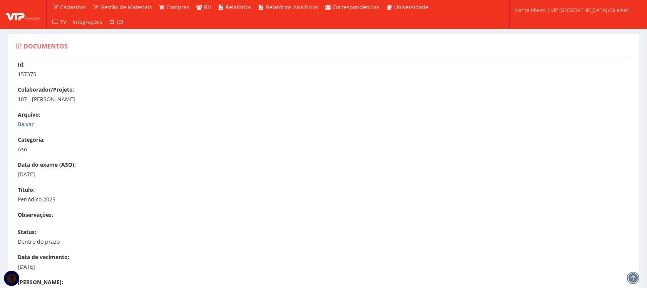
click at [25, 123] on link "Baixar" at bounding box center [26, 124] width 16 height 7
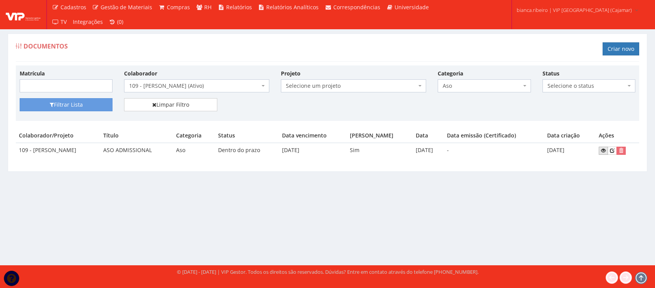
click at [604, 151] on icon at bounding box center [603, 150] width 5 height 5
click at [210, 84] on span "109 - LUAN LELIS LEAL (Ativo)" at bounding box center [194, 86] width 131 height 8
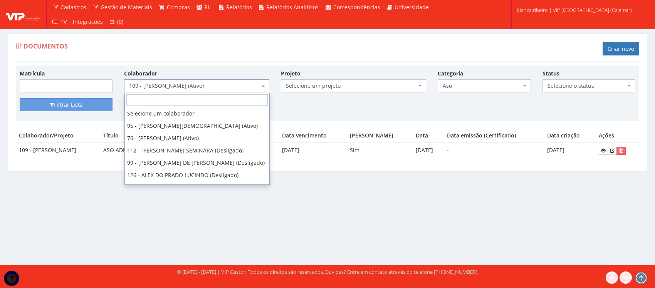
scroll to position [1480, 0]
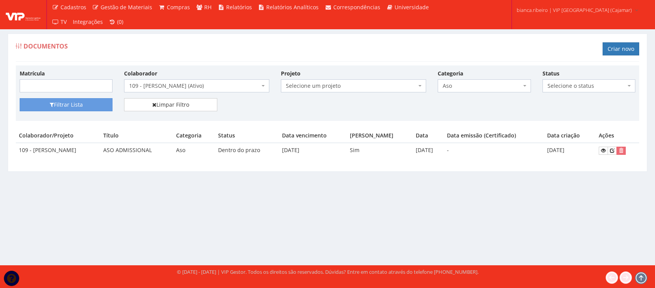
click at [384, 115] on div "Filtrar Lista Limpar Filtro" at bounding box center [327, 107] width 627 height 19
click at [456, 91] on span "Aso" at bounding box center [484, 85] width 93 height 13
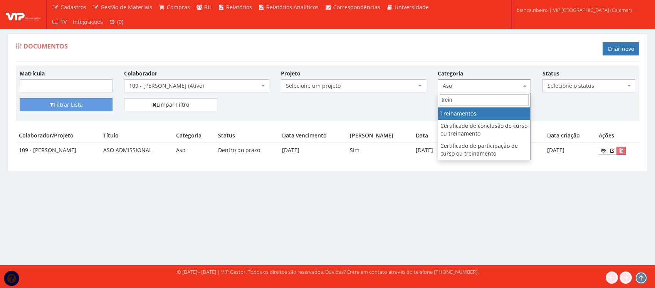
type input "trein"
select select "treinamento"
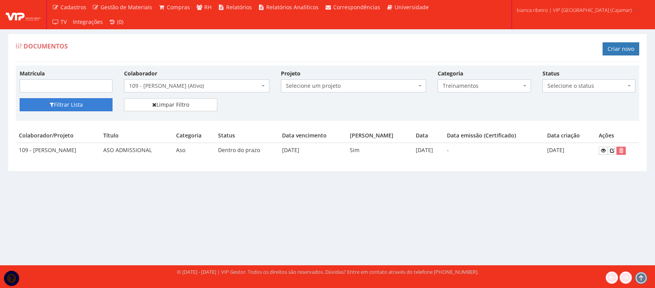
click at [77, 111] on button "Filtrar Lista" at bounding box center [66, 104] width 93 height 13
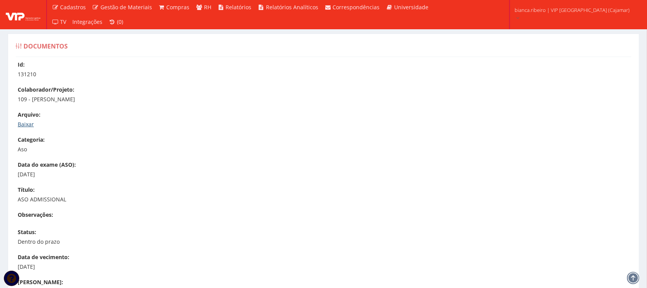
click at [32, 126] on link "Baixar" at bounding box center [26, 124] width 16 height 7
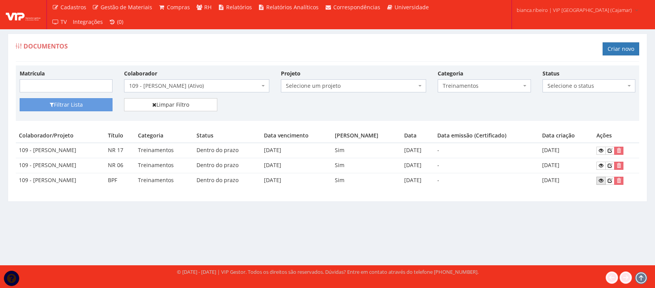
click at [602, 181] on icon at bounding box center [601, 180] width 5 height 5
click at [600, 165] on icon at bounding box center [601, 165] width 5 height 5
click at [599, 151] on icon at bounding box center [601, 150] width 5 height 5
drag, startPoint x: 598, startPoint y: 181, endPoint x: 594, endPoint y: 184, distance: 5.0
click at [599, 180] on icon at bounding box center [601, 180] width 5 height 5
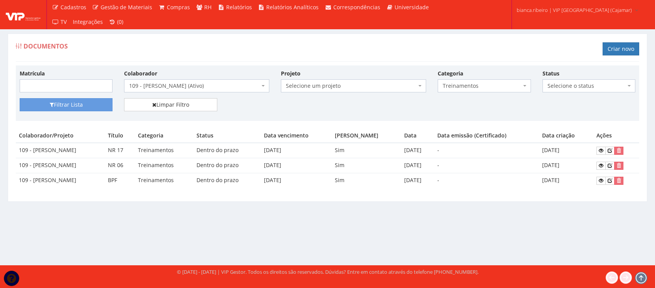
click at [233, 87] on span "109 - [PERSON_NAME] (Ativo)" at bounding box center [194, 86] width 131 height 8
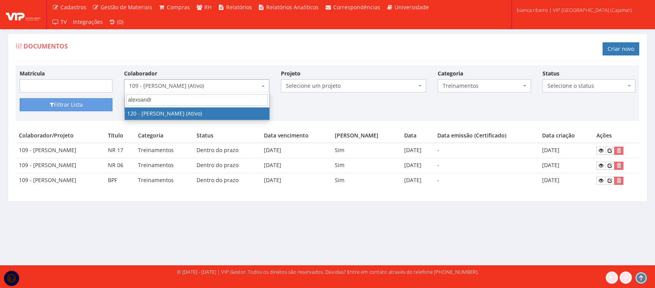
type input "alexsandr"
drag, startPoint x: 222, startPoint y: 114, endPoint x: 203, endPoint y: 118, distance: 19.7
select select "3818"
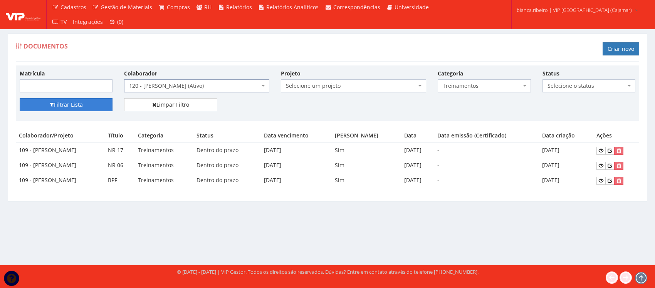
click at [54, 111] on button "Filtrar Lista" at bounding box center [66, 104] width 93 height 13
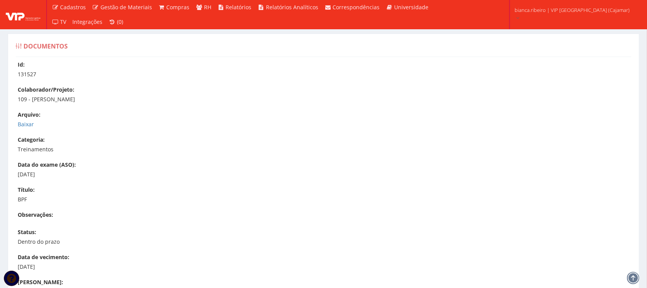
click at [26, 119] on div "Arquivo: Baixar" at bounding box center [328, 119] width 620 height 17
click at [26, 123] on link "Baixar" at bounding box center [26, 124] width 16 height 7
click at [20, 126] on link "Baixar" at bounding box center [26, 124] width 16 height 7
click at [31, 126] on link "Baixar" at bounding box center [26, 124] width 16 height 7
click at [31, 125] on link "Baixar" at bounding box center [26, 124] width 16 height 7
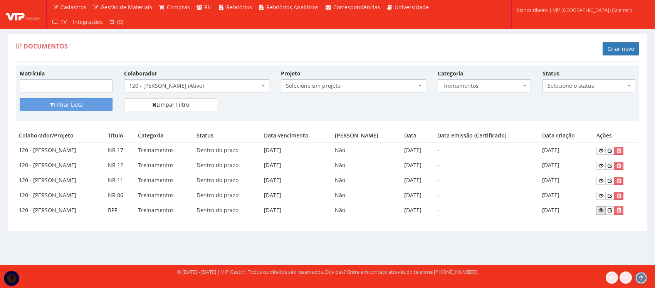
click at [603, 209] on icon at bounding box center [601, 210] width 5 height 5
click at [602, 195] on icon at bounding box center [601, 195] width 5 height 5
click at [603, 181] on icon at bounding box center [601, 180] width 5 height 5
click at [606, 184] on link at bounding box center [600, 181] width 9 height 8
click at [603, 165] on icon at bounding box center [601, 165] width 5 height 5
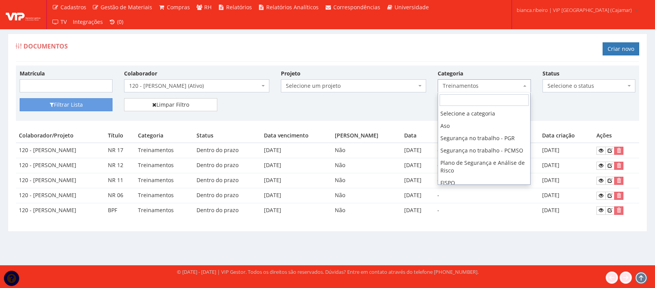
click at [442, 83] on span "Treinamentos" at bounding box center [484, 85] width 93 height 13
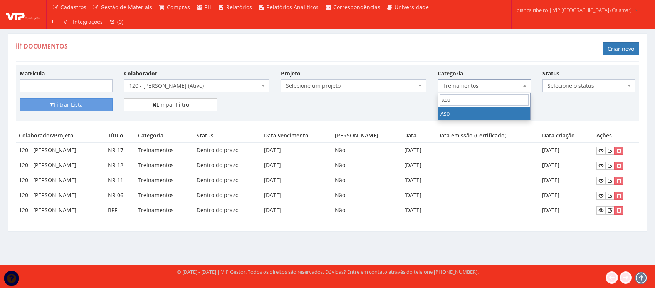
type input "aso"
select select "aso"
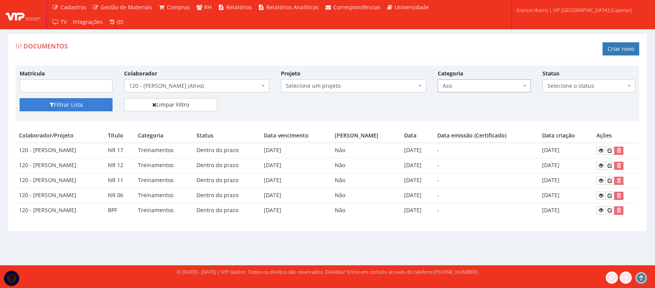
click at [94, 101] on button "Filtrar Lista" at bounding box center [66, 104] width 93 height 13
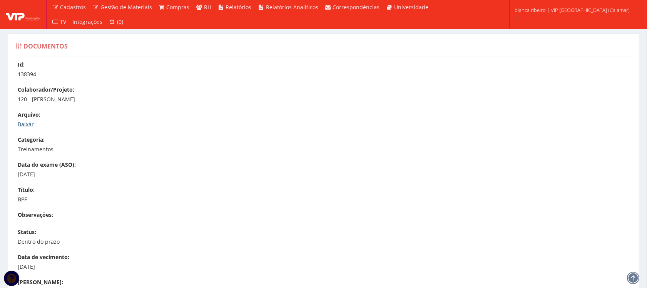
click at [30, 126] on link "Baixar" at bounding box center [26, 124] width 16 height 7
click at [26, 127] on link "Baixar" at bounding box center [26, 124] width 16 height 7
click at [31, 124] on link "Baixar" at bounding box center [26, 124] width 16 height 7
click at [26, 124] on link "Baixar" at bounding box center [26, 124] width 16 height 7
click at [29, 126] on link "Baixar" at bounding box center [26, 124] width 16 height 7
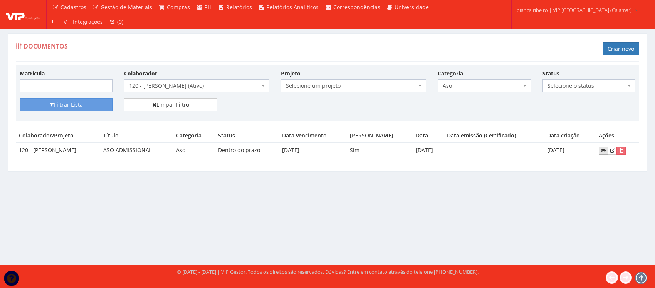
click at [608, 150] on link at bounding box center [603, 151] width 9 height 8
click at [244, 88] on span "120 - [PERSON_NAME] (Ativo)" at bounding box center [194, 86] width 131 height 8
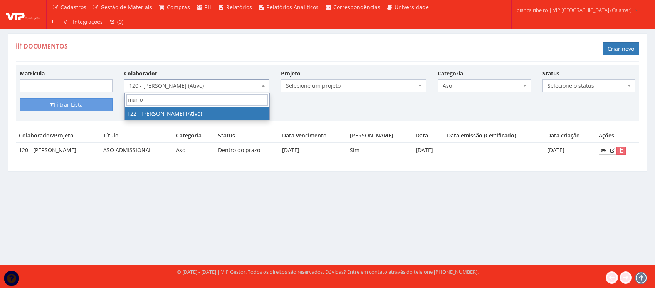
type input "murilo"
select select "3824"
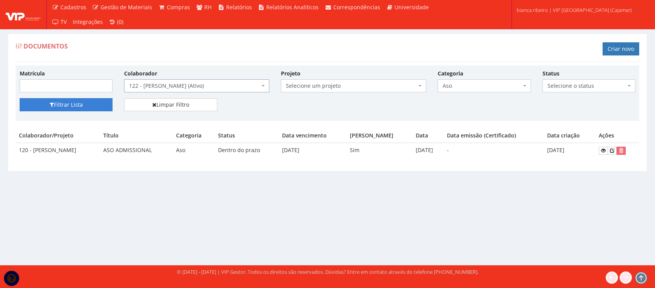
click at [94, 106] on button "Filtrar Lista" at bounding box center [66, 104] width 93 height 13
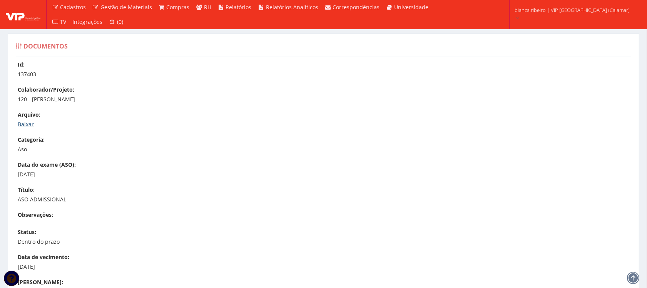
click at [26, 122] on link "Baixar" at bounding box center [26, 124] width 16 height 7
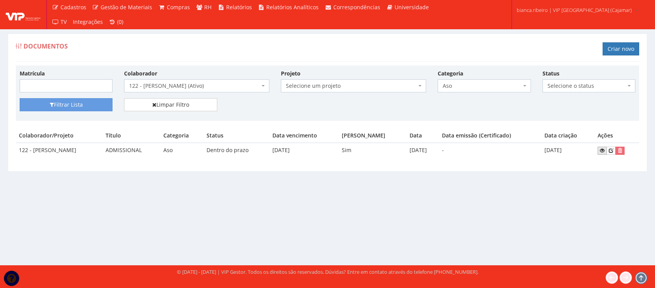
click at [605, 154] on link at bounding box center [601, 151] width 9 height 8
click at [476, 83] on span "Aso" at bounding box center [482, 86] width 78 height 8
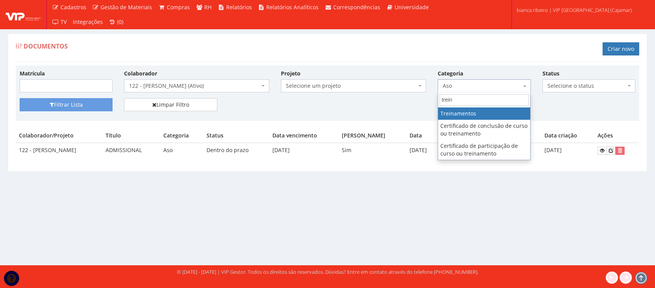
type input "trein"
select select "treinamento"
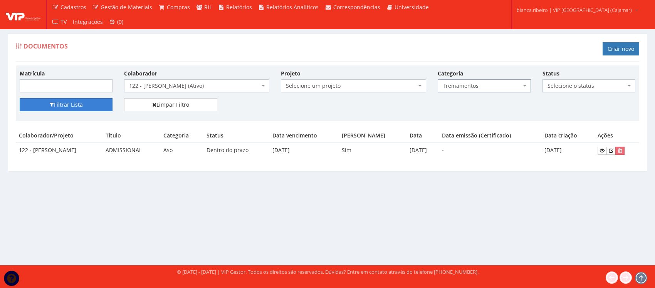
click at [58, 100] on button "Filtrar Lista" at bounding box center [66, 104] width 93 height 13
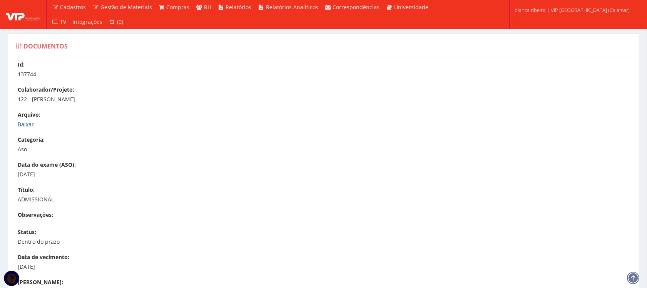
click at [31, 126] on link "Baixar" at bounding box center [26, 124] width 16 height 7
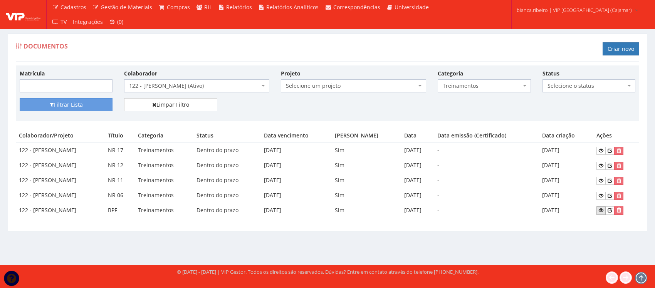
click at [599, 214] on link at bounding box center [600, 210] width 9 height 8
click at [603, 195] on icon at bounding box center [601, 195] width 5 height 5
click at [602, 153] on icon at bounding box center [601, 150] width 5 height 5
click at [603, 181] on icon at bounding box center [601, 180] width 5 height 5
click at [603, 166] on icon at bounding box center [601, 165] width 5 height 5
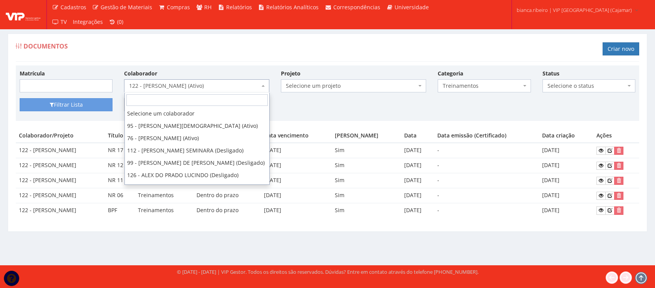
click at [206, 89] on span "122 - [PERSON_NAME] (Ativo)" at bounding box center [194, 86] width 131 height 8
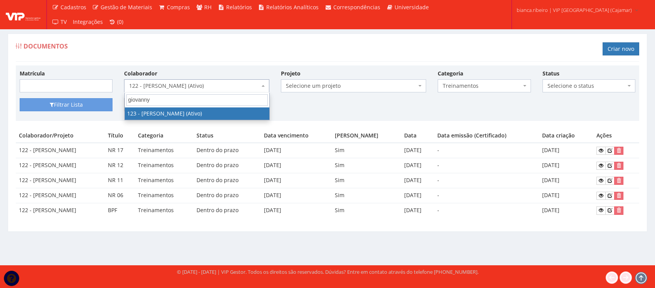
type input "giovanny"
drag, startPoint x: 183, startPoint y: 112, endPoint x: 179, endPoint y: 107, distance: 6.3
select select "3827"
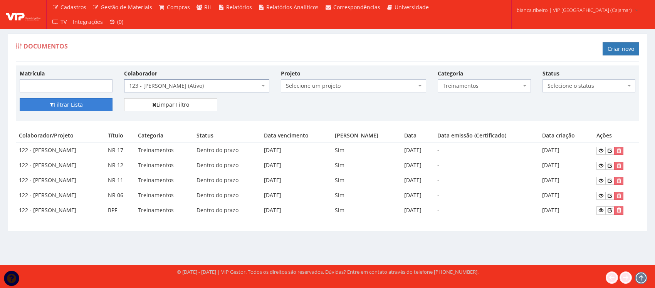
click at [72, 108] on button "Filtrar Lista" at bounding box center [66, 104] width 93 height 13
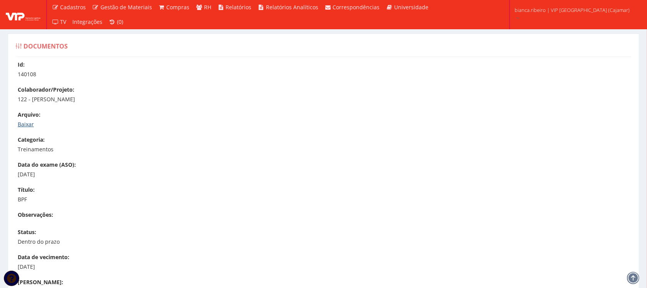
click at [25, 126] on link "Baixar" at bounding box center [26, 124] width 16 height 7
click at [32, 124] on link "Baixar" at bounding box center [26, 124] width 16 height 7
click at [25, 121] on link "Baixar" at bounding box center [26, 124] width 16 height 7
click at [31, 124] on link "Baixar" at bounding box center [26, 124] width 16 height 7
click at [143, 146] on p "Treinamentos" at bounding box center [328, 150] width 620 height 8
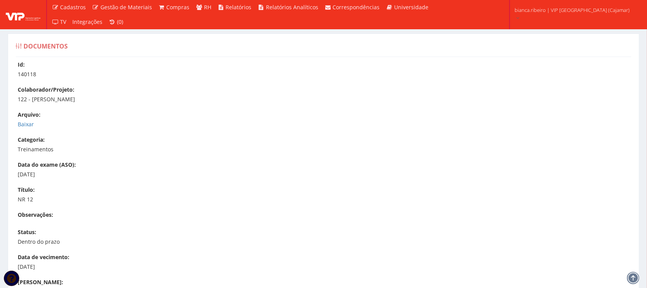
click at [34, 124] on p "Baixar" at bounding box center [328, 125] width 620 height 8
click at [31, 124] on link "Baixar" at bounding box center [26, 124] width 16 height 7
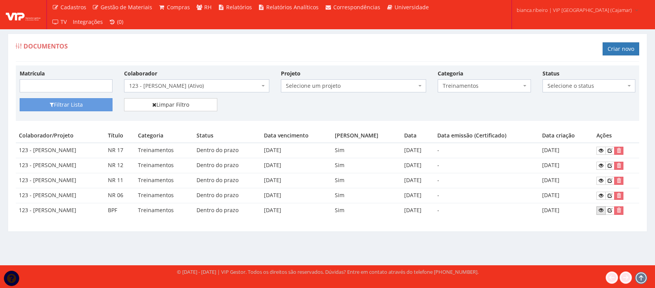
click at [603, 211] on icon at bounding box center [601, 210] width 5 height 5
click at [603, 192] on link at bounding box center [600, 196] width 9 height 8
click at [603, 183] on icon at bounding box center [601, 180] width 5 height 5
click at [603, 151] on icon at bounding box center [601, 150] width 5 height 5
click at [606, 177] on link at bounding box center [600, 181] width 9 height 8
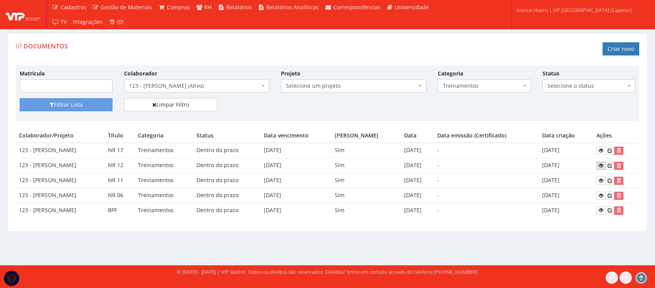
click at [603, 166] on icon at bounding box center [601, 165] width 5 height 5
click at [602, 178] on link at bounding box center [600, 181] width 9 height 8
click at [603, 151] on icon at bounding box center [601, 150] width 5 height 5
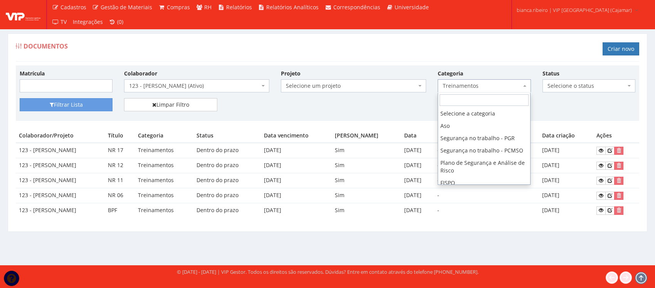
click at [475, 87] on span "Treinamentos" at bounding box center [482, 86] width 78 height 8
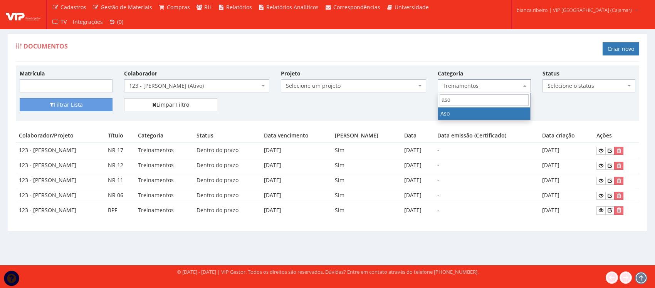
type input "aso"
select select "aso"
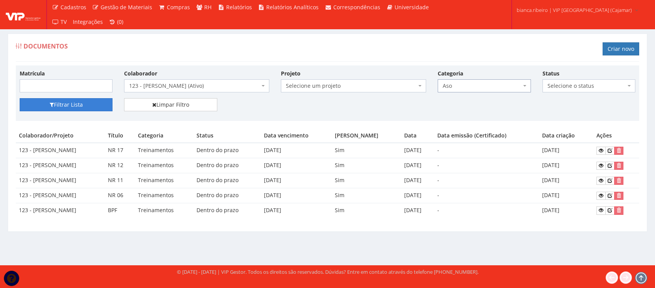
click at [99, 107] on button "Filtrar Lista" at bounding box center [66, 104] width 93 height 13
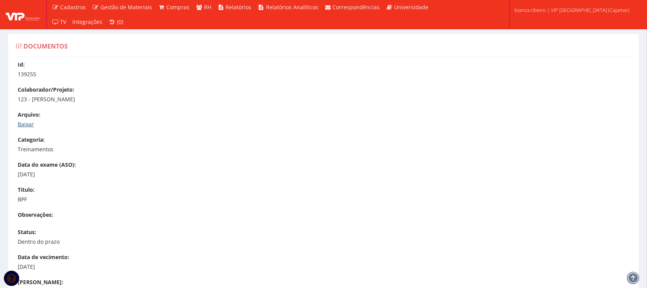
click at [30, 125] on link "Baixar" at bounding box center [26, 124] width 16 height 7
